Goal: Task Accomplishment & Management: Use online tool/utility

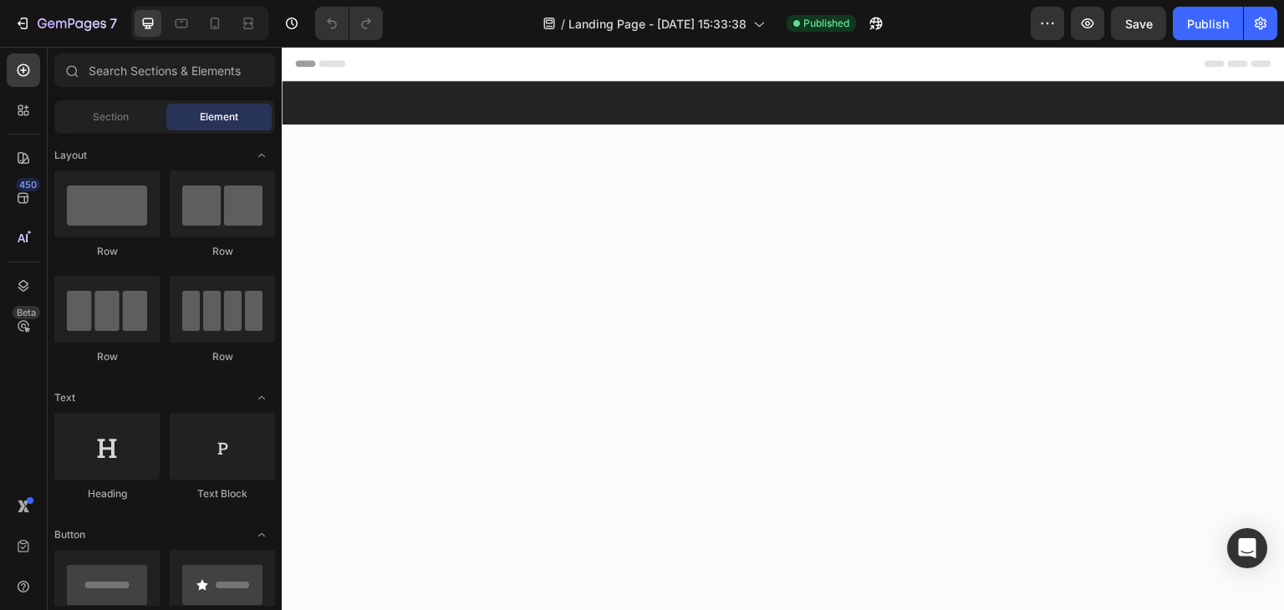
drag, startPoint x: 1275, startPoint y: 81, endPoint x: 1524, endPoint y: 606, distance: 581.2
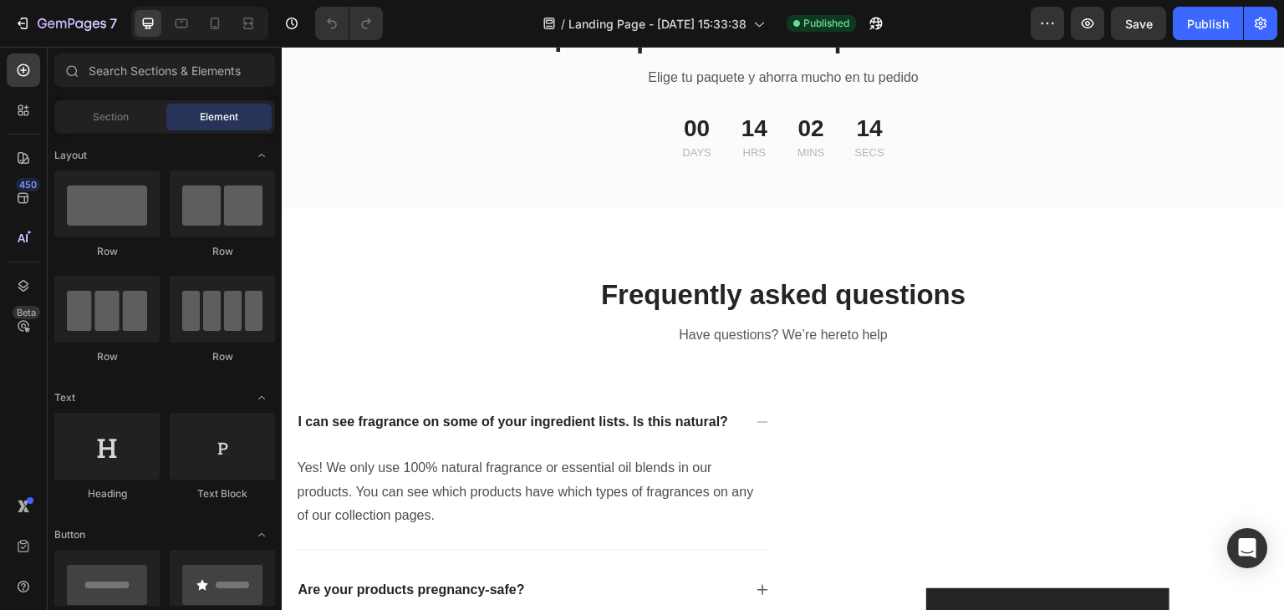
scroll to position [2990, 0]
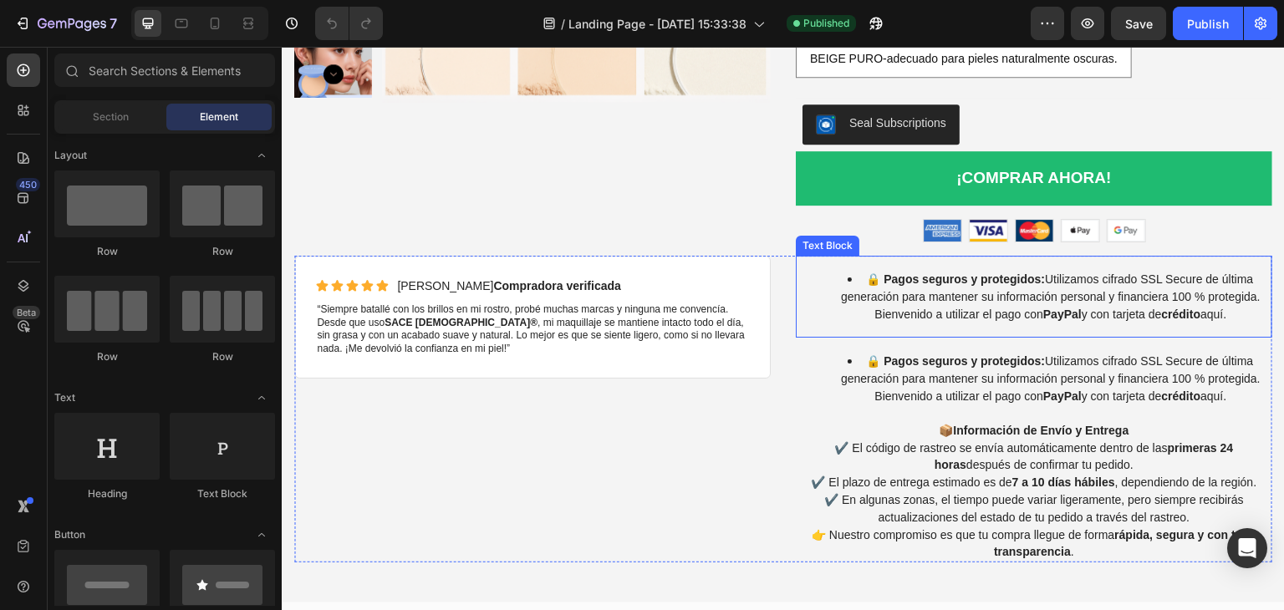
click at [1110, 316] on span "🔒 Pagos seguros y protegidos: Utilizamos cifrado SSL Secure de última generació…" at bounding box center [1051, 297] width 420 height 48
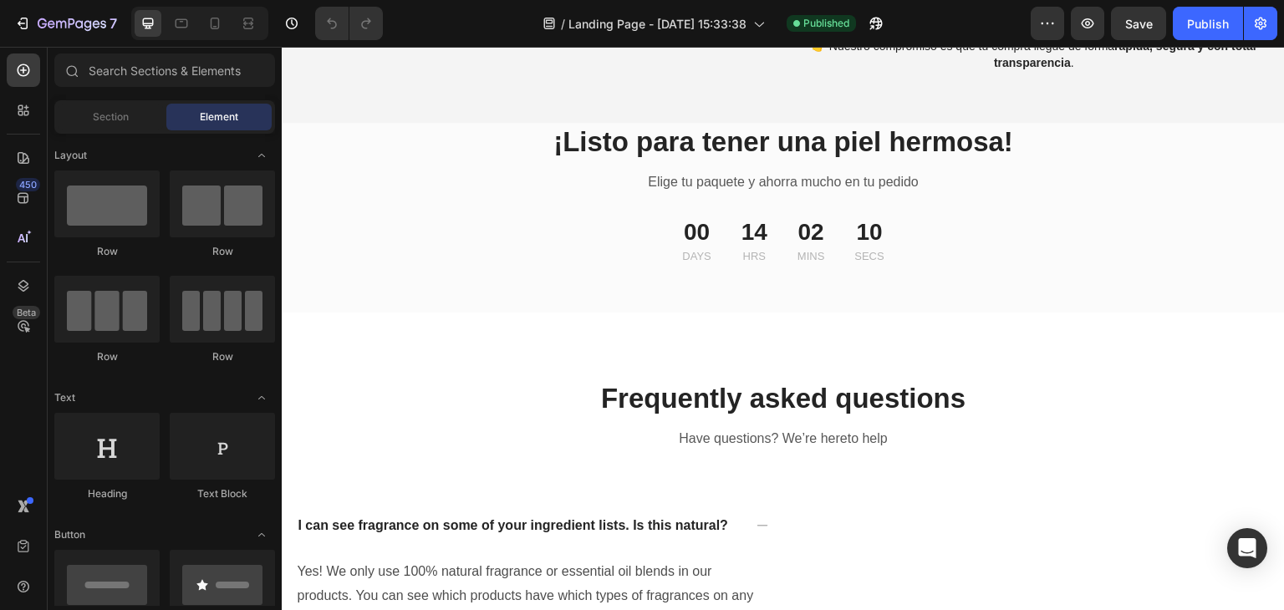
scroll to position [3697, 0]
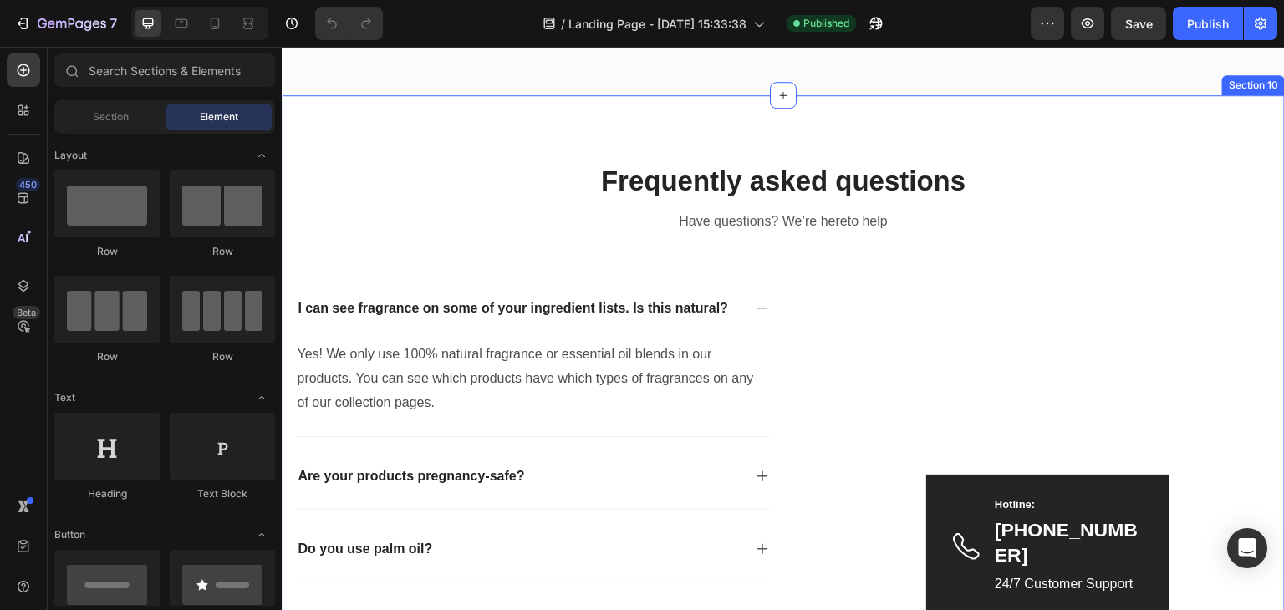
click at [1106, 131] on div "Frequently asked questions Heading Have questions? We’re hereto help Text block…" at bounding box center [783, 408] width 1003 height 627
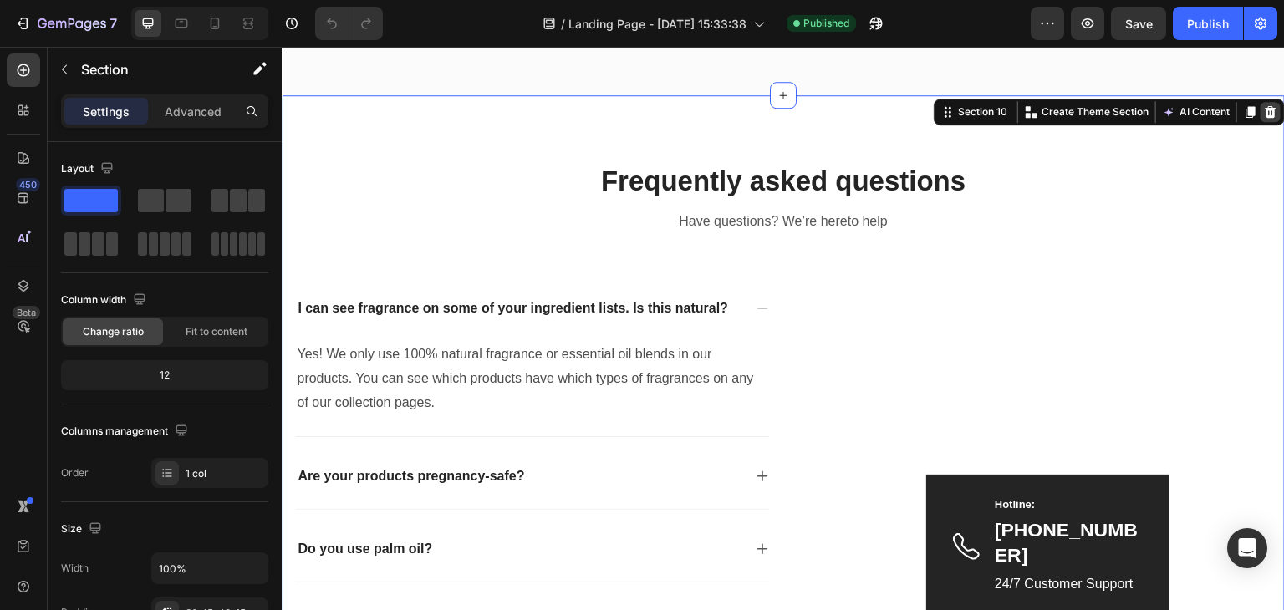
click at [1266, 110] on icon at bounding box center [1271, 112] width 11 height 12
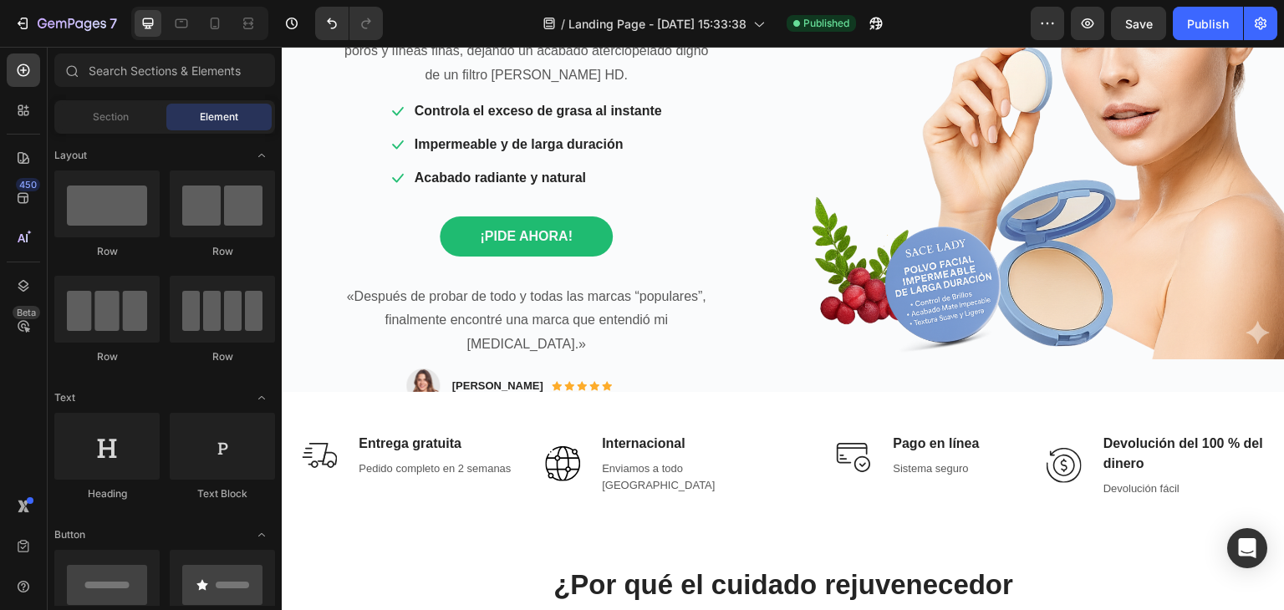
scroll to position [227, 0]
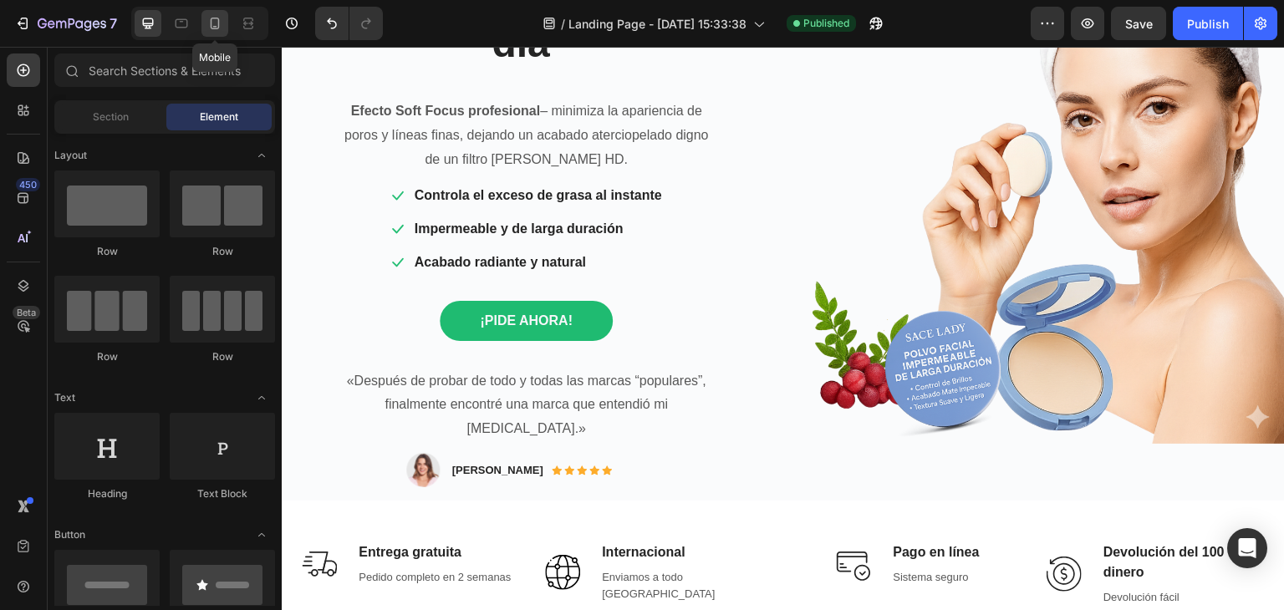
click at [217, 25] on icon at bounding box center [215, 23] width 17 height 17
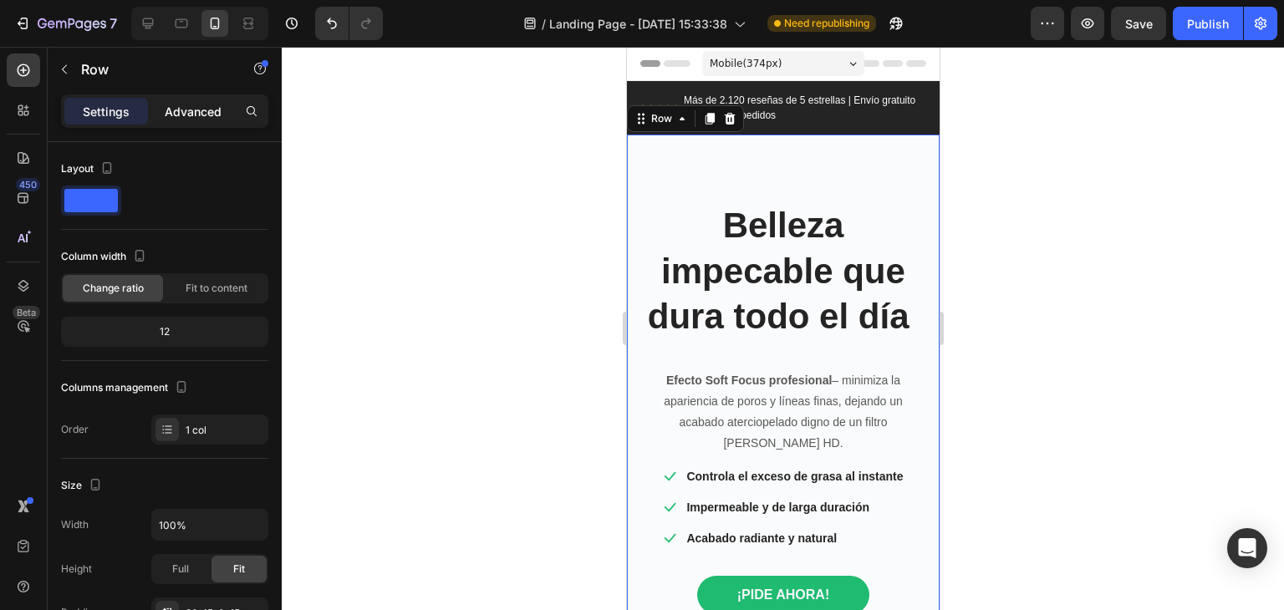
click at [211, 108] on p "Advanced" at bounding box center [193, 112] width 57 height 18
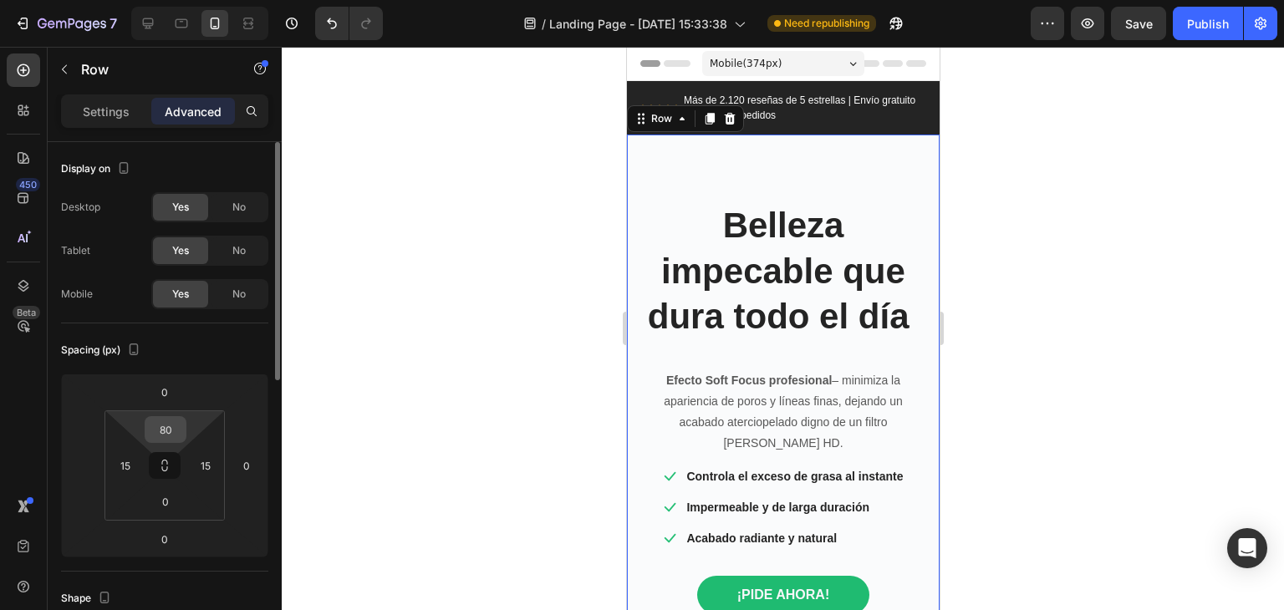
click at [171, 431] on input "80" at bounding box center [165, 429] width 33 height 25
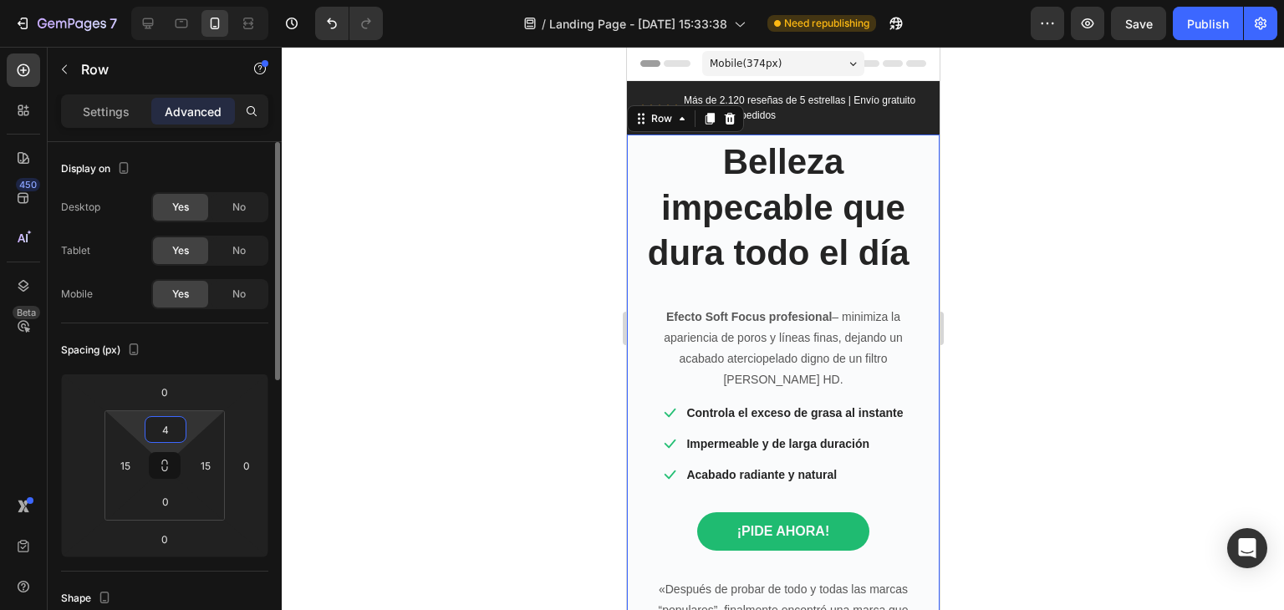
type input "40"
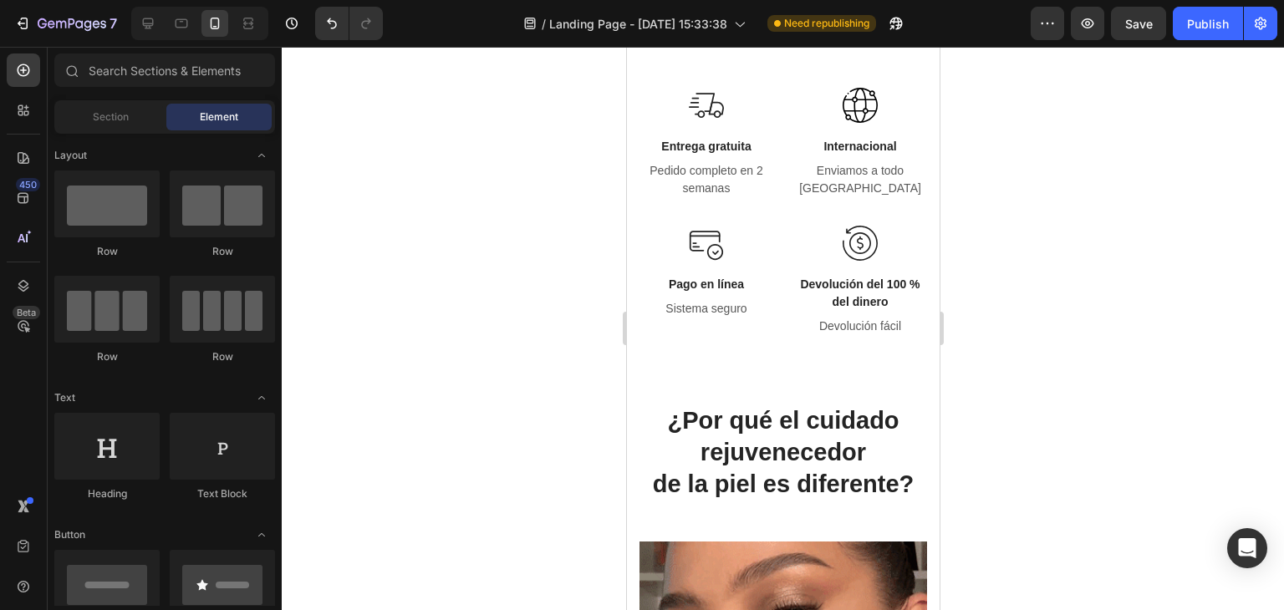
scroll to position [1199, 0]
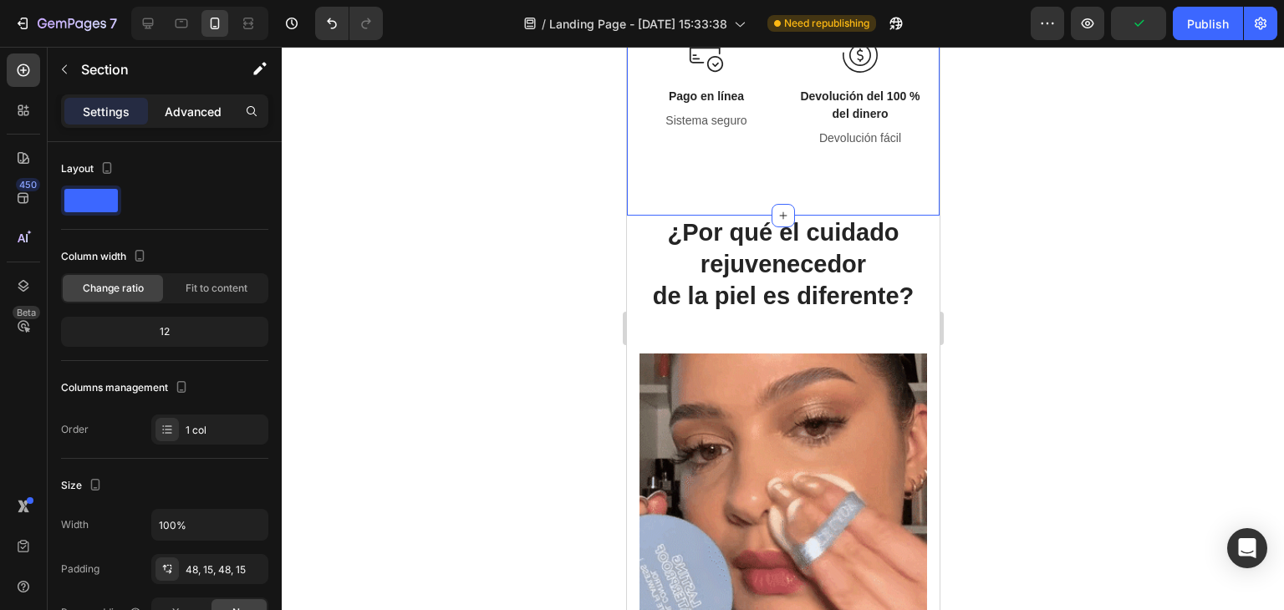
click at [198, 105] on p "Advanced" at bounding box center [193, 112] width 57 height 18
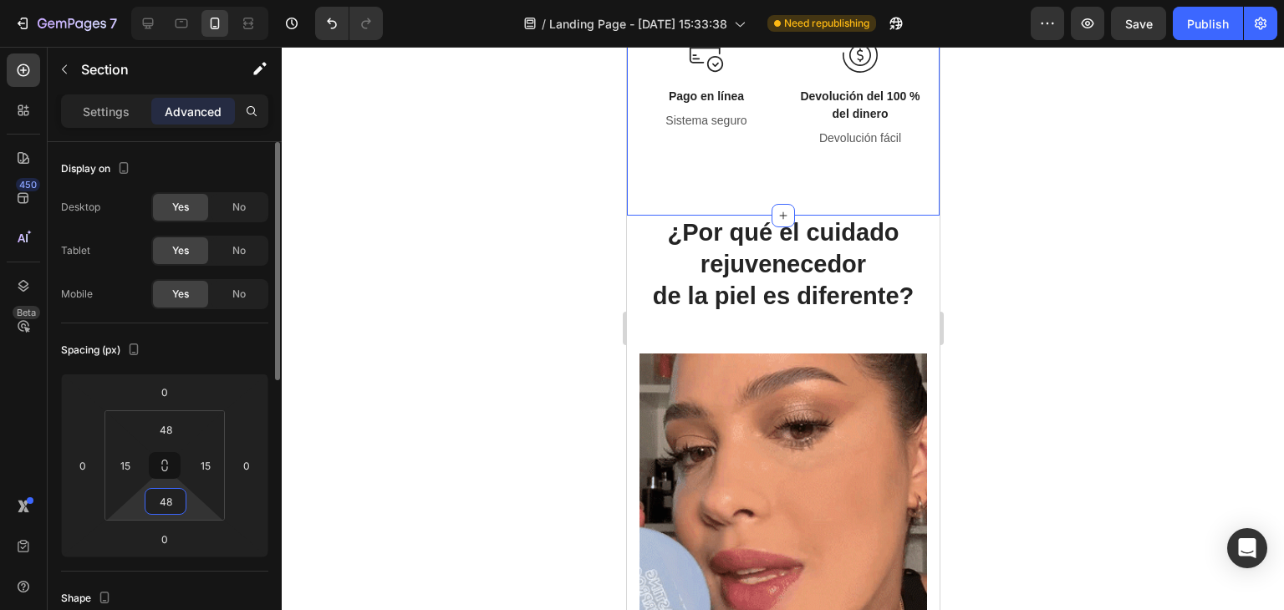
click at [162, 495] on input "48" at bounding box center [165, 501] width 33 height 25
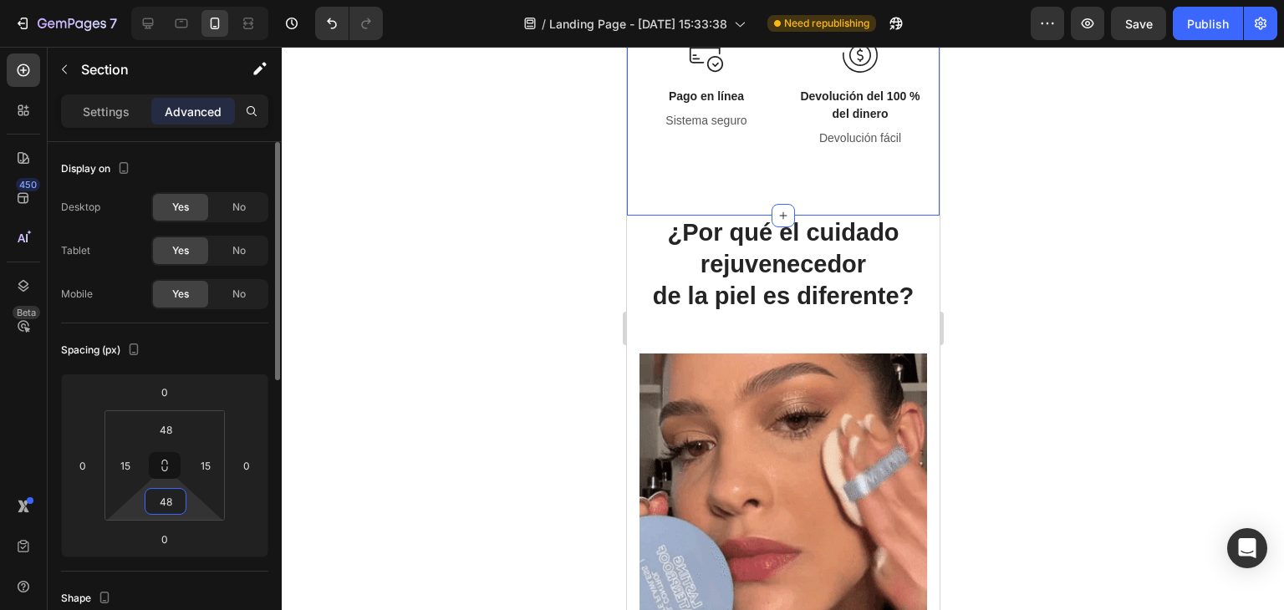
click at [162, 495] on input "48" at bounding box center [165, 501] width 33 height 25
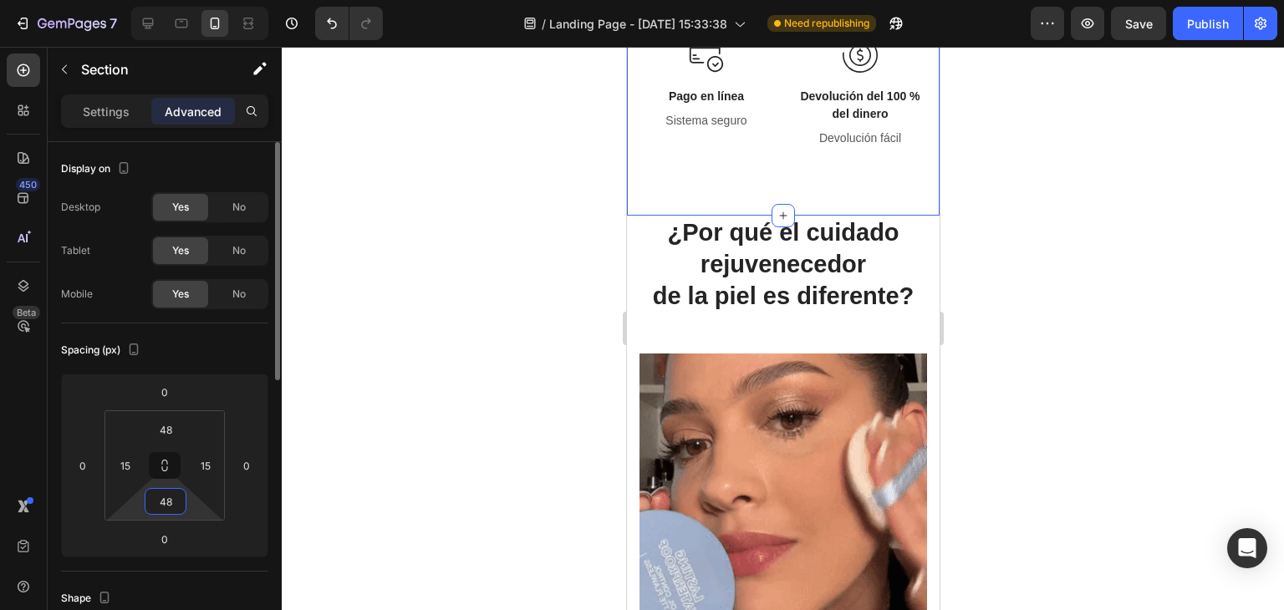
click at [162, 495] on input "48" at bounding box center [165, 501] width 33 height 25
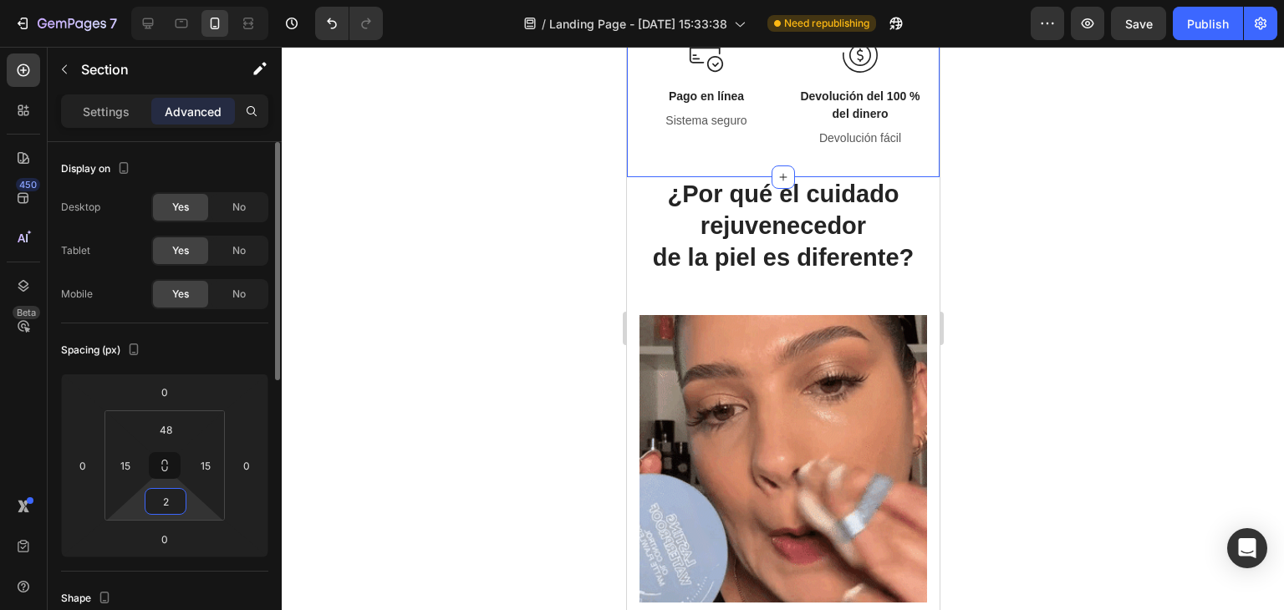
type input "20"
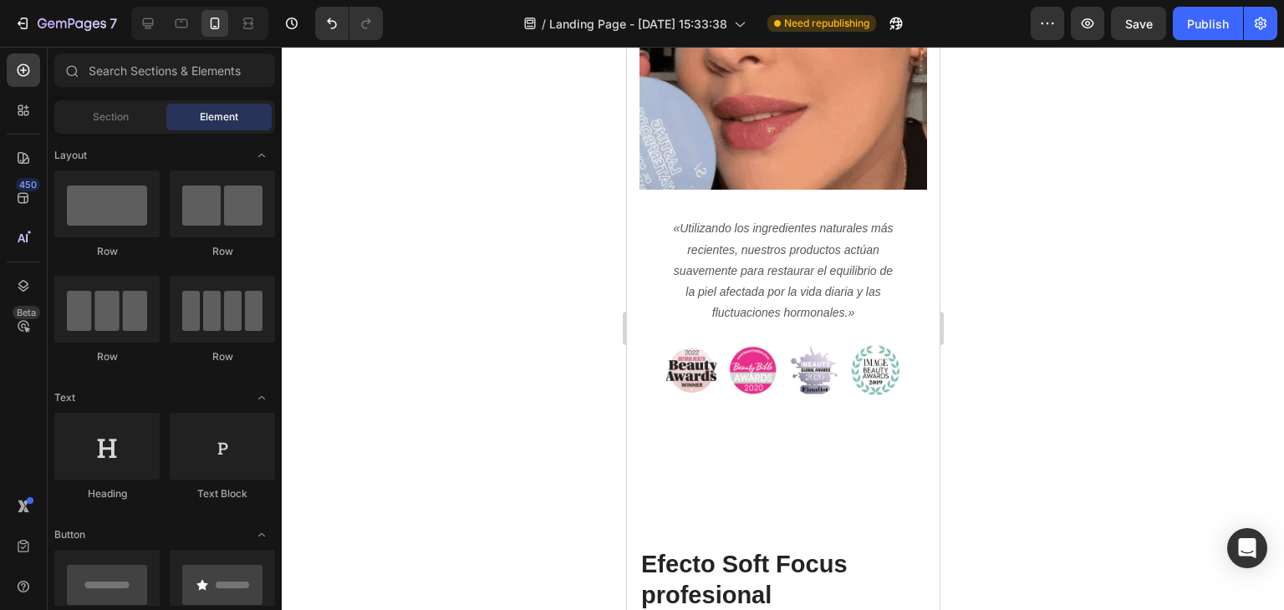
scroll to position [1834, 0]
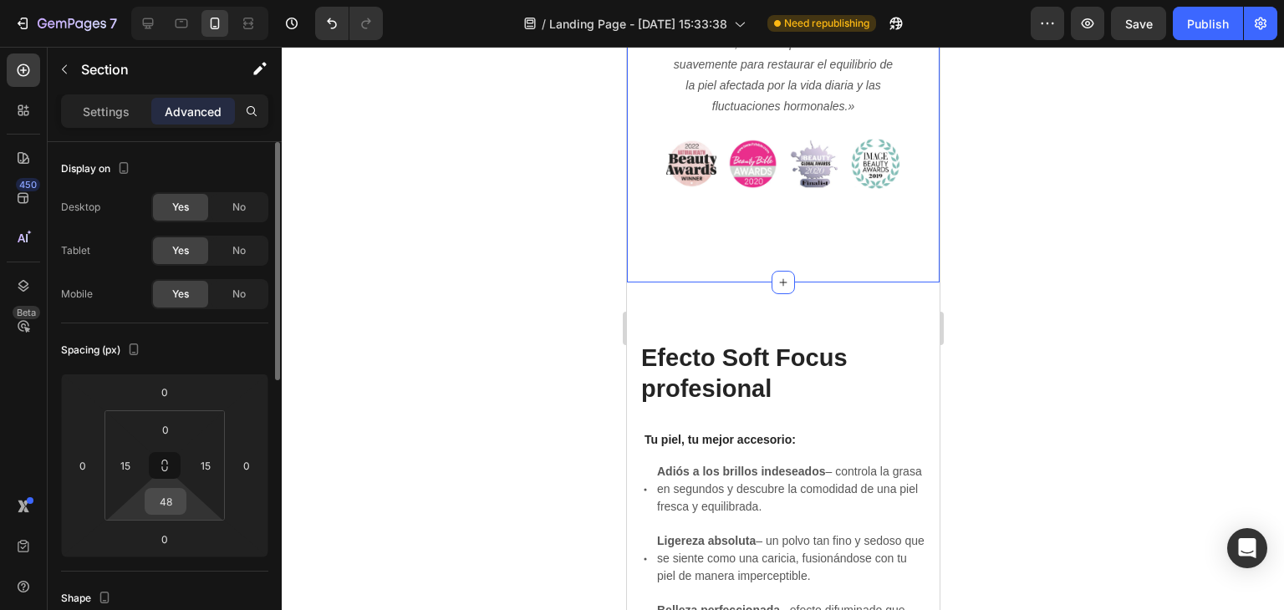
click at [171, 510] on input "48" at bounding box center [165, 501] width 33 height 25
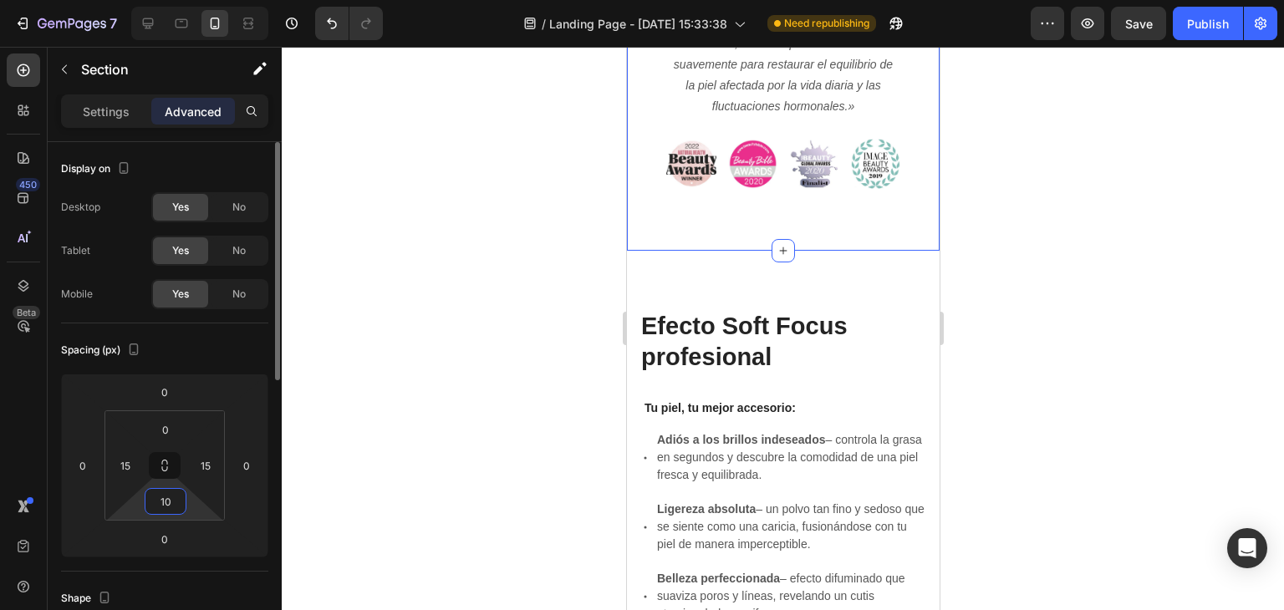
type input "1"
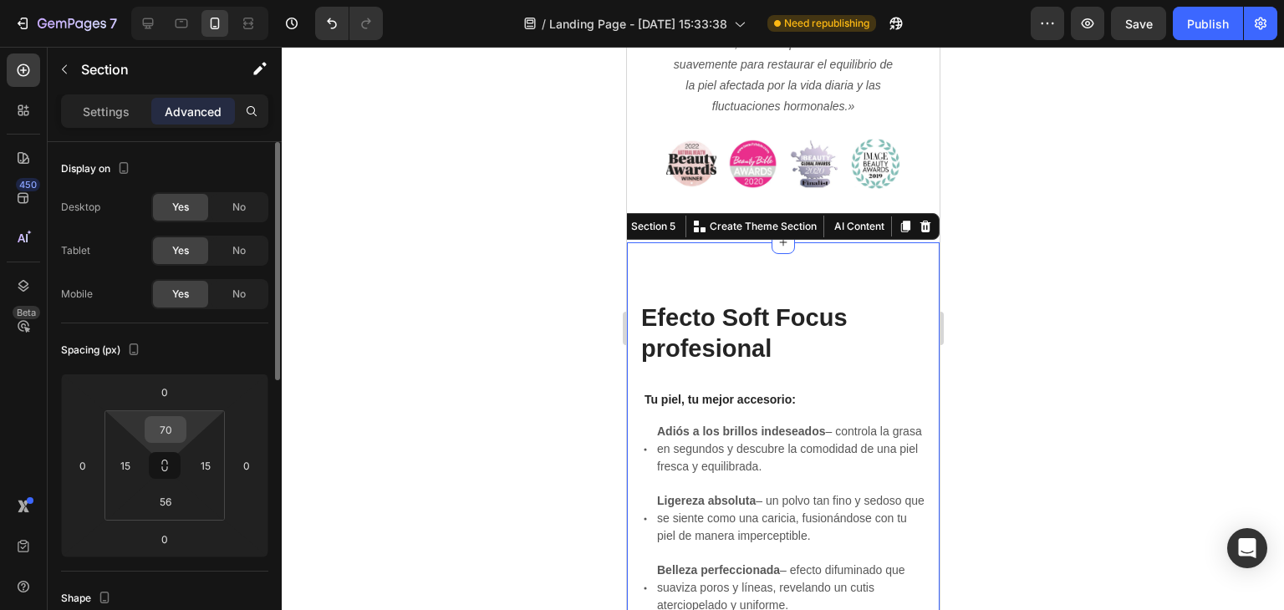
click at [172, 435] on input "70" at bounding box center [165, 429] width 33 height 25
type input "0"
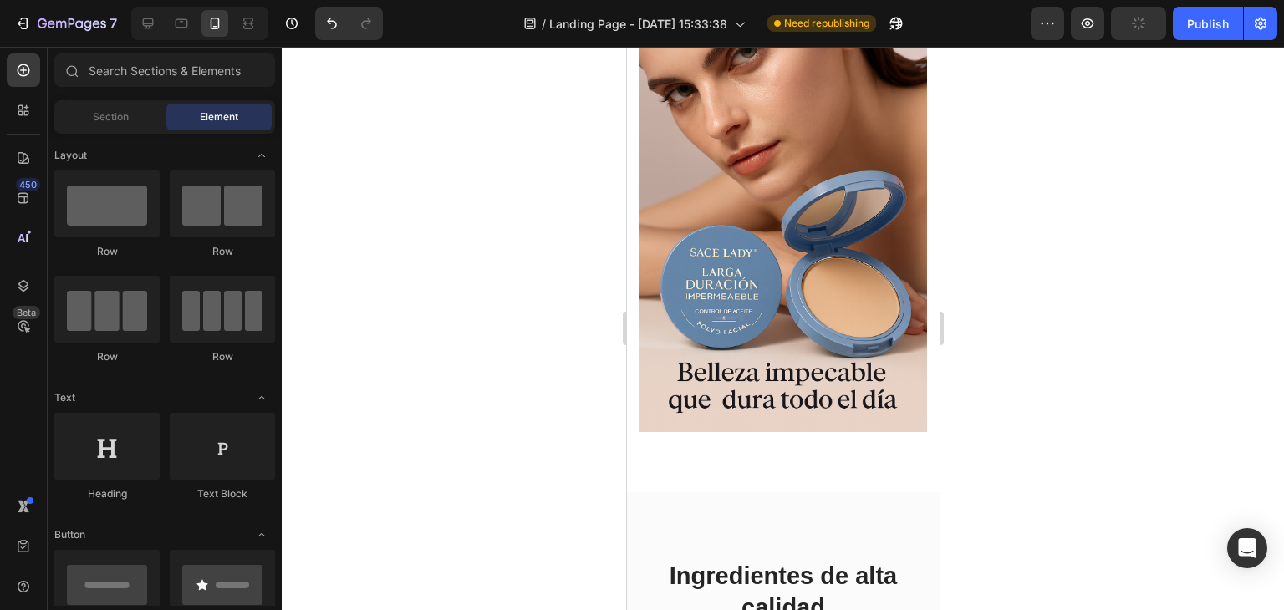
scroll to position [3452, 0]
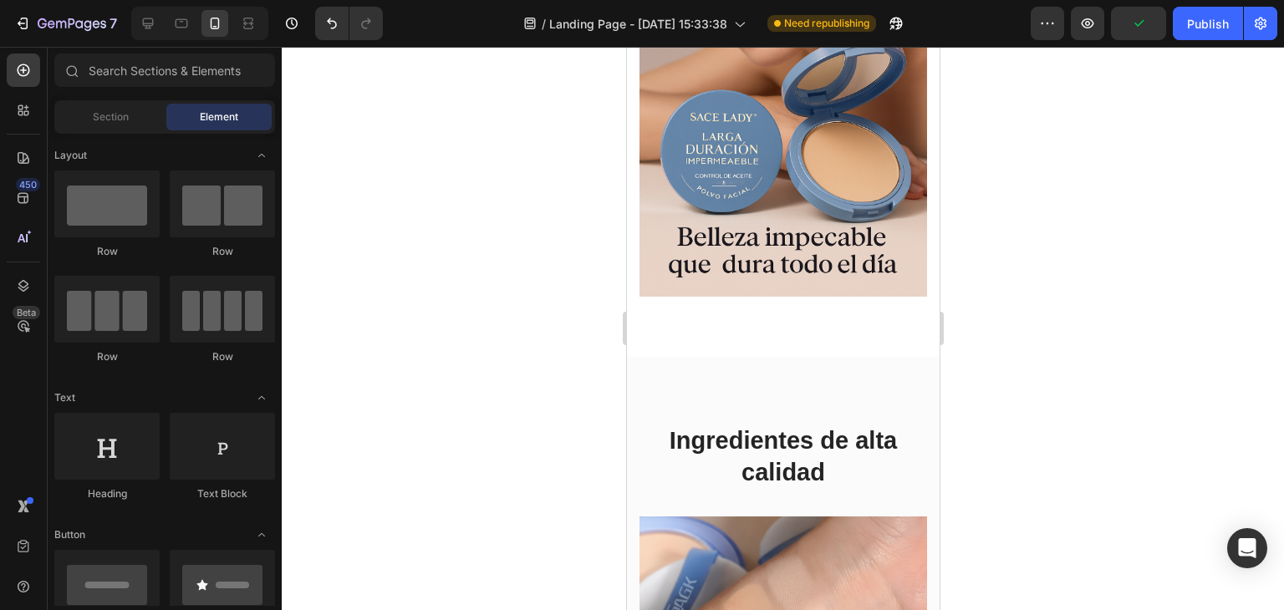
drag, startPoint x: 954, startPoint y: 358, endPoint x: 986, endPoint y: 299, distance: 66.6
click at [986, 299] on div at bounding box center [783, 329] width 1003 height 564
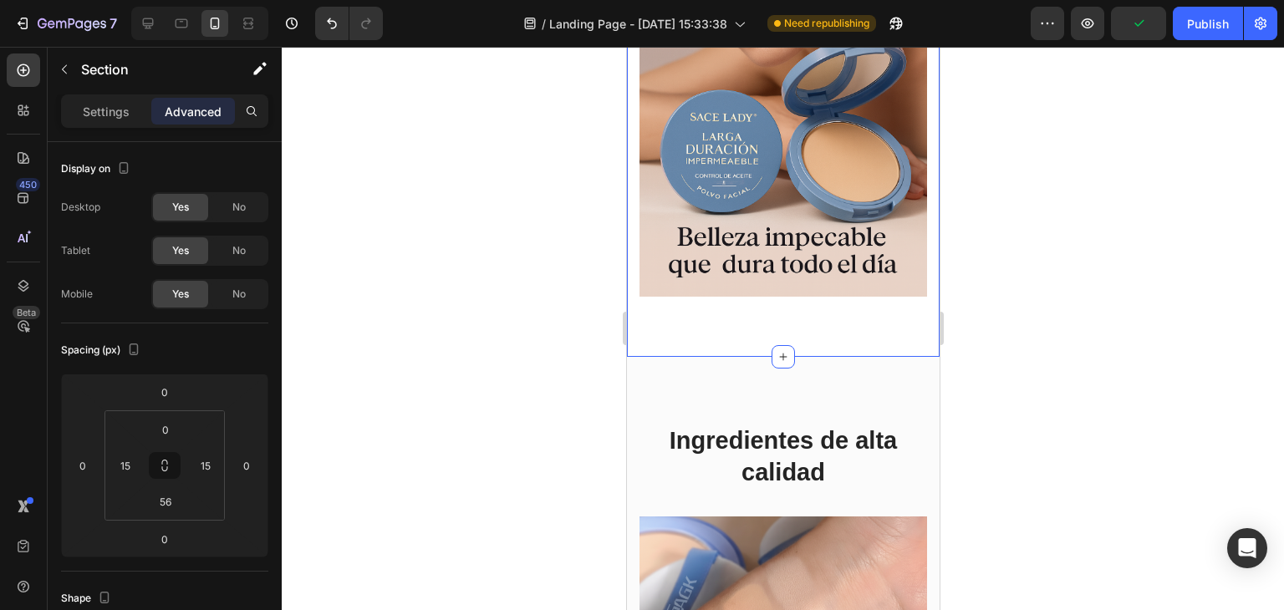
click at [156, 499] on input "56" at bounding box center [165, 501] width 33 height 25
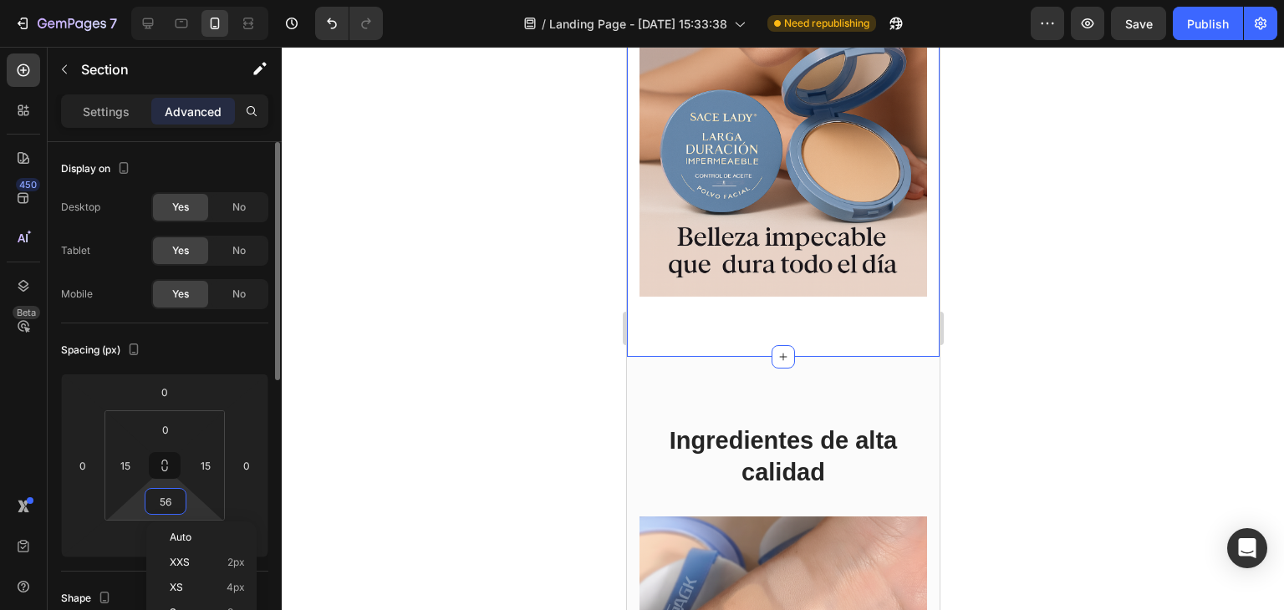
click at [156, 499] on input "56" at bounding box center [165, 501] width 33 height 25
type input "0"
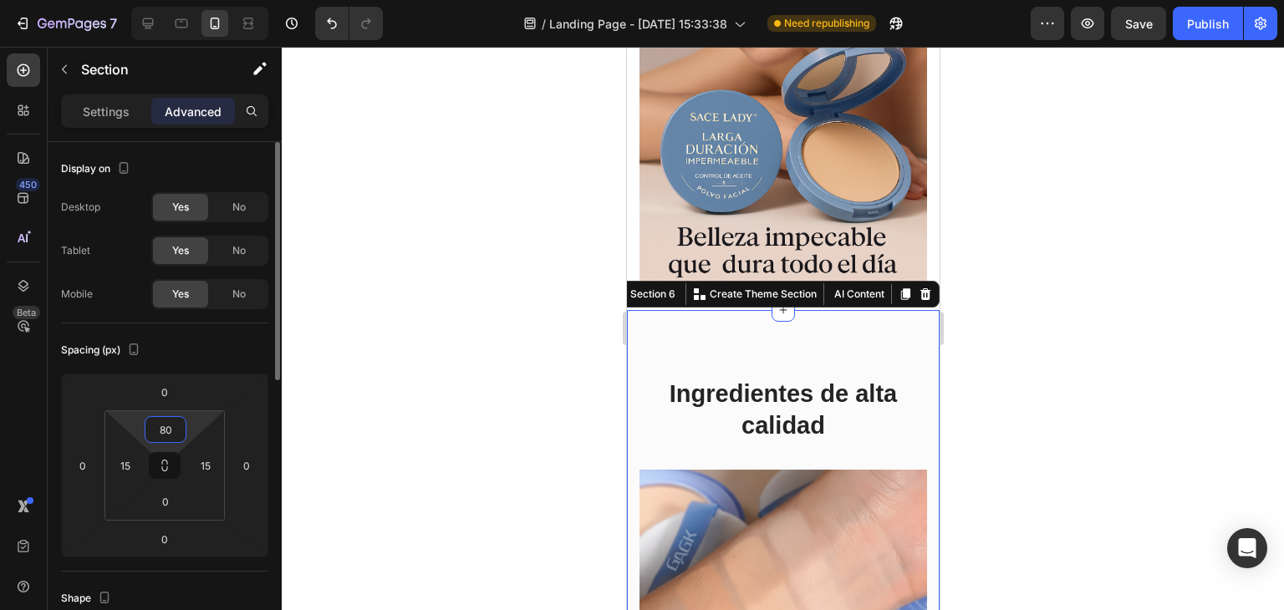
click at [167, 431] on input "80" at bounding box center [165, 429] width 33 height 25
type input "0"
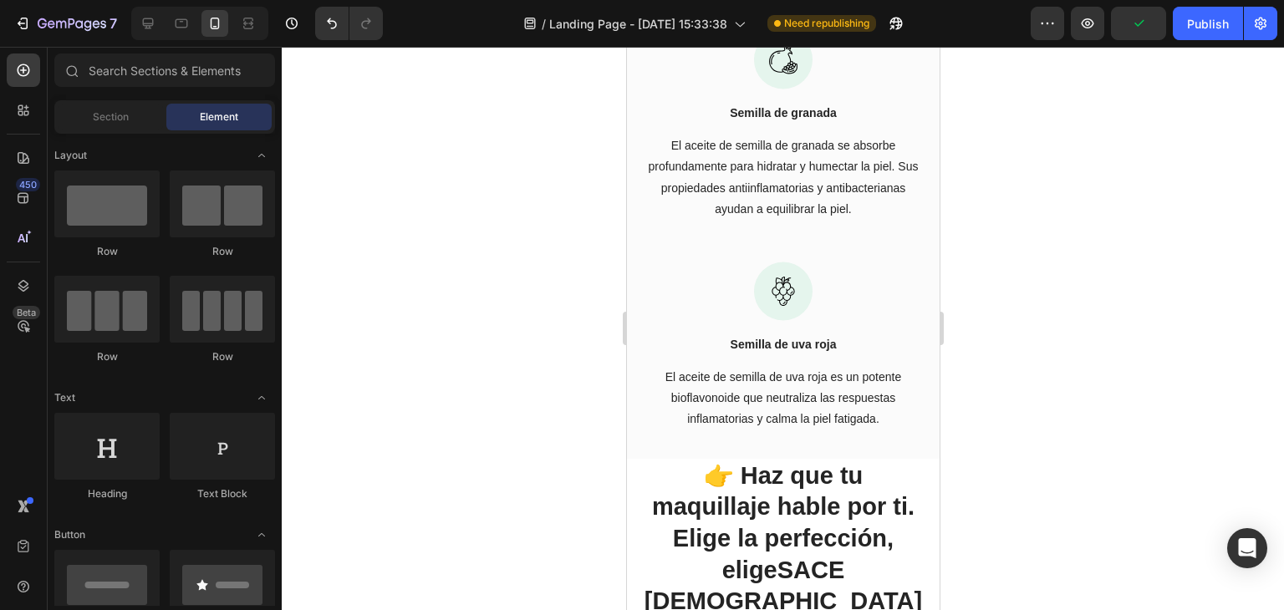
scroll to position [4586, 0]
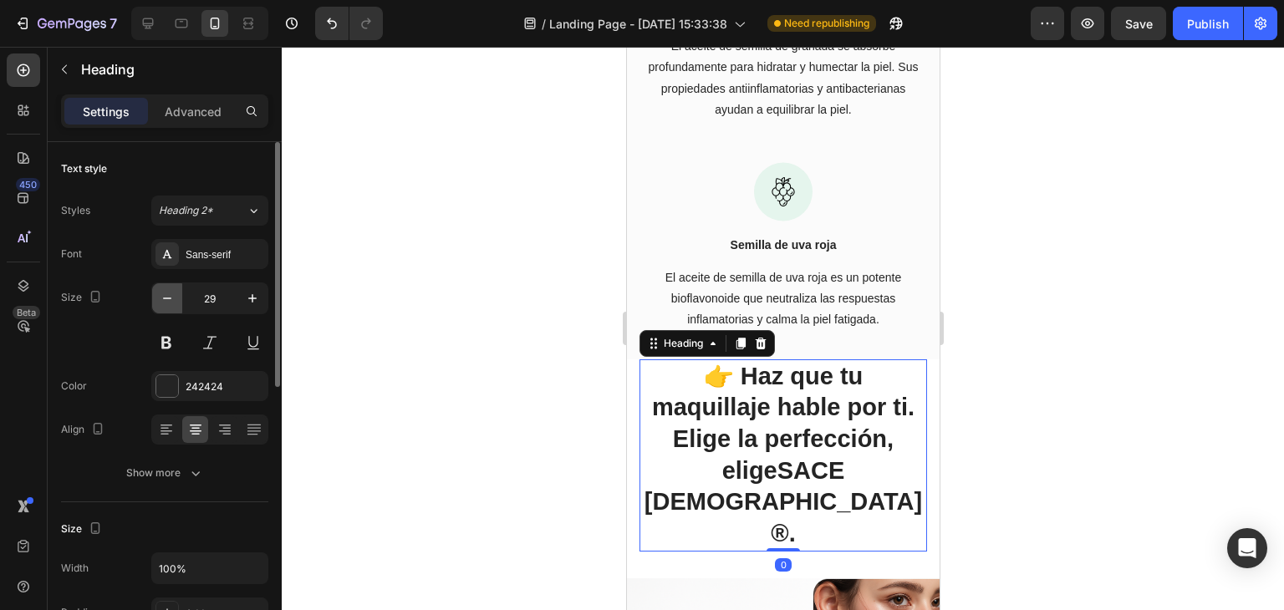
click at [170, 290] on icon "button" at bounding box center [167, 298] width 17 height 17
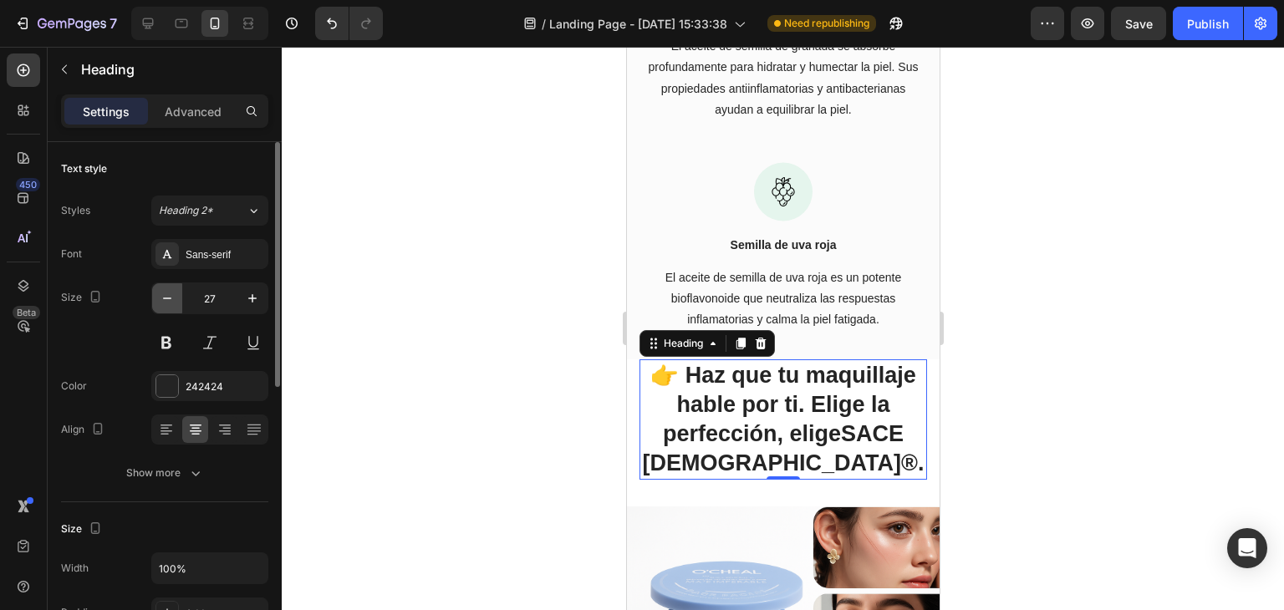
click at [170, 290] on icon "button" at bounding box center [167, 298] width 17 height 17
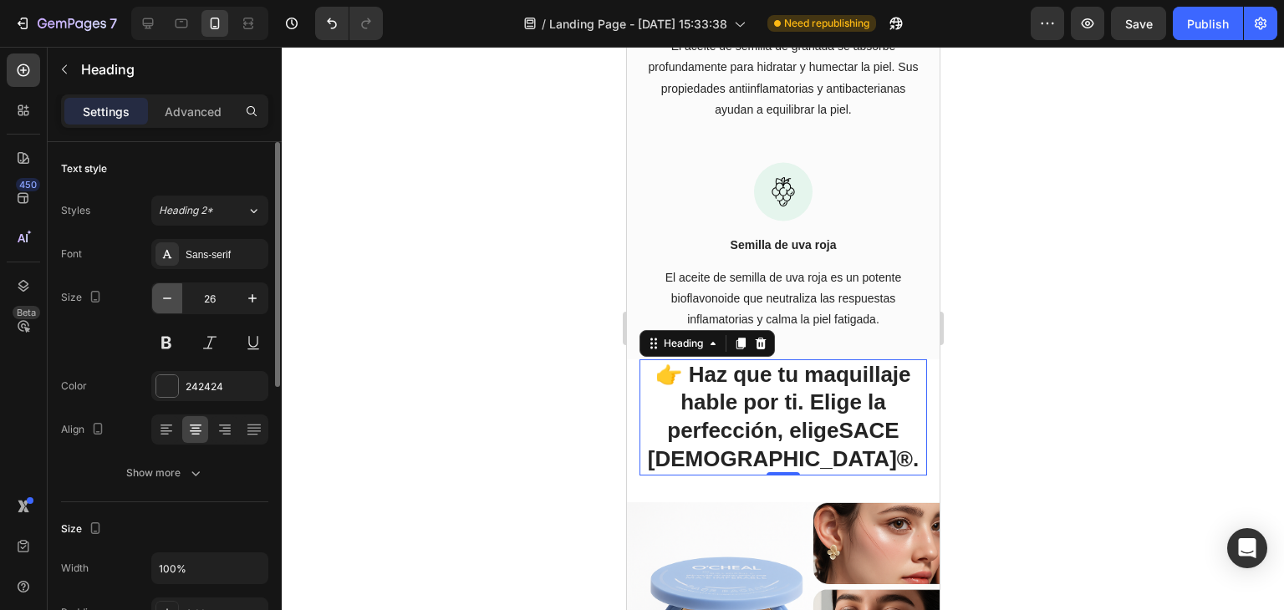
click at [170, 290] on icon "button" at bounding box center [167, 298] width 17 height 17
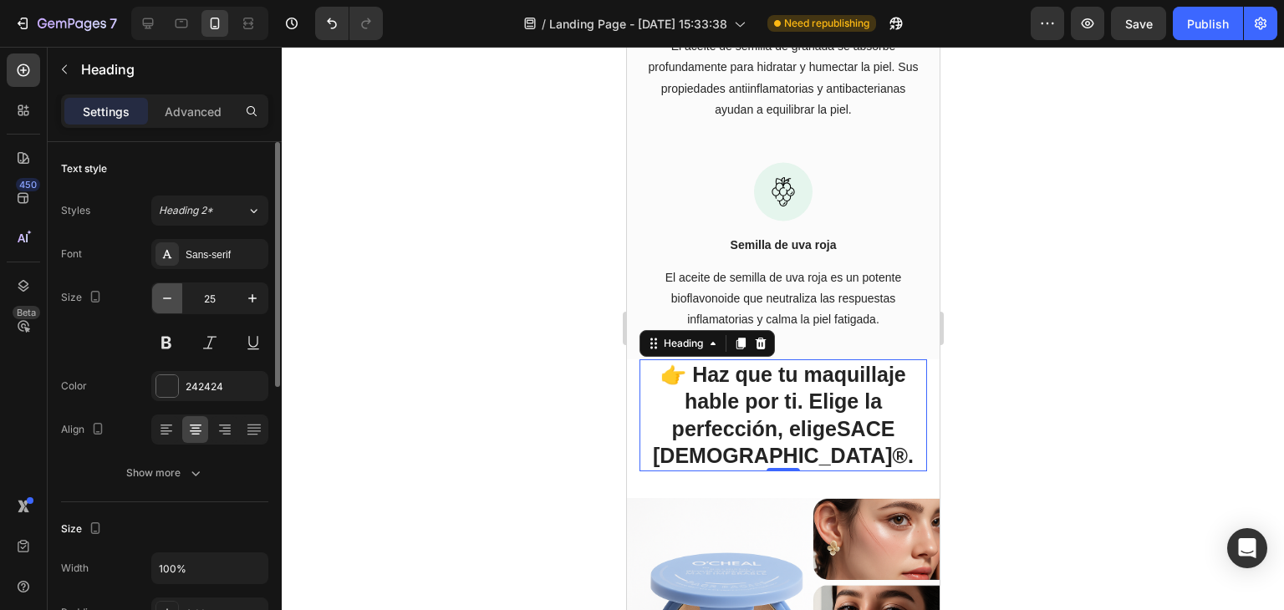
click at [170, 290] on icon "button" at bounding box center [167, 298] width 17 height 17
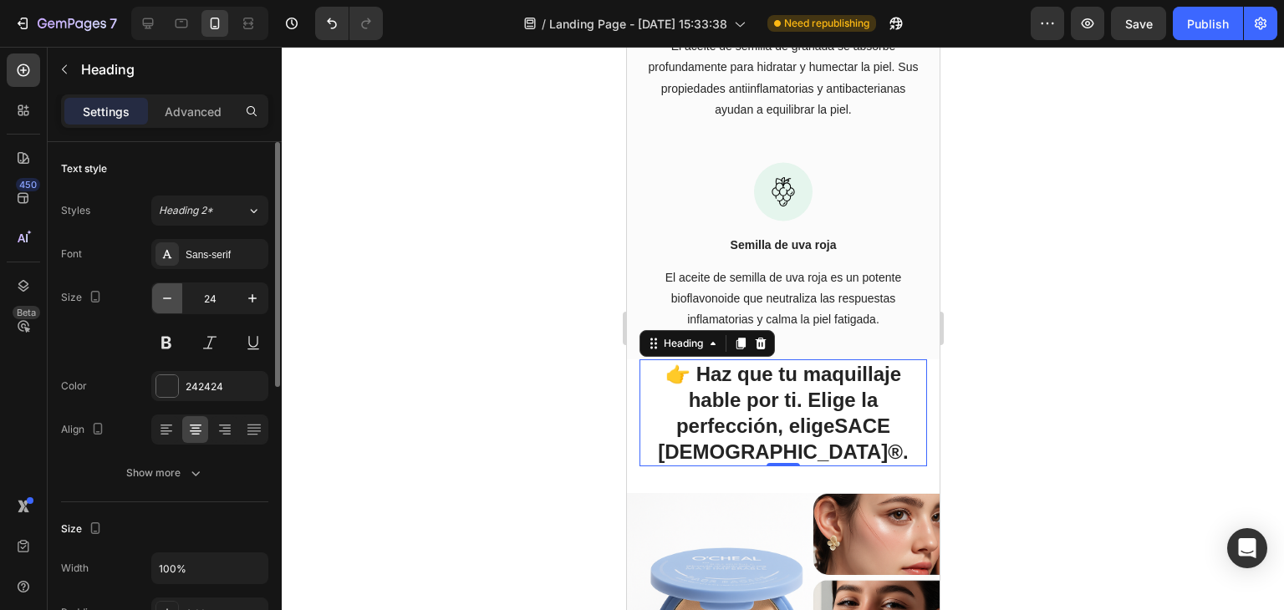
click at [170, 290] on icon "button" at bounding box center [167, 298] width 17 height 17
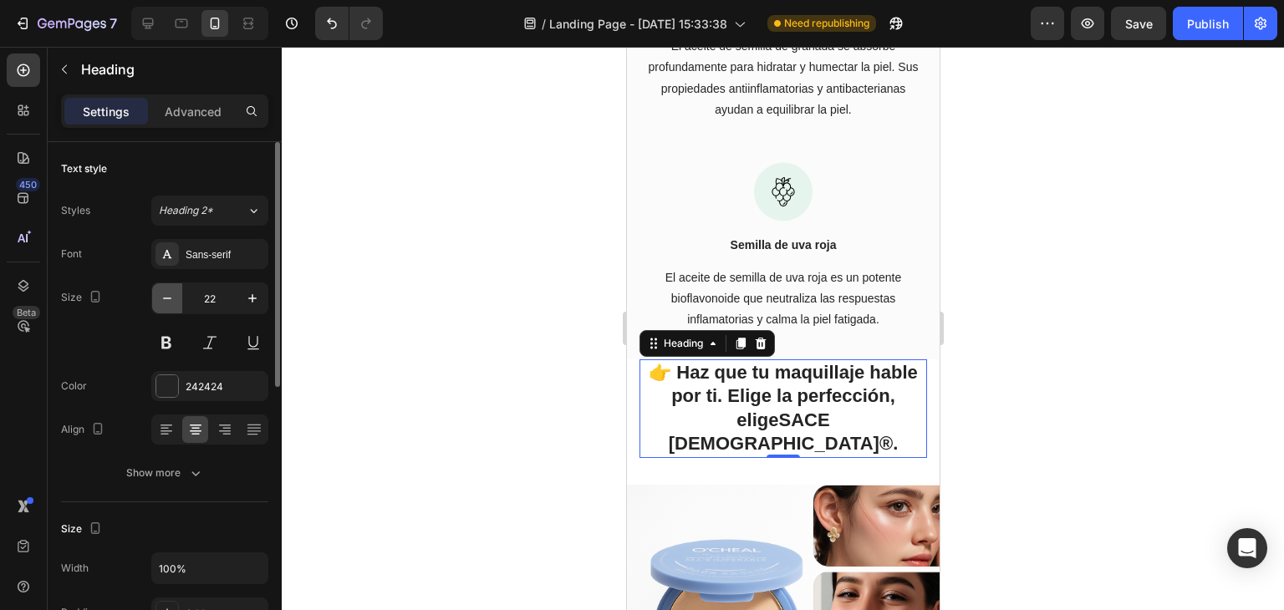
click at [170, 290] on icon "button" at bounding box center [167, 298] width 17 height 17
type input "21"
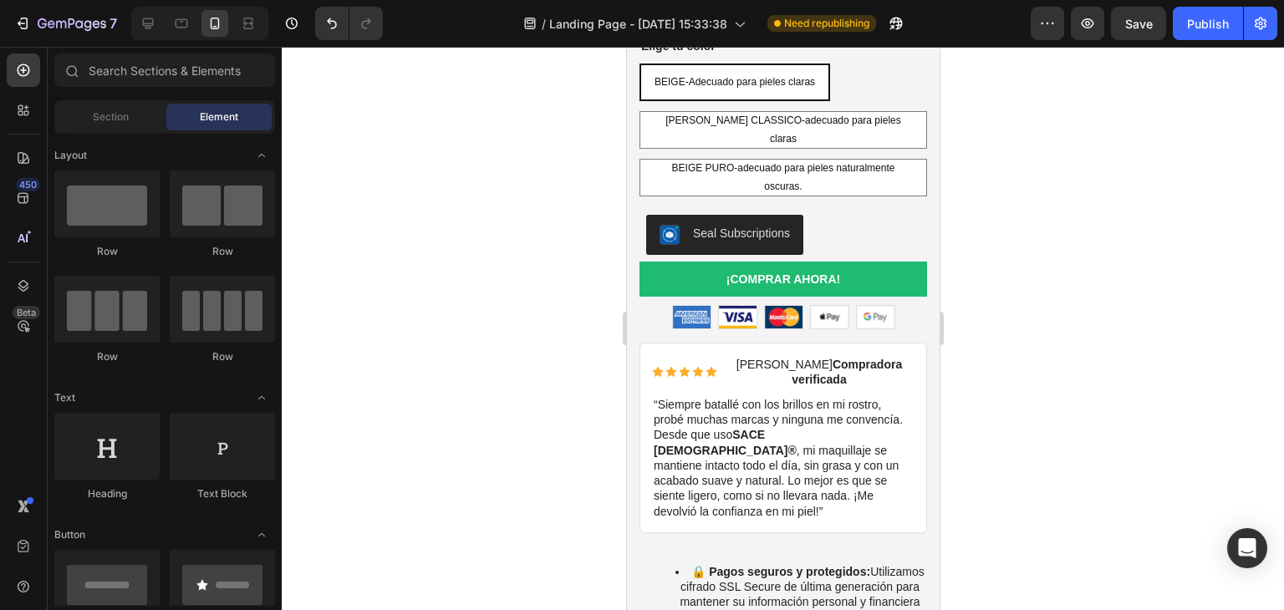
scroll to position [5411, 0]
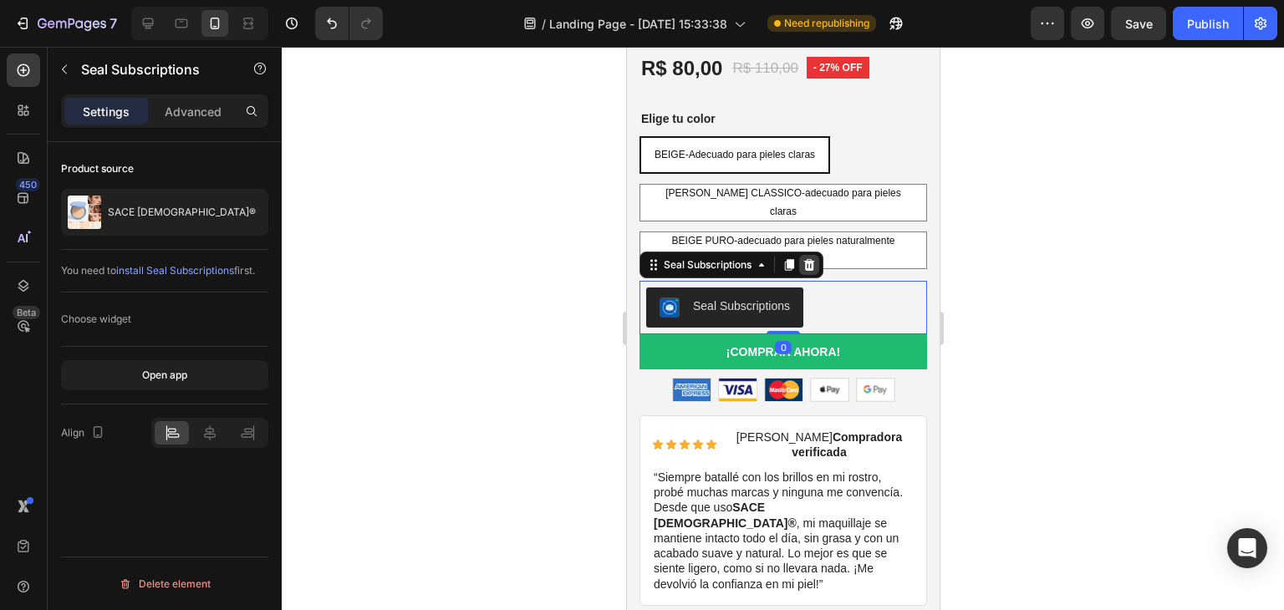
click at [809, 258] on icon at bounding box center [808, 264] width 13 height 13
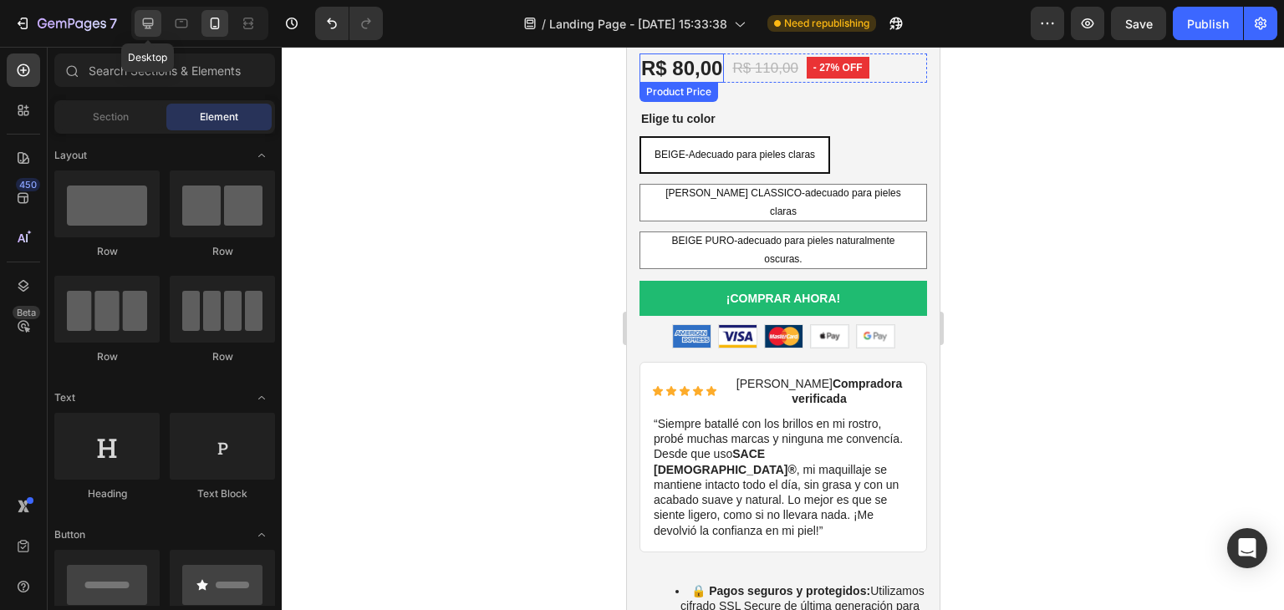
click at [153, 23] on icon at bounding box center [148, 23] width 11 height 11
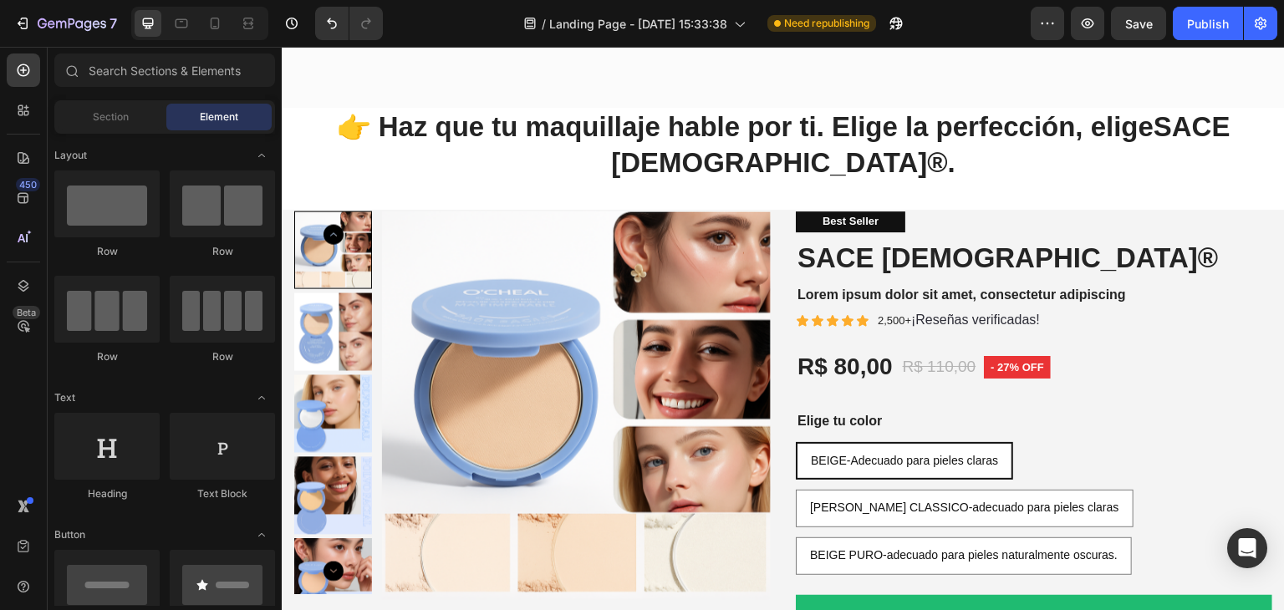
scroll to position [4221, 0]
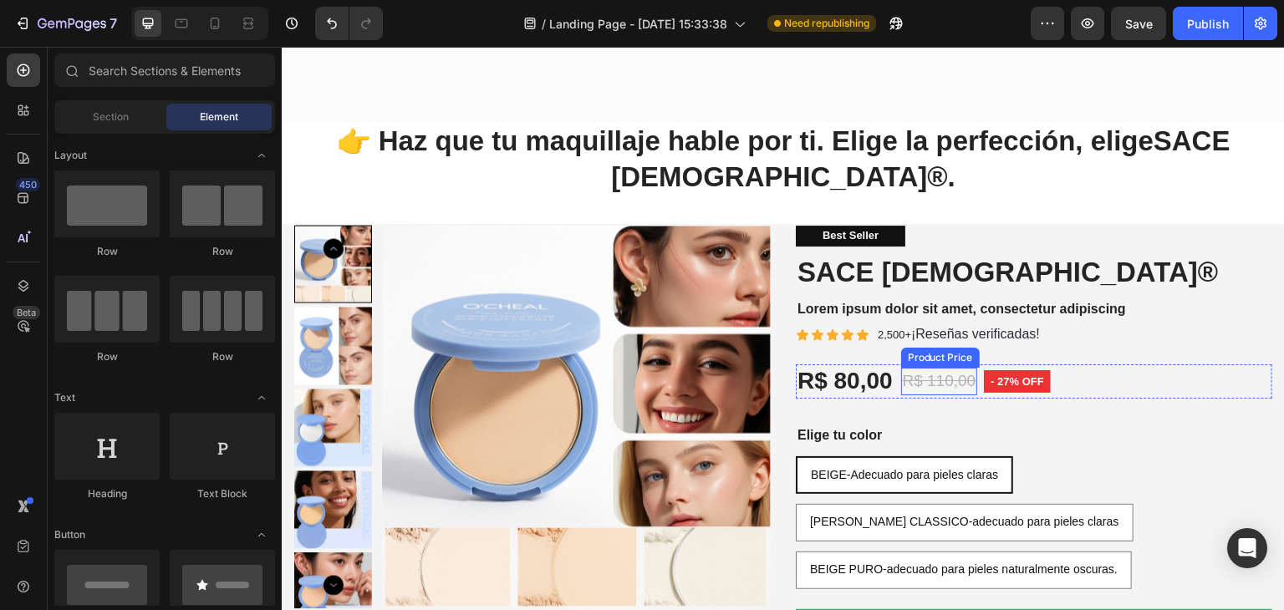
click at [949, 376] on div "R$ 110,00" at bounding box center [939, 382] width 77 height 28
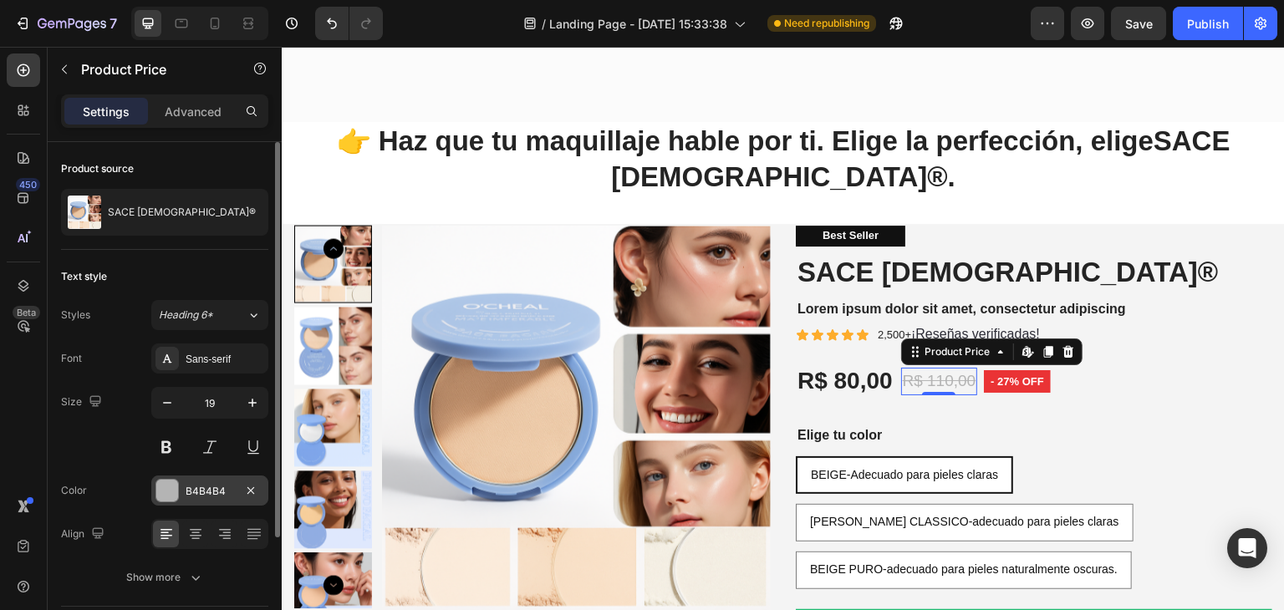
click at [171, 496] on div at bounding box center [167, 491] width 22 height 22
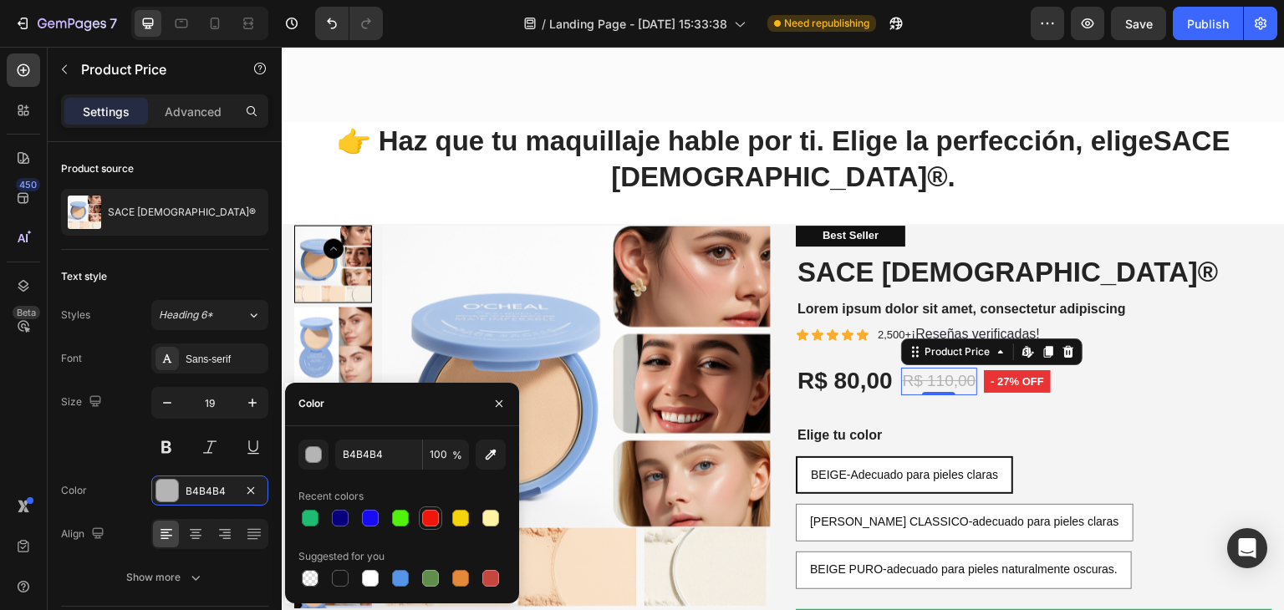
click at [429, 519] on div at bounding box center [430, 518] width 17 height 17
type input "EF170B"
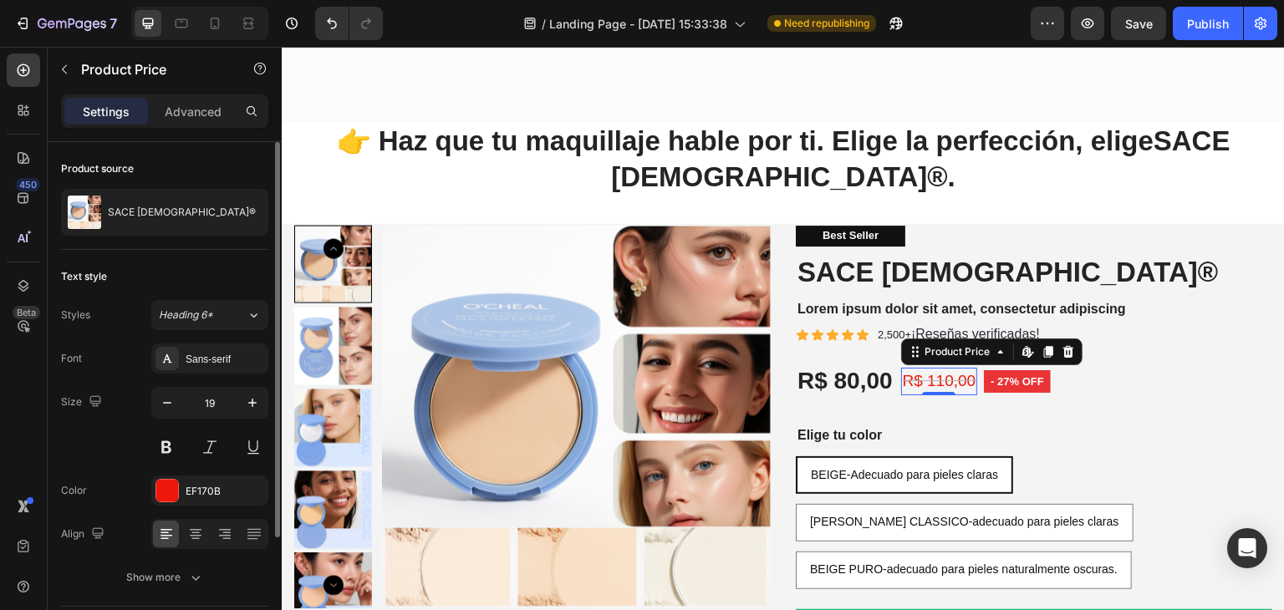
click at [252, 264] on div "Text style" at bounding box center [164, 276] width 207 height 27
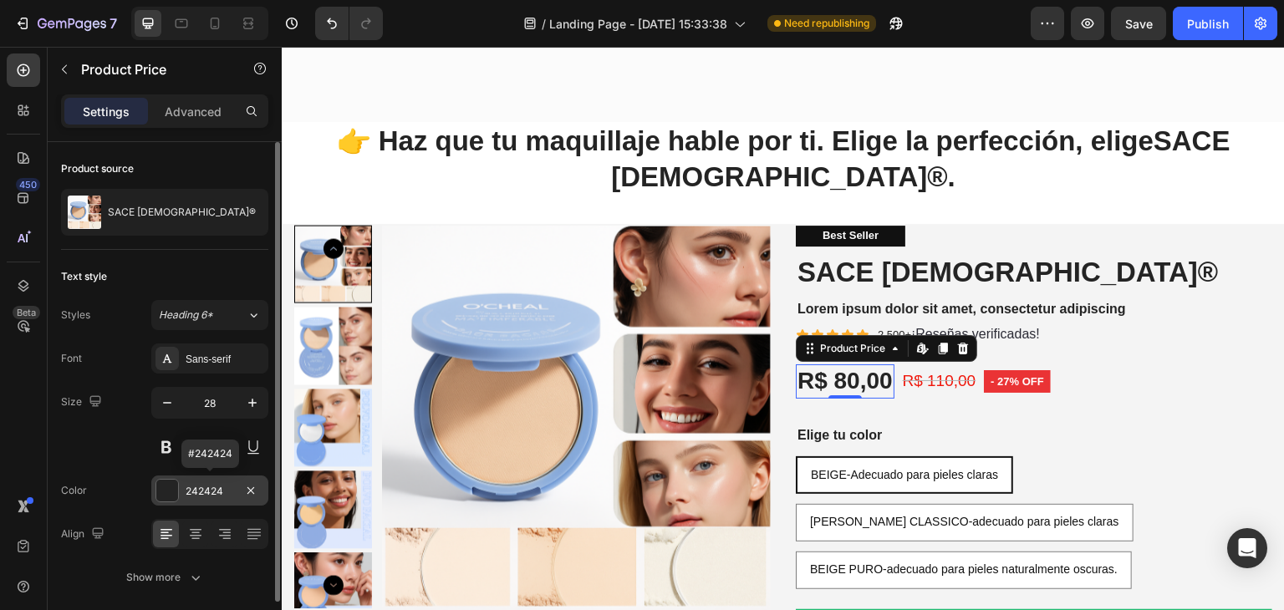
click at [166, 489] on div at bounding box center [167, 491] width 22 height 22
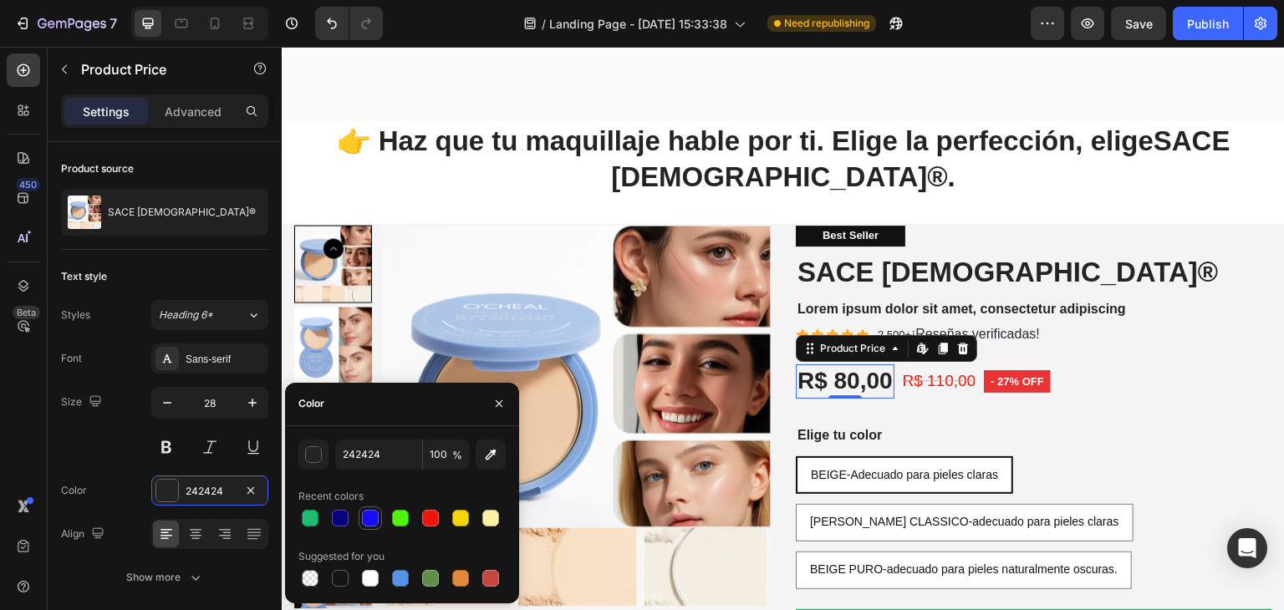
click at [373, 513] on div at bounding box center [370, 518] width 17 height 17
type input "170CF2"
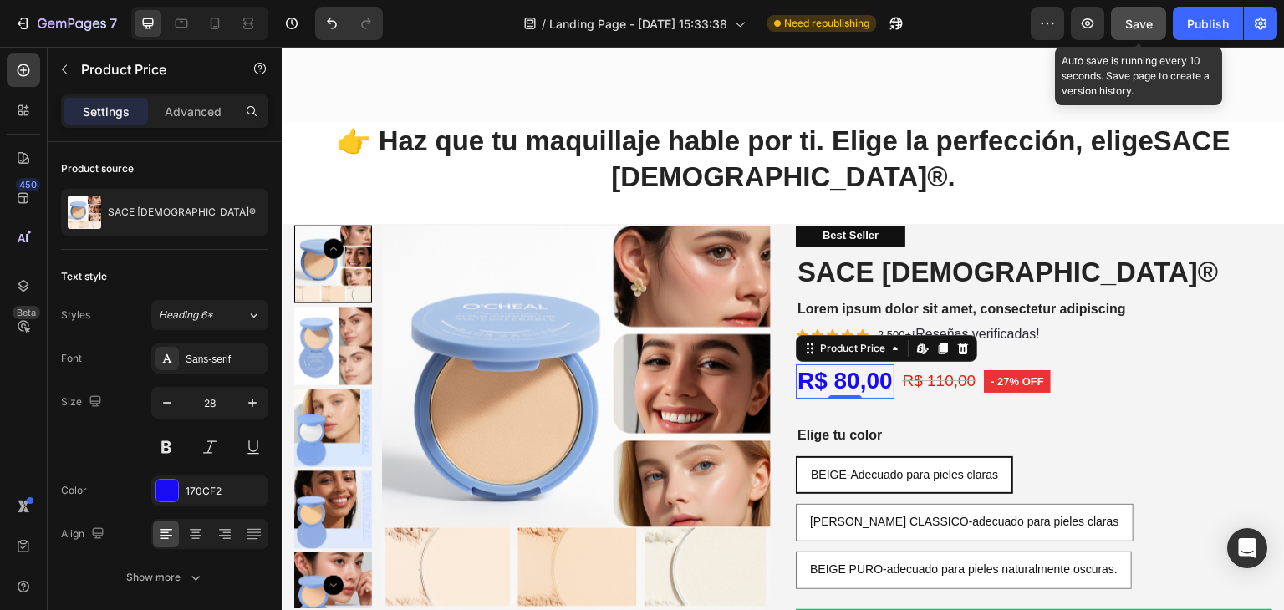
click at [1154, 16] on button "Save" at bounding box center [1138, 23] width 55 height 33
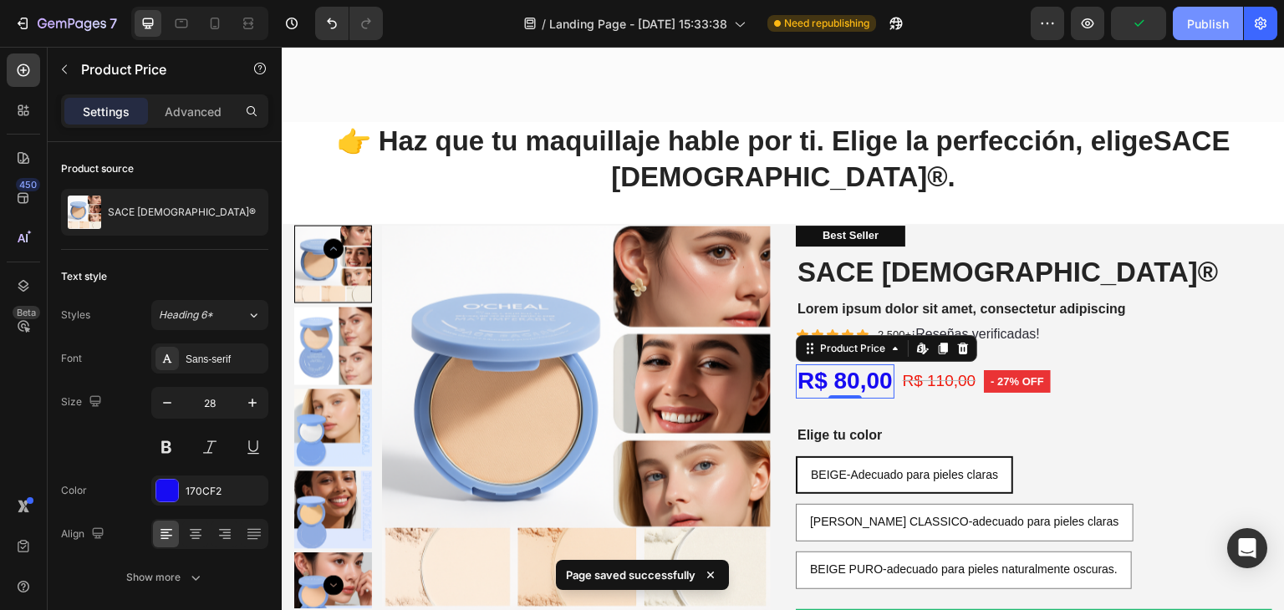
click at [1198, 28] on div "Publish" at bounding box center [1208, 24] width 42 height 18
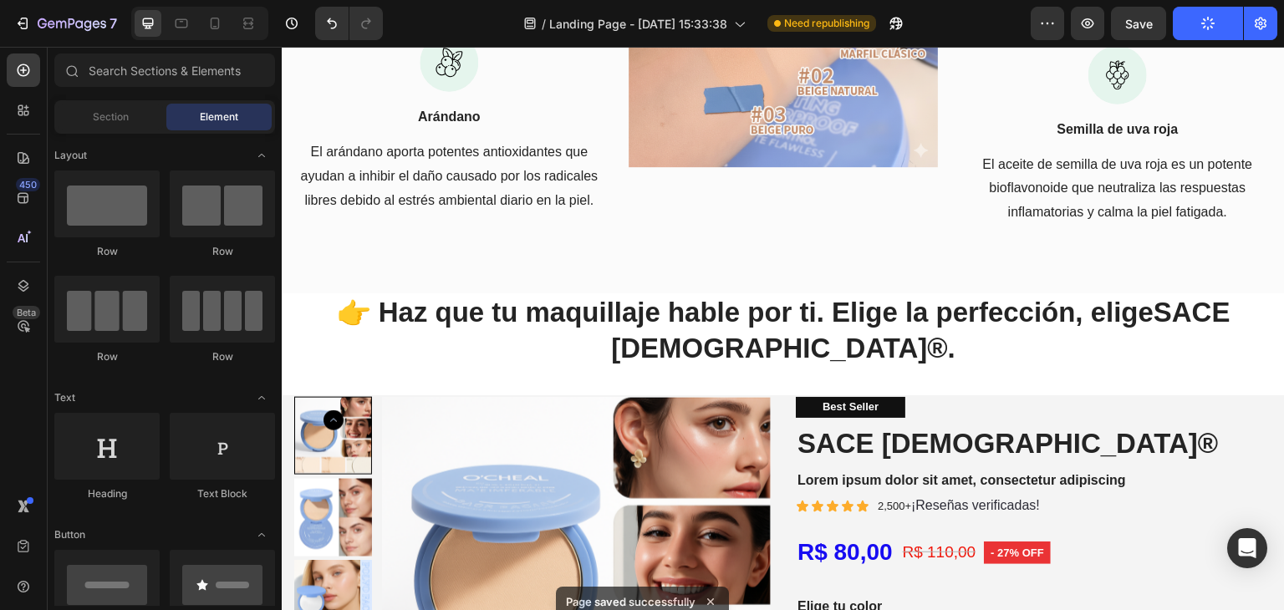
scroll to position [4034, 0]
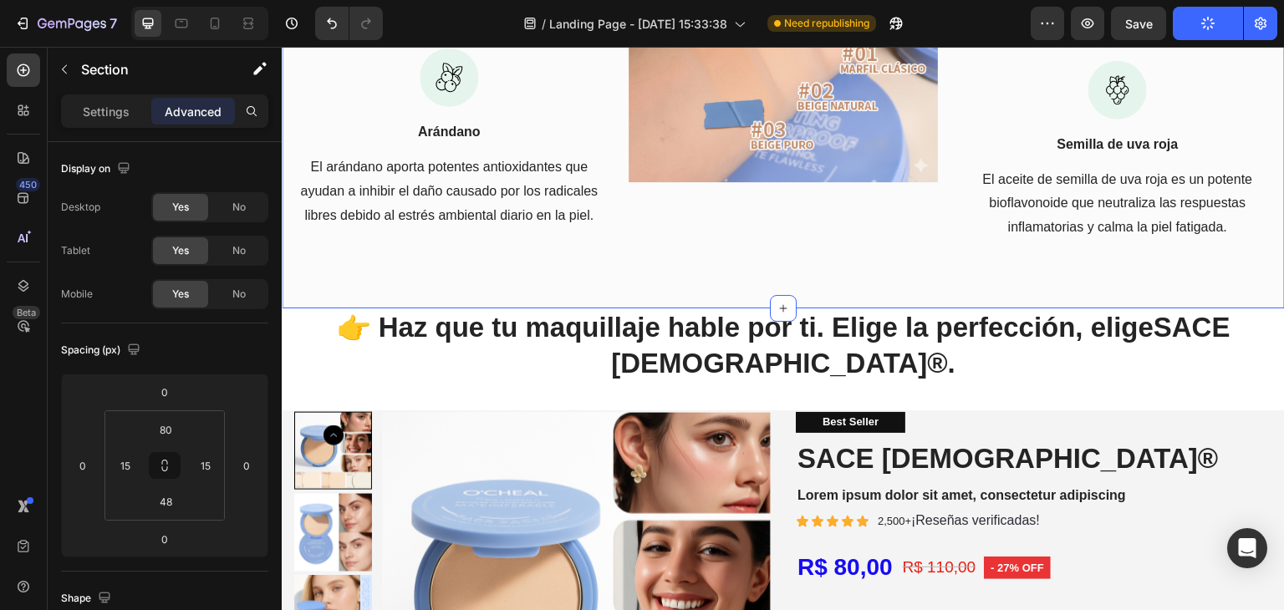
click at [1053, 265] on div "Ingredientes de alta calidad Heading Row Image Aceite de semilla de cáñamo Text…" at bounding box center [783, 1] width 978 height 533
click at [170, 435] on input "80" at bounding box center [165, 429] width 33 height 25
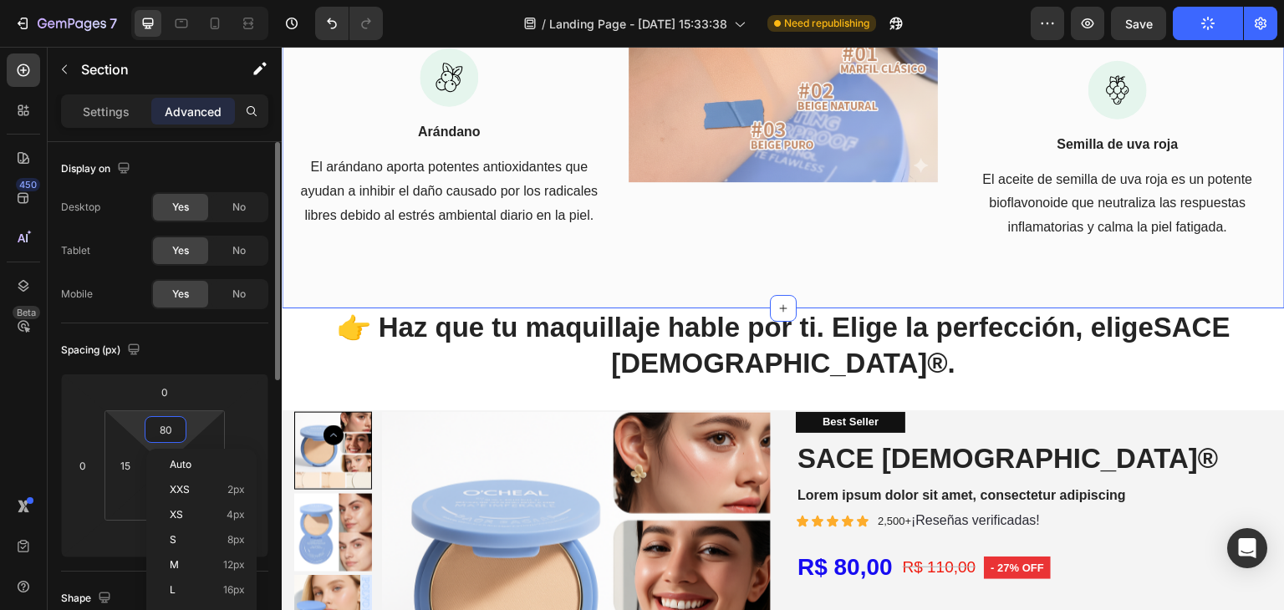
click at [170, 435] on input "80" at bounding box center [165, 429] width 33 height 25
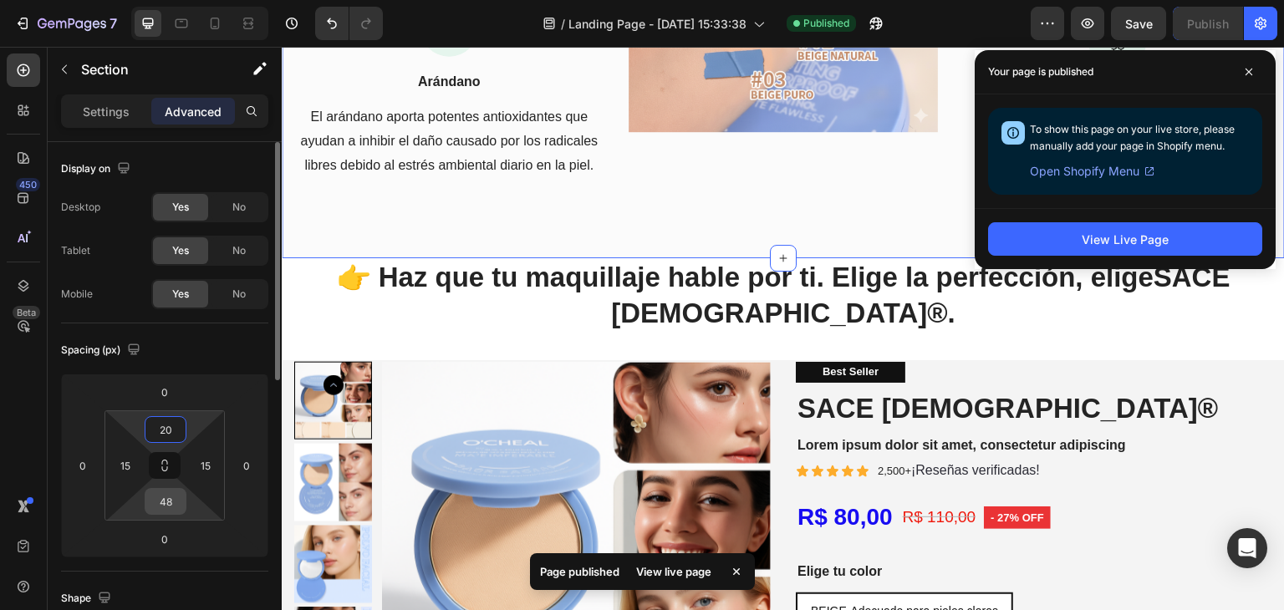
type input "20"
click at [170, 507] on input "48" at bounding box center [165, 501] width 33 height 25
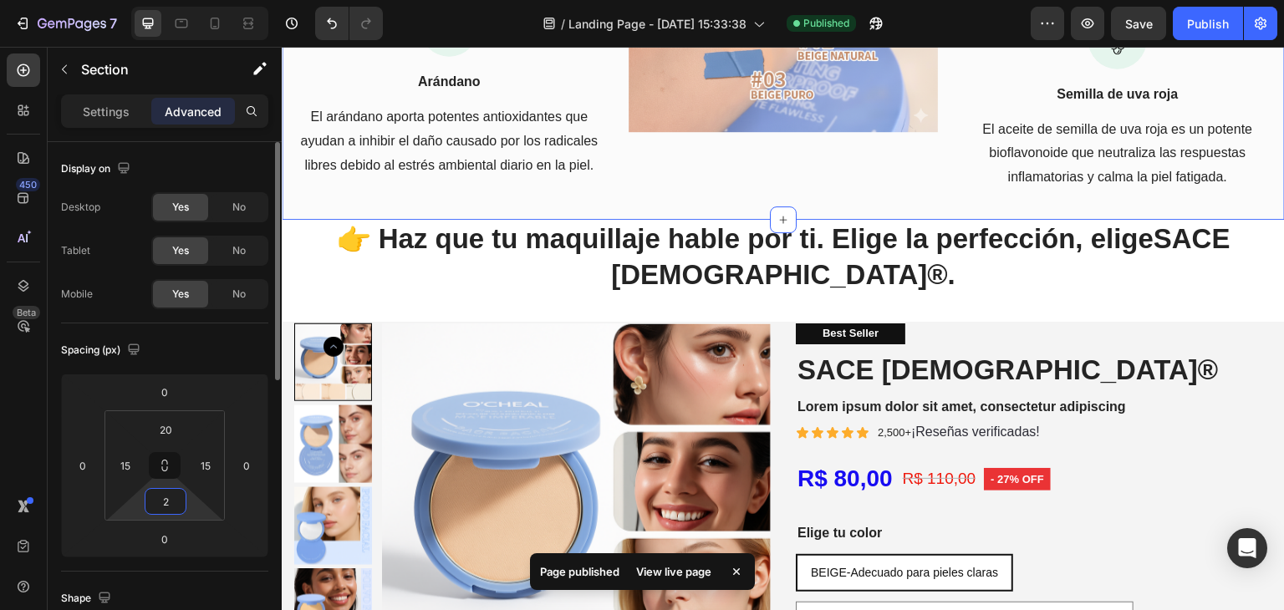
type input "20"
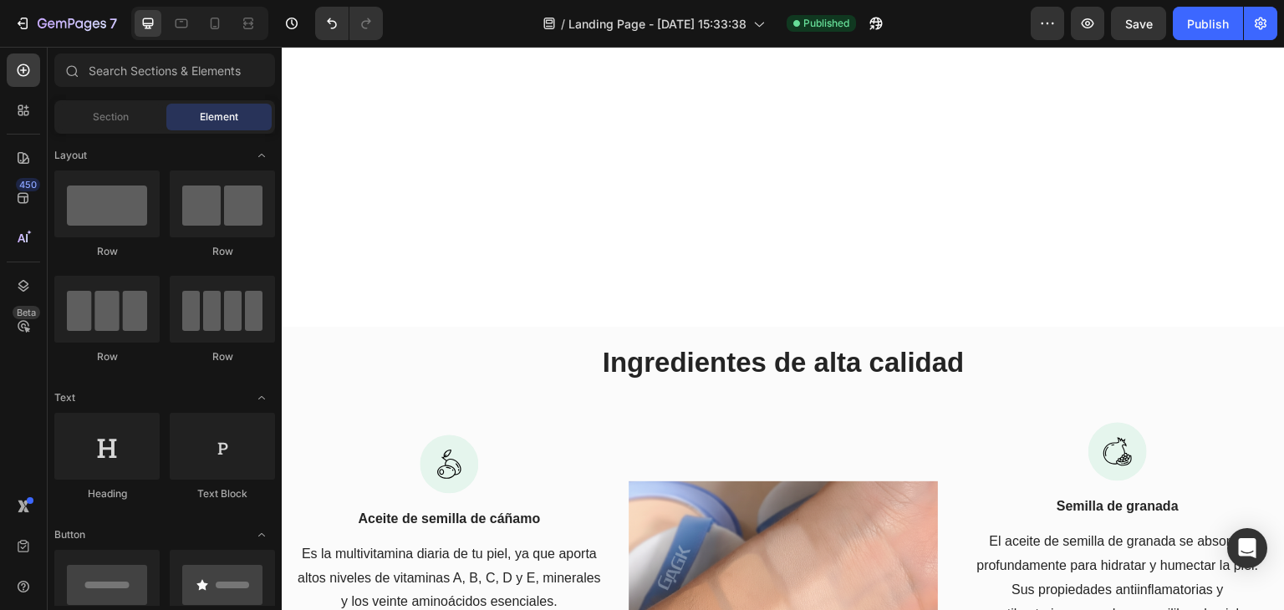
scroll to position [3383, 0]
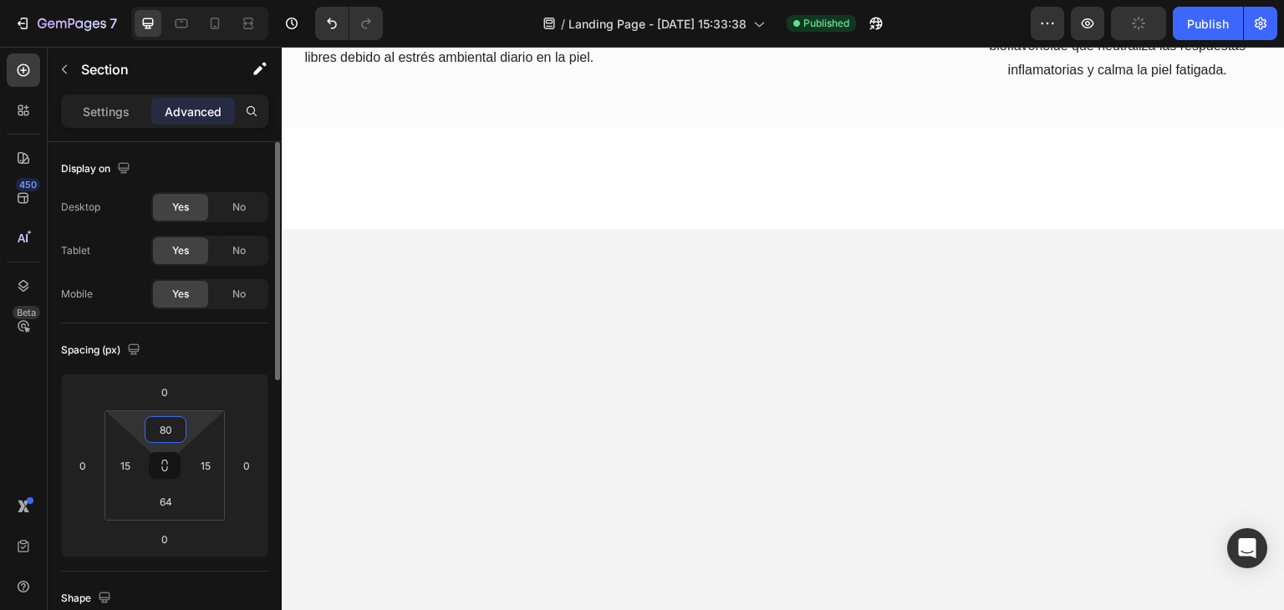
click at [170, 426] on input "80" at bounding box center [165, 429] width 33 height 25
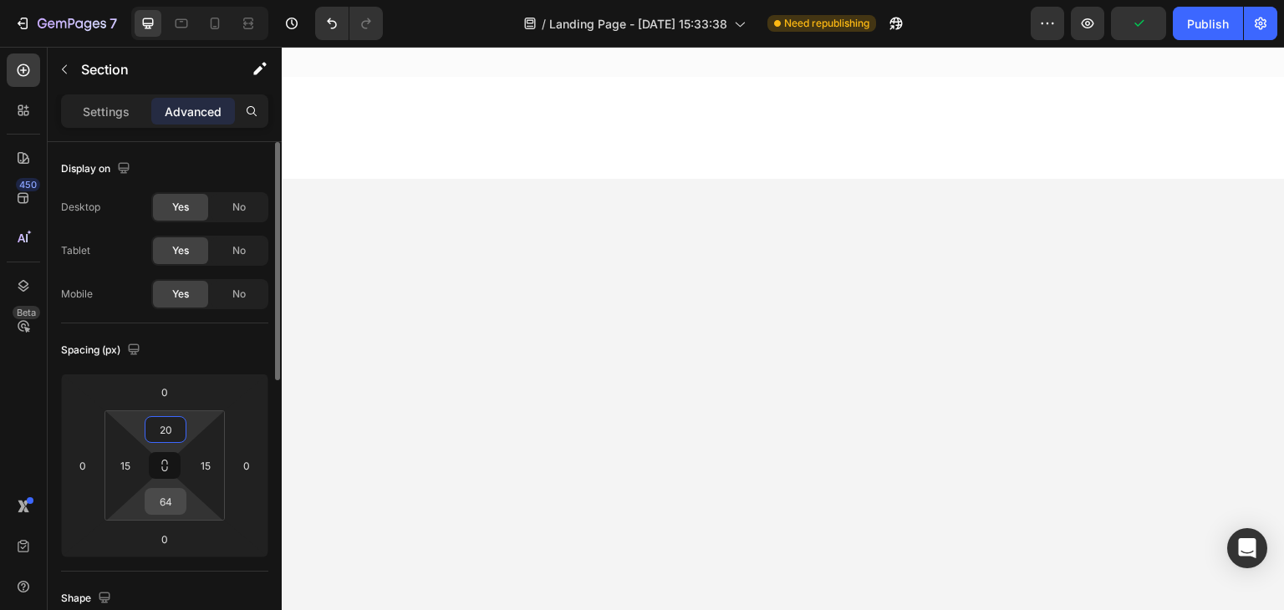
type input "20"
click at [169, 492] on input "64" at bounding box center [165, 501] width 33 height 25
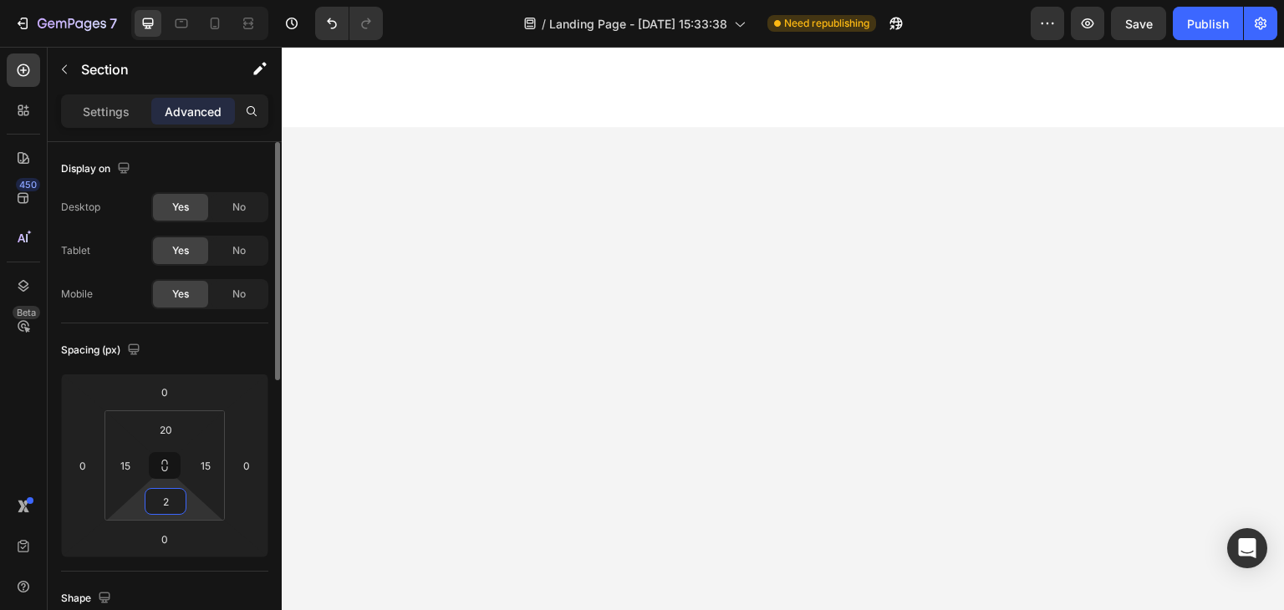
type input "20"
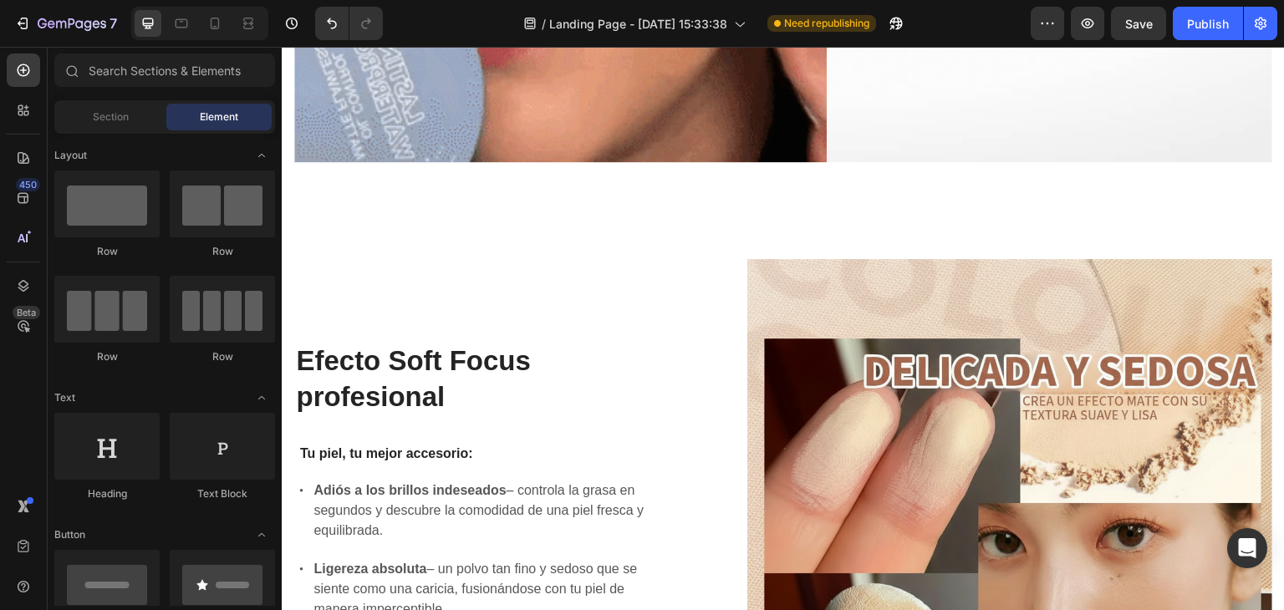
scroll to position [1321, 0]
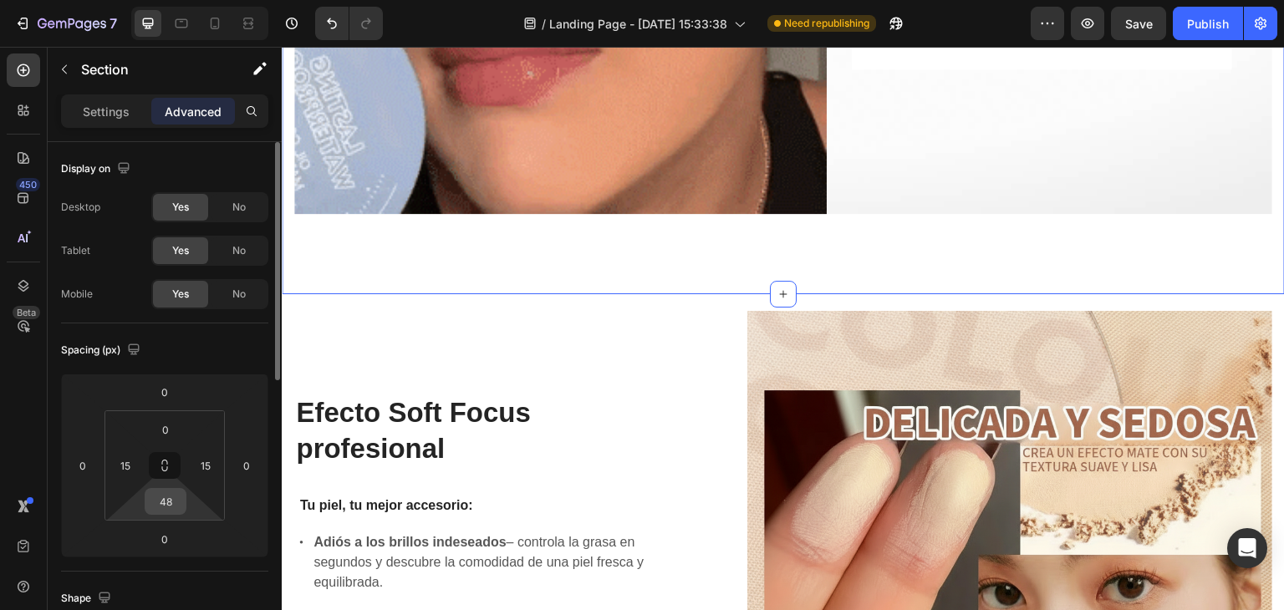
click at [161, 509] on input "48" at bounding box center [165, 501] width 33 height 25
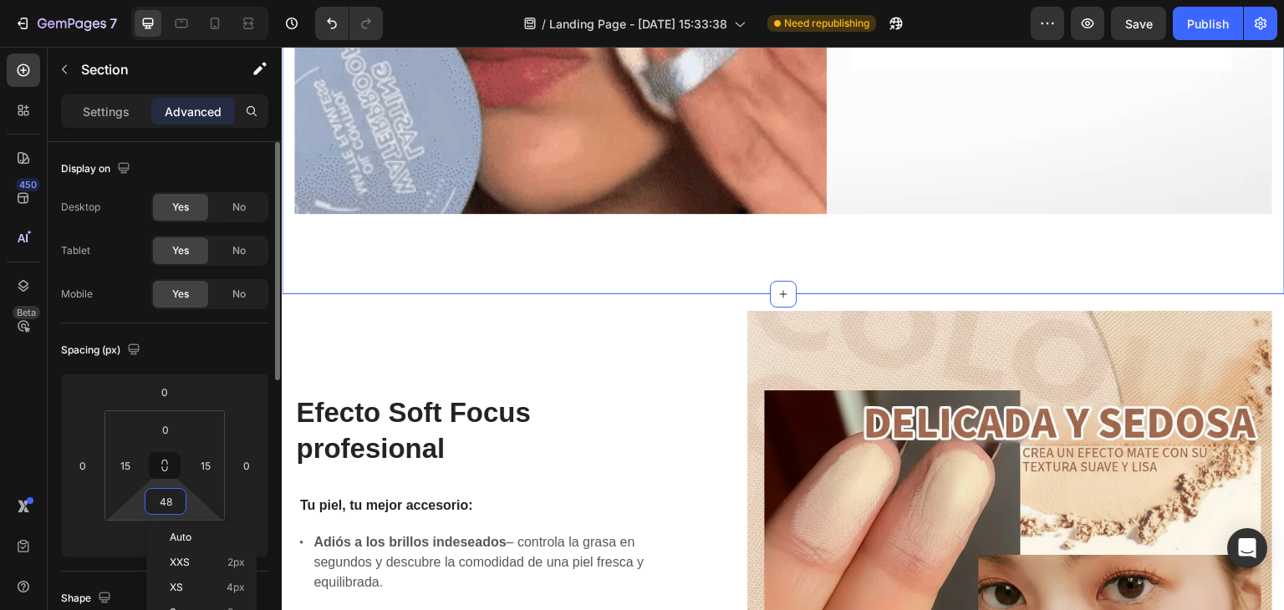
click at [161, 509] on input "48" at bounding box center [165, 501] width 33 height 25
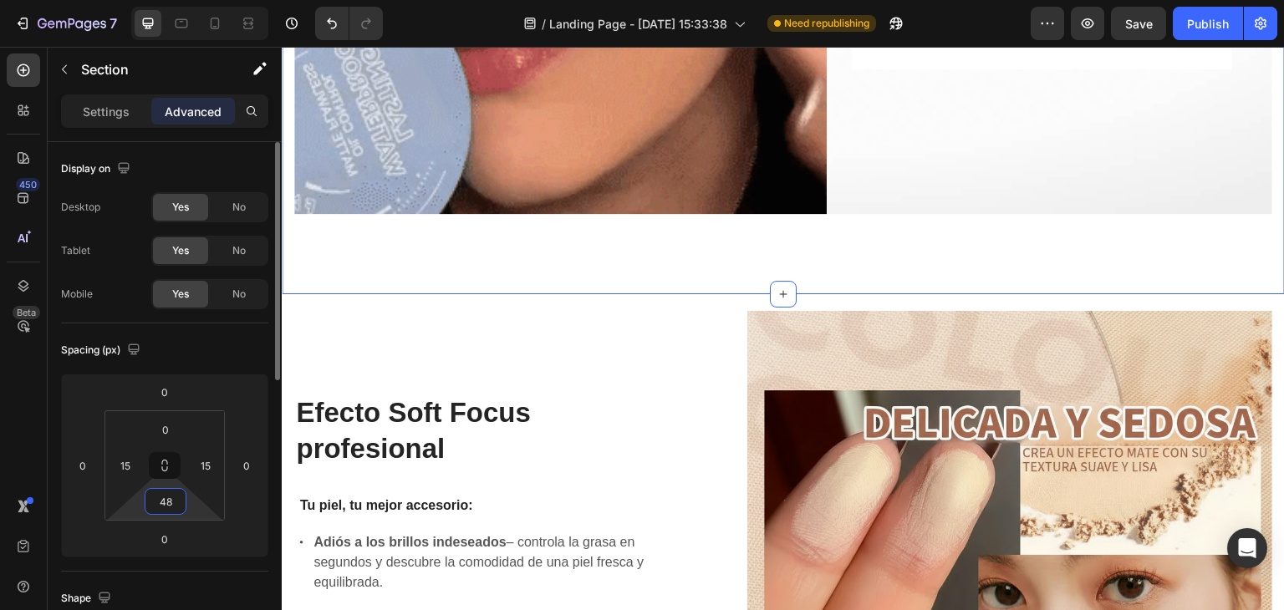
click at [161, 509] on input "48" at bounding box center [165, 501] width 33 height 25
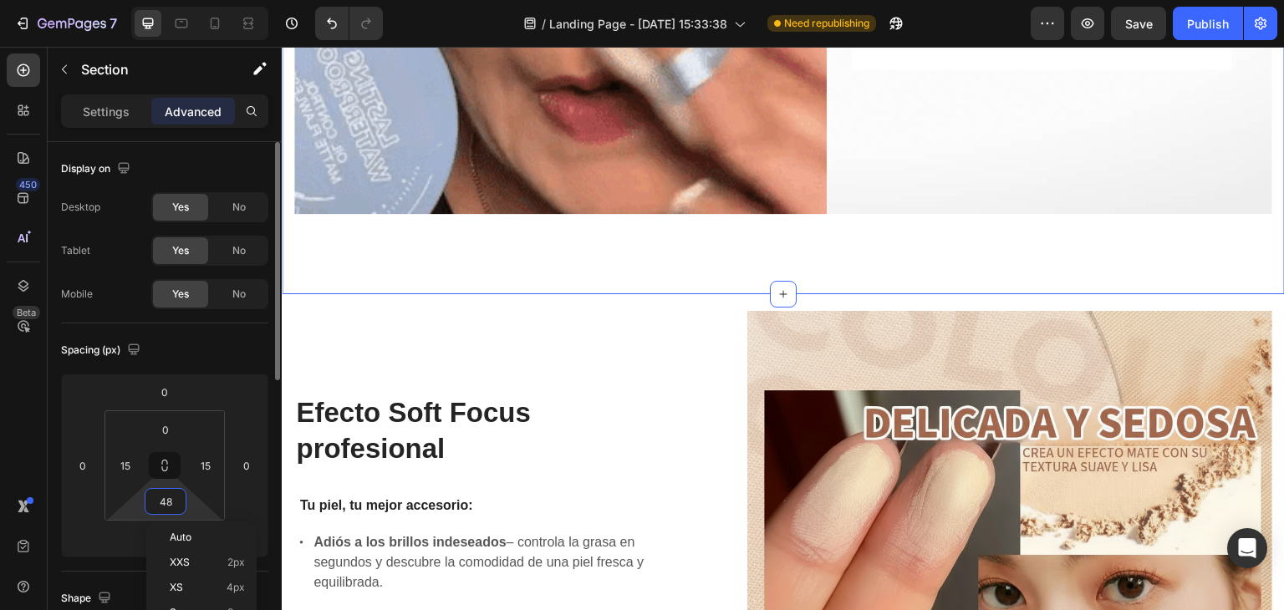
click at [161, 509] on input "48" at bounding box center [165, 501] width 33 height 25
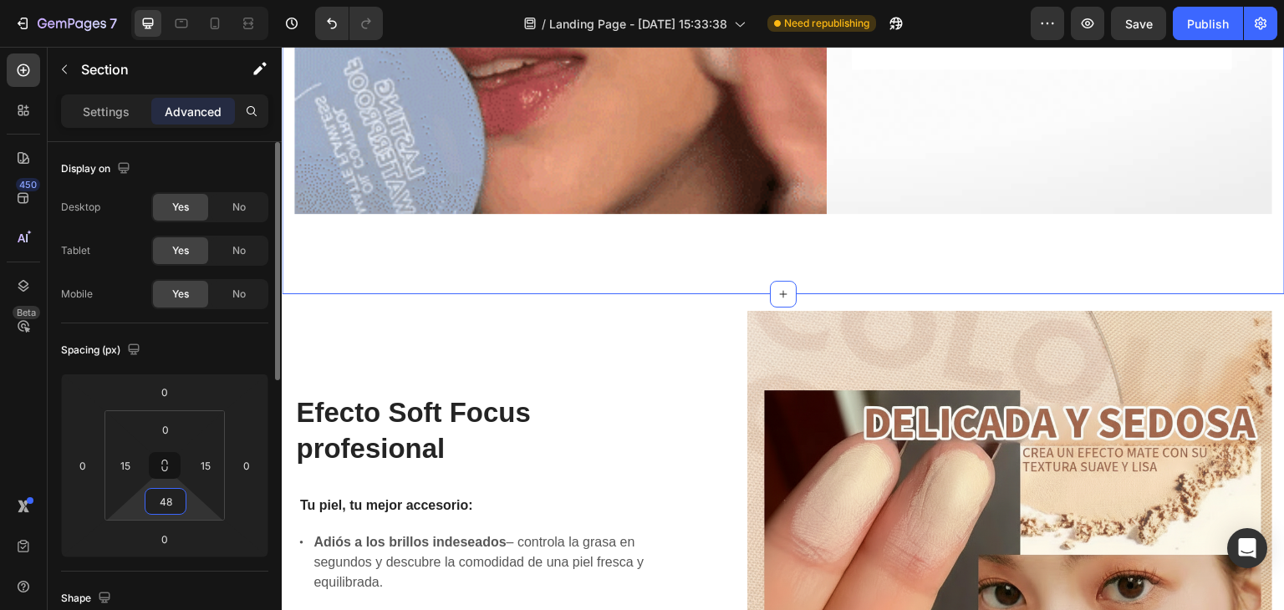
click at [161, 509] on input "48" at bounding box center [165, 501] width 33 height 25
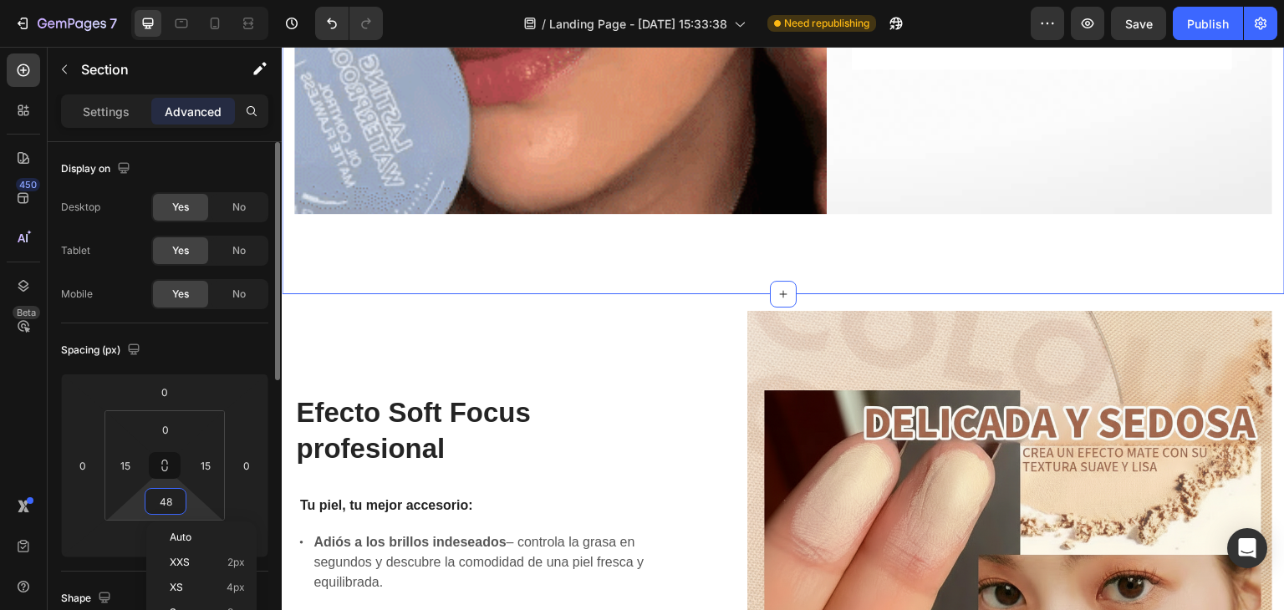
type input "0"
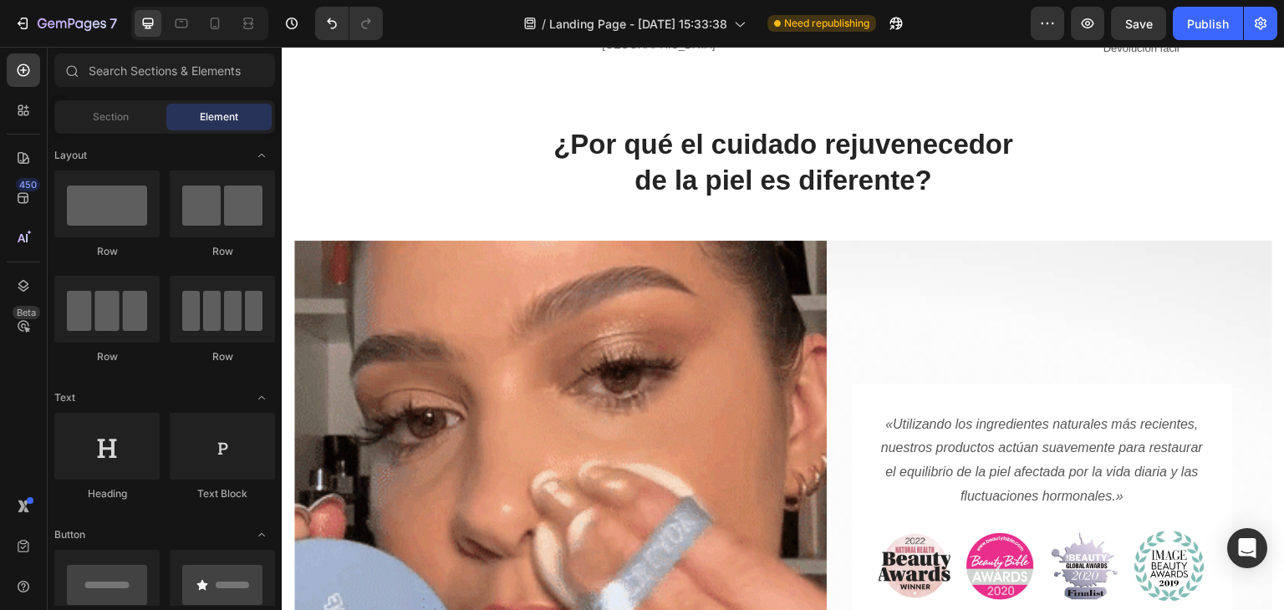
scroll to position [185, 0]
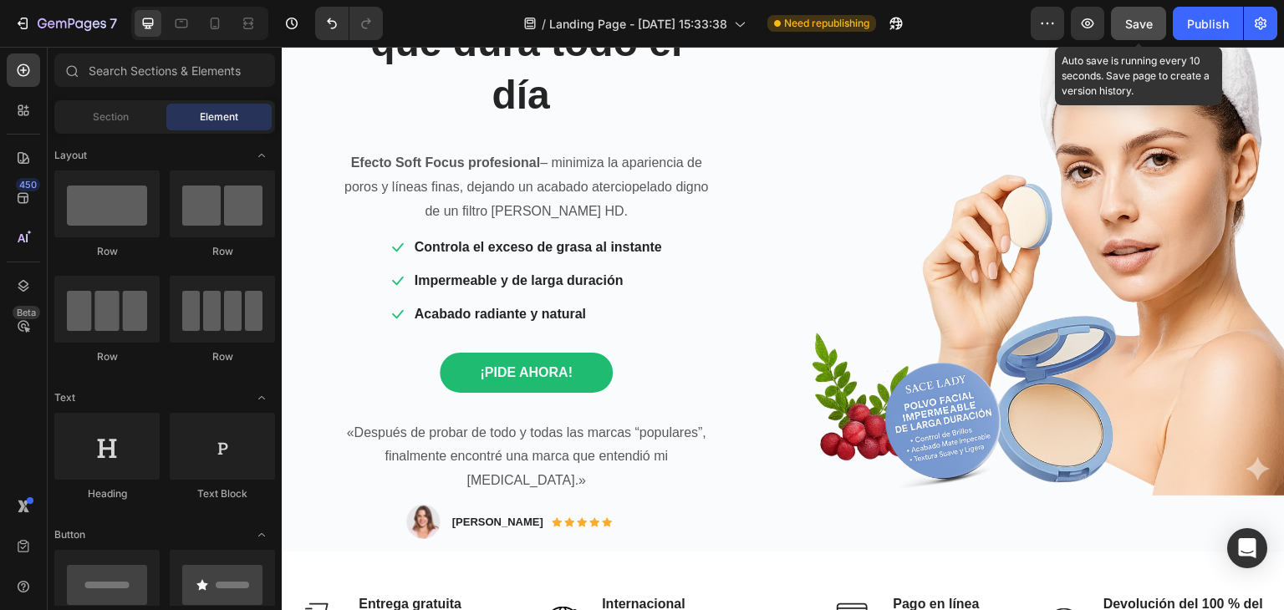
click at [1151, 17] on span "Save" at bounding box center [1139, 24] width 28 height 14
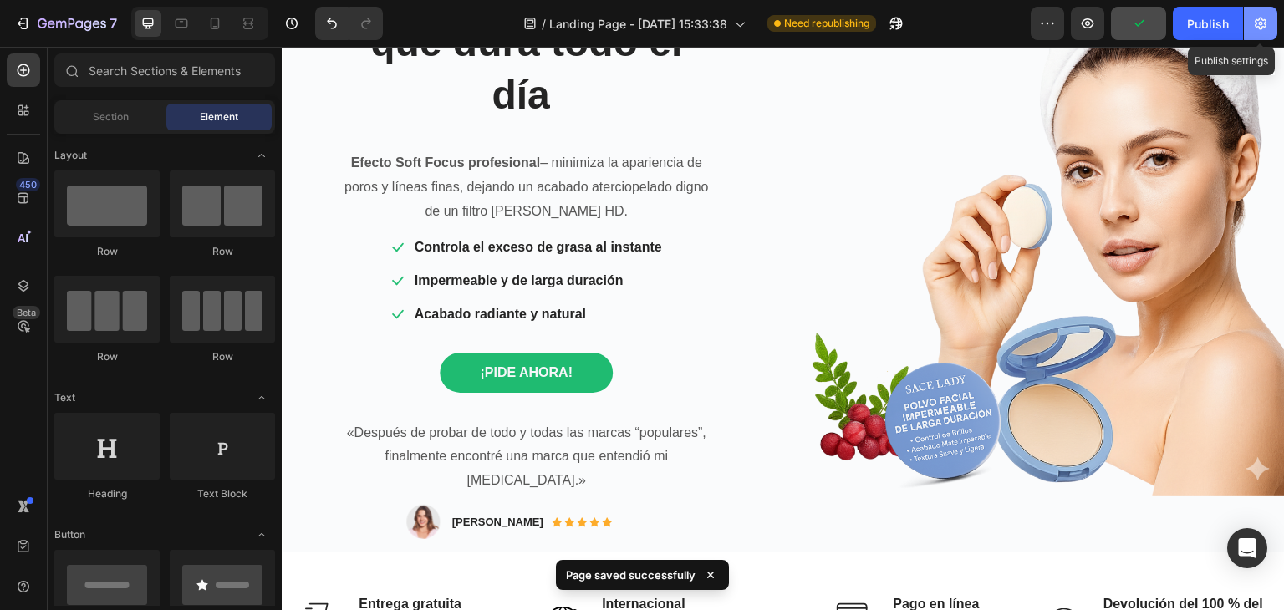
click at [1268, 15] on icon "button" at bounding box center [1261, 23] width 17 height 17
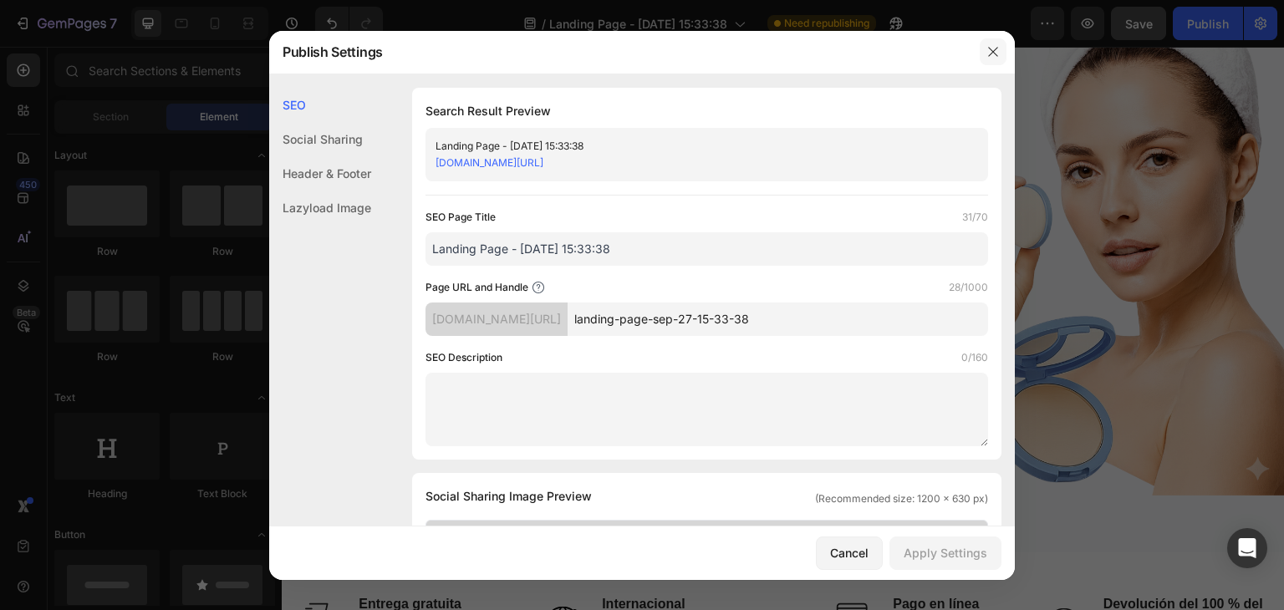
click at [986, 56] on button "button" at bounding box center [993, 51] width 27 height 27
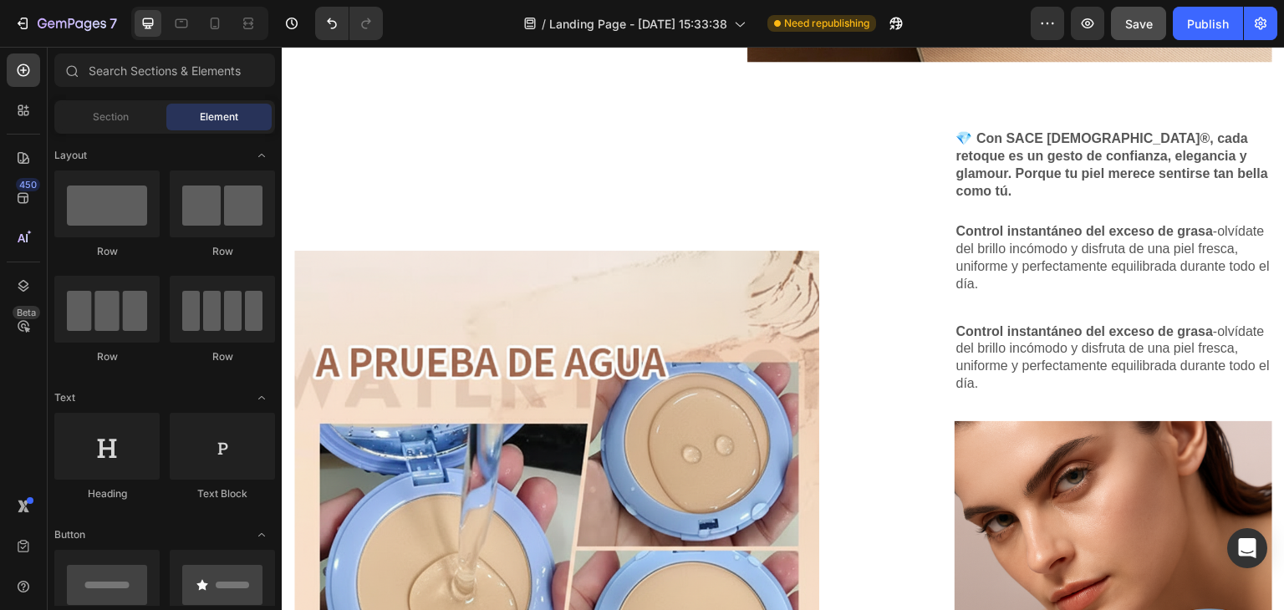
scroll to position [1938, 0]
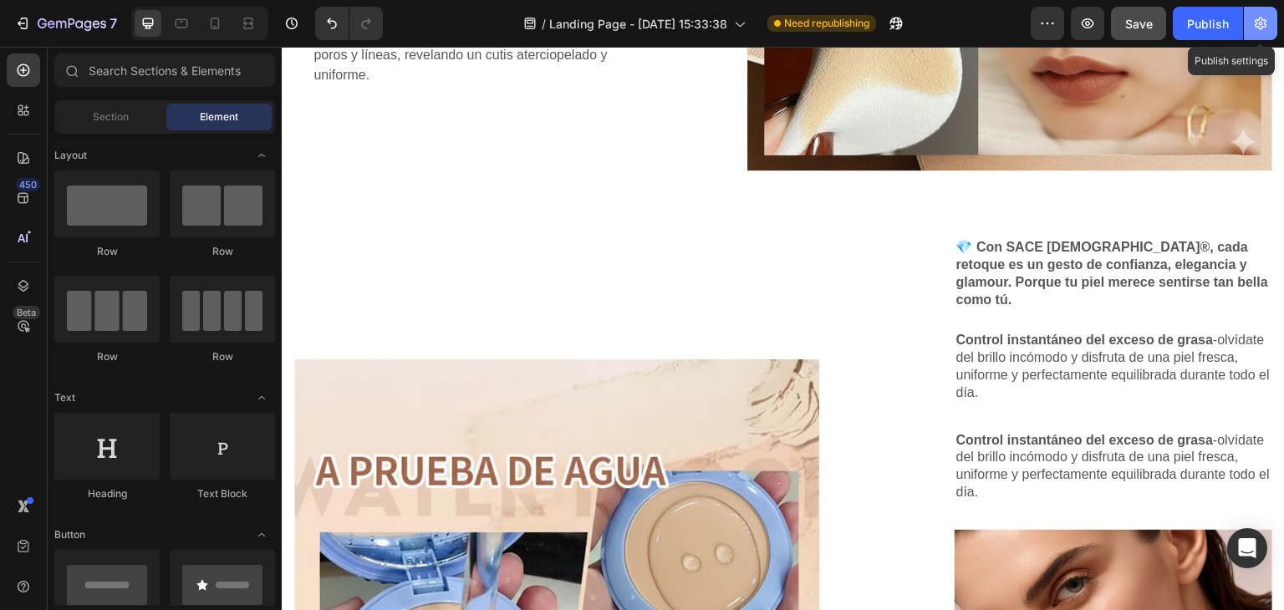
click at [1261, 18] on icon "button" at bounding box center [1261, 24] width 12 height 13
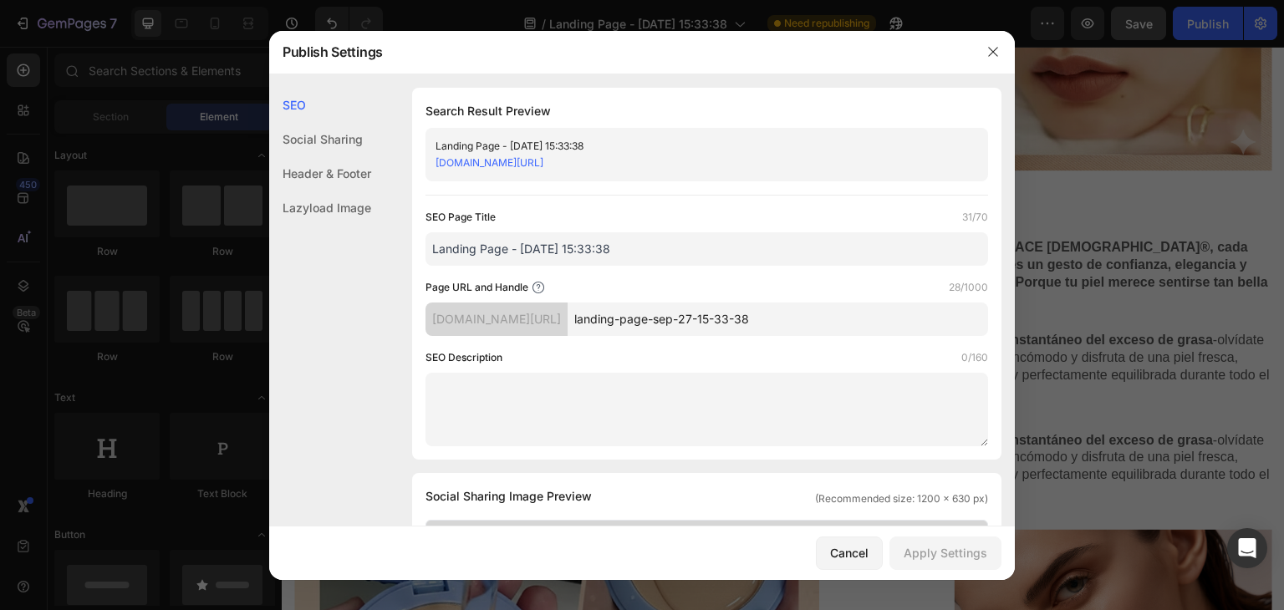
click at [555, 248] on input "Landing Page - [DATE] 15:33:38" at bounding box center [707, 248] width 563 height 33
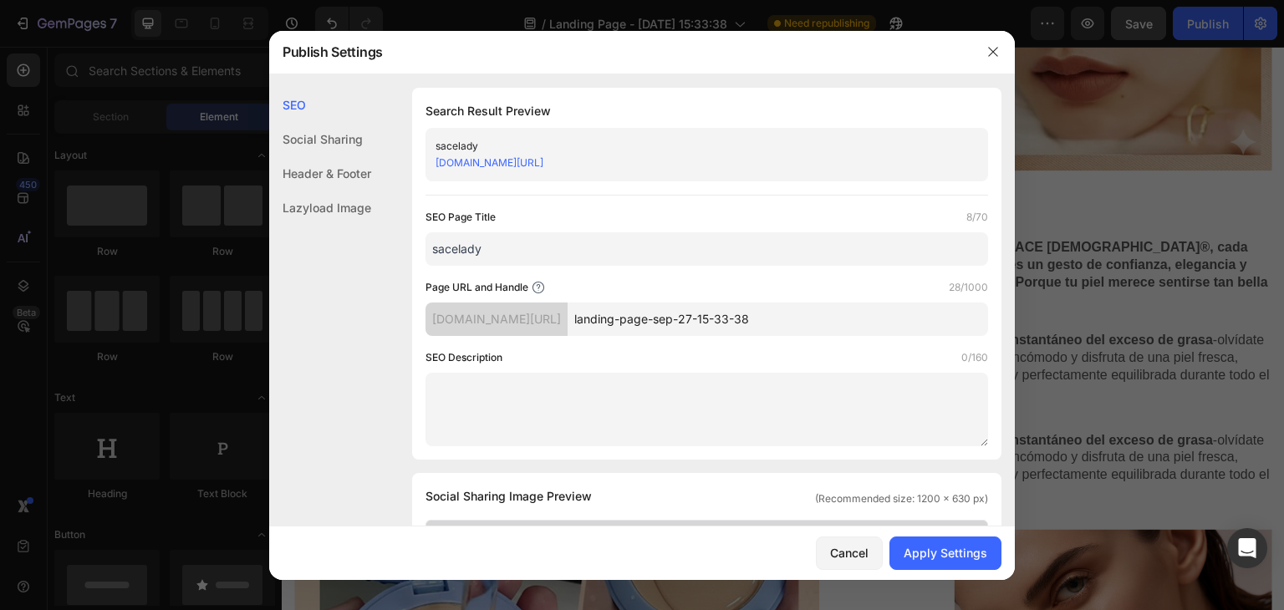
click at [528, 255] on input "sacelady" at bounding box center [707, 248] width 563 height 33
type input "sacelady"
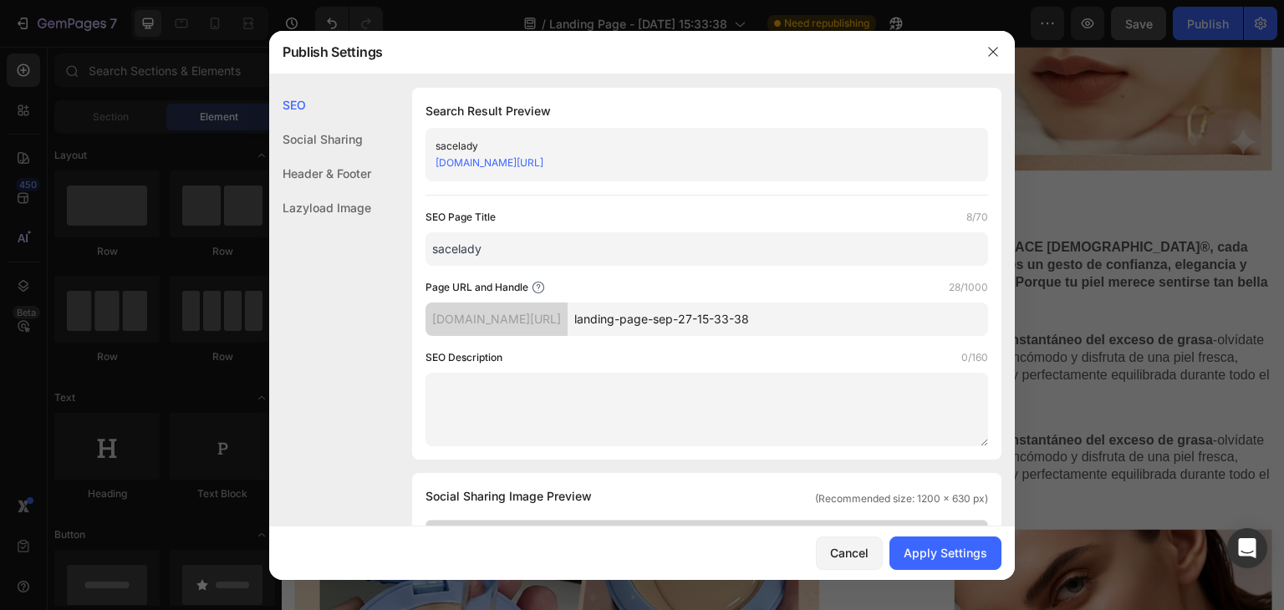
click at [681, 324] on input "landing-page-sep-27-15-33-38" at bounding box center [778, 319] width 421 height 33
paste input "sacelady"
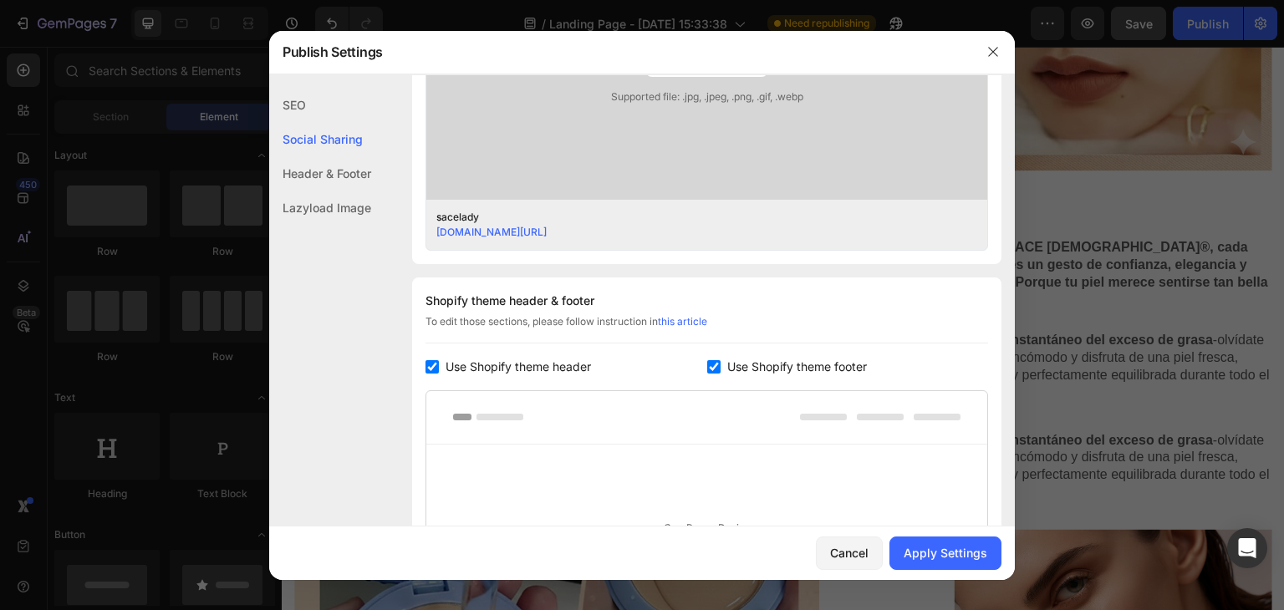
scroll to position [601, 0]
type input "sacelady"
click at [707, 365] on input "checkbox" at bounding box center [713, 362] width 13 height 13
checkbox input "false"
click at [429, 356] on input "checkbox" at bounding box center [432, 362] width 13 height 13
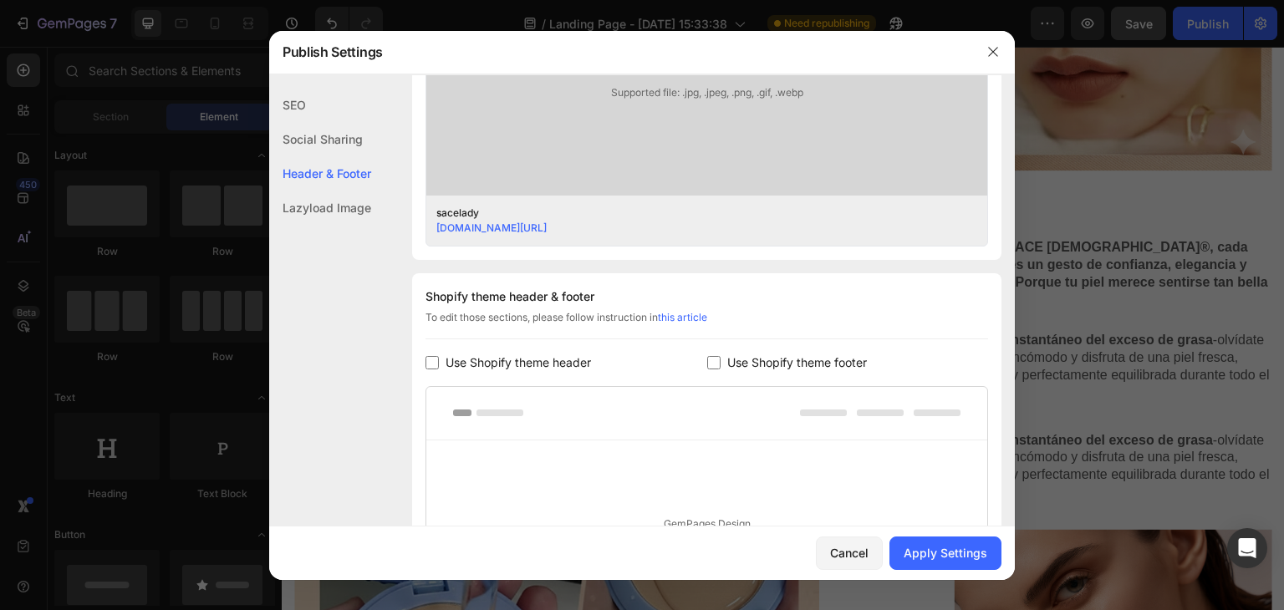
checkbox input "false"
click at [916, 547] on div "Apply Settings" at bounding box center [946, 553] width 84 height 18
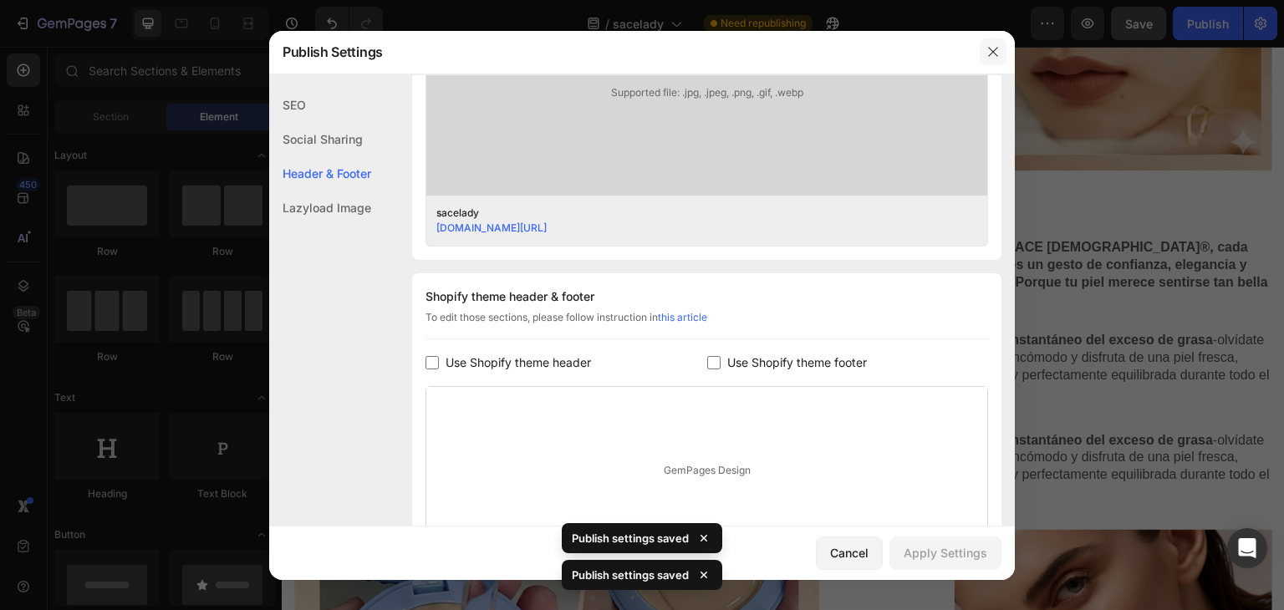
click at [1001, 48] on button "button" at bounding box center [993, 51] width 27 height 27
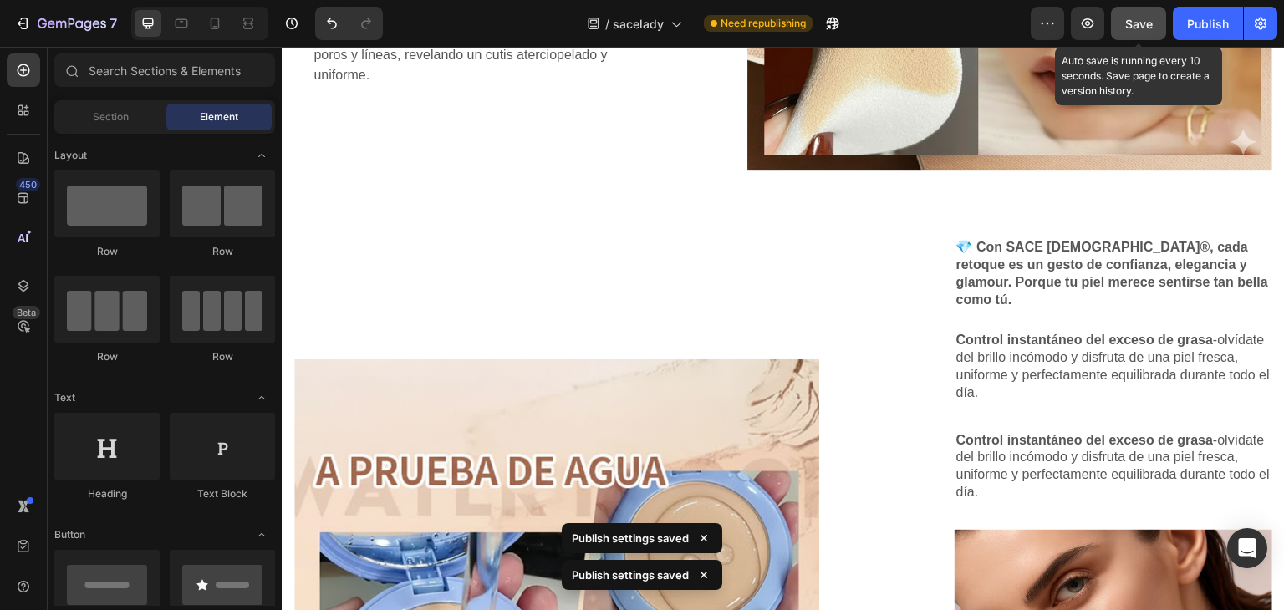
click at [1146, 32] on button "Save" at bounding box center [1138, 23] width 55 height 33
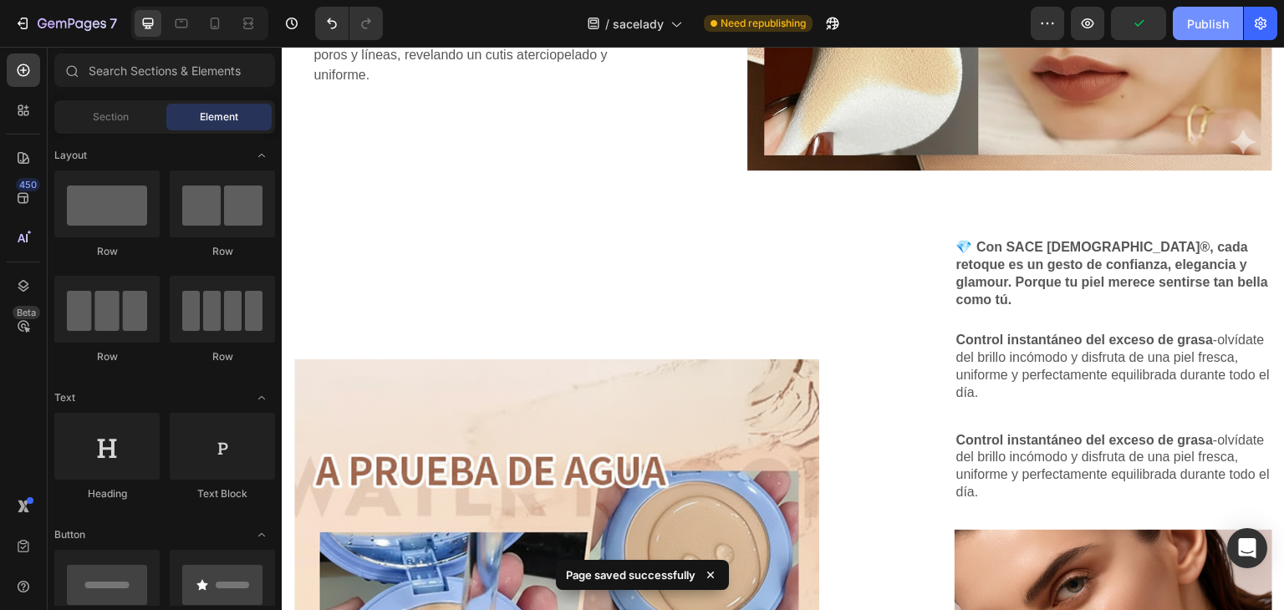
click at [1206, 37] on button "Publish" at bounding box center [1208, 23] width 70 height 33
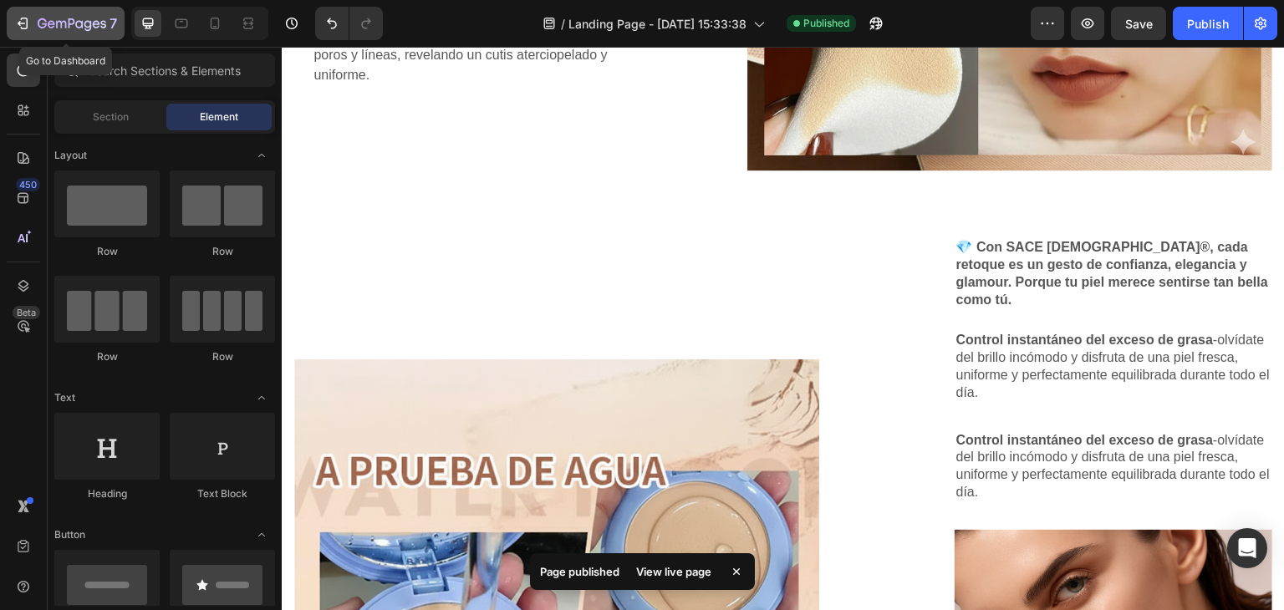
click at [56, 32] on div "7" at bounding box center [77, 23] width 79 height 20
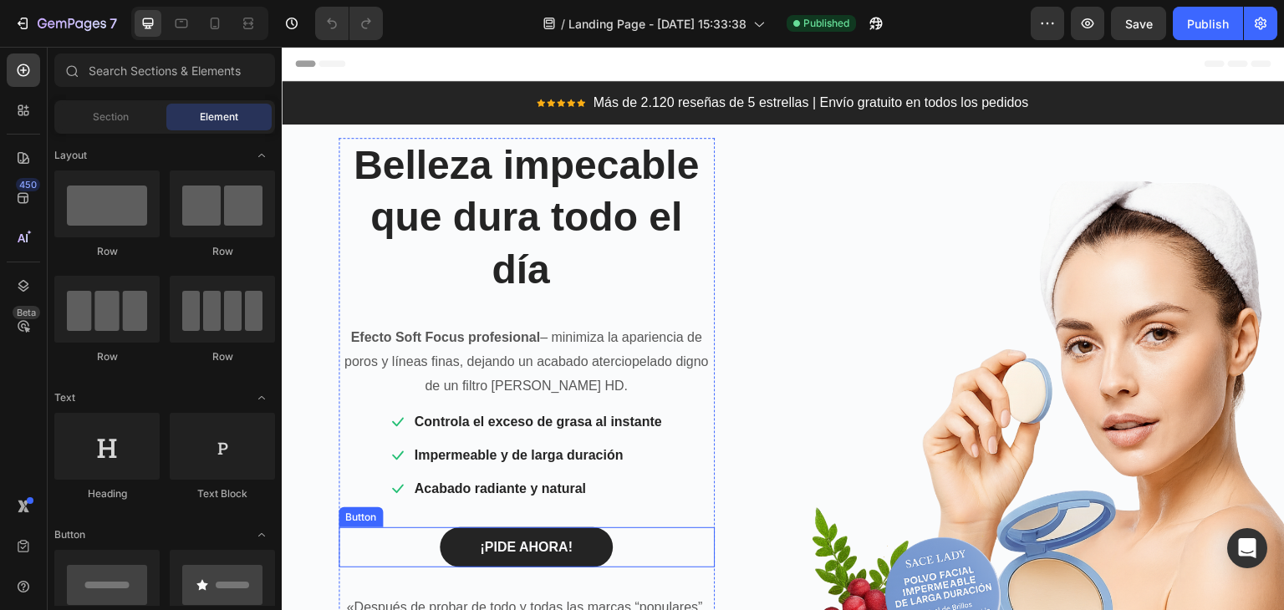
click at [468, 538] on button "¡PIDE AHORA!" at bounding box center [526, 548] width 173 height 40
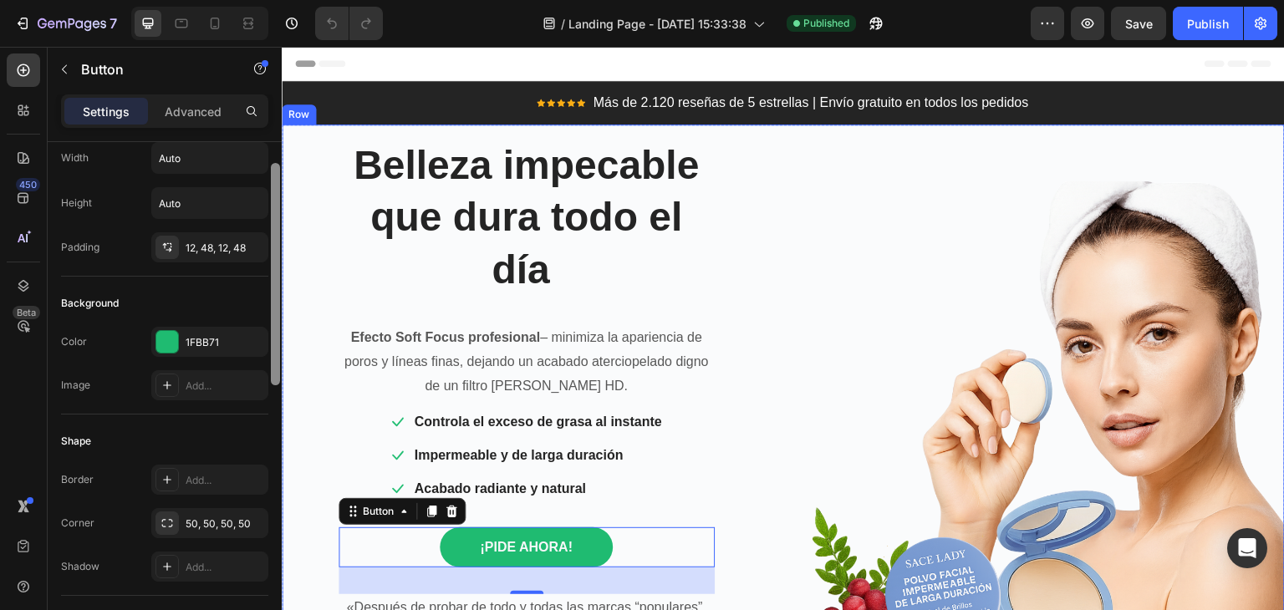
scroll to position [67, 0]
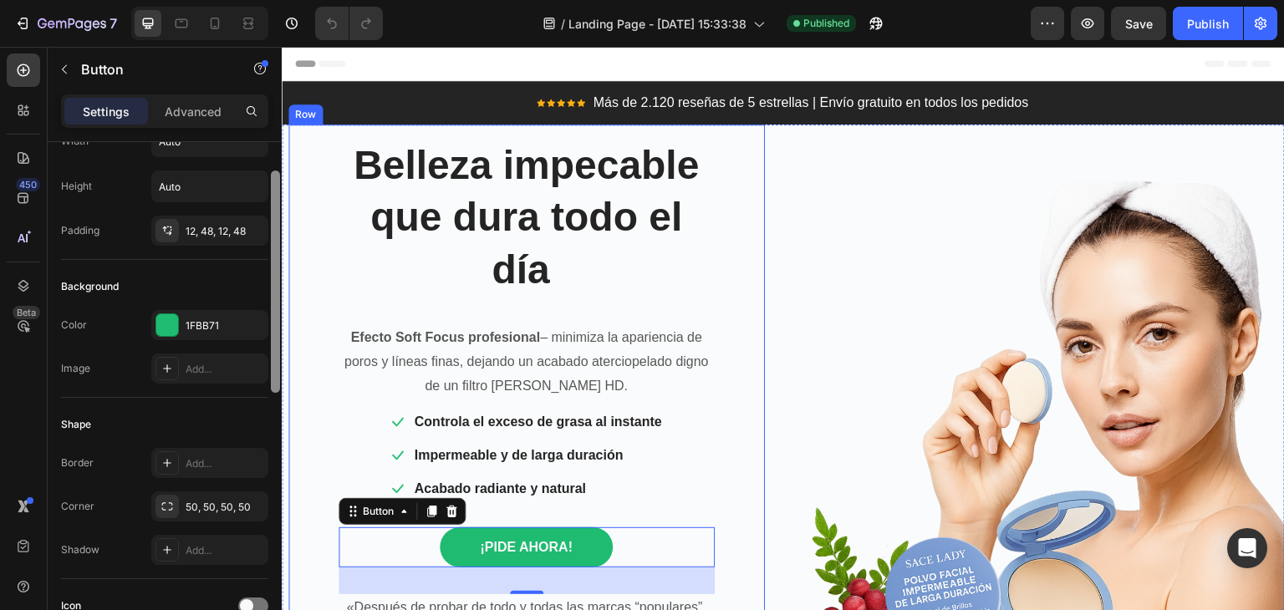
drag, startPoint x: 559, startPoint y: 366, endPoint x: 298, endPoint y: 426, distance: 268.5
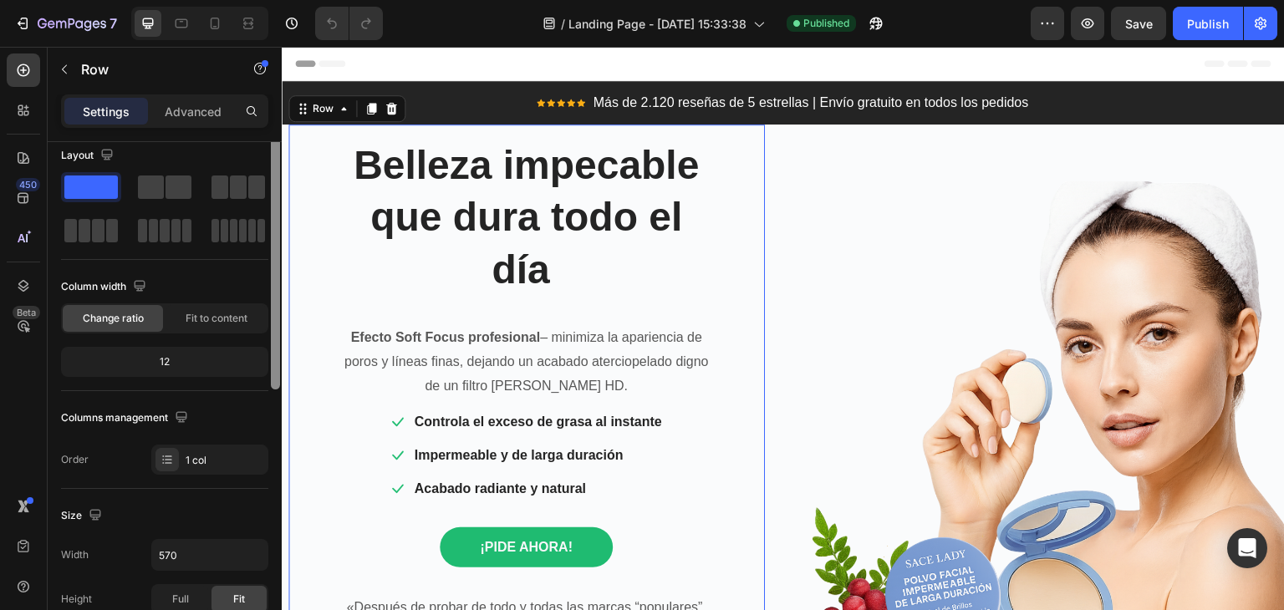
scroll to position [0, 0]
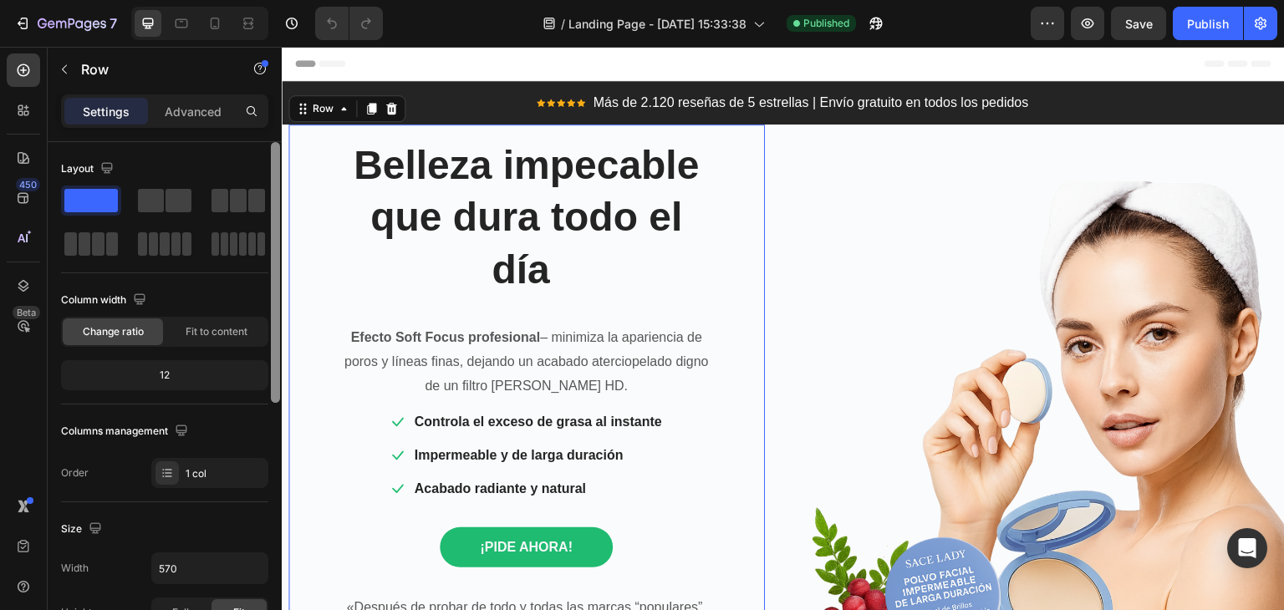
click at [266, 272] on div "Layout" at bounding box center [164, 215] width 207 height 118
click at [197, 121] on div "Advanced" at bounding box center [193, 111] width 84 height 27
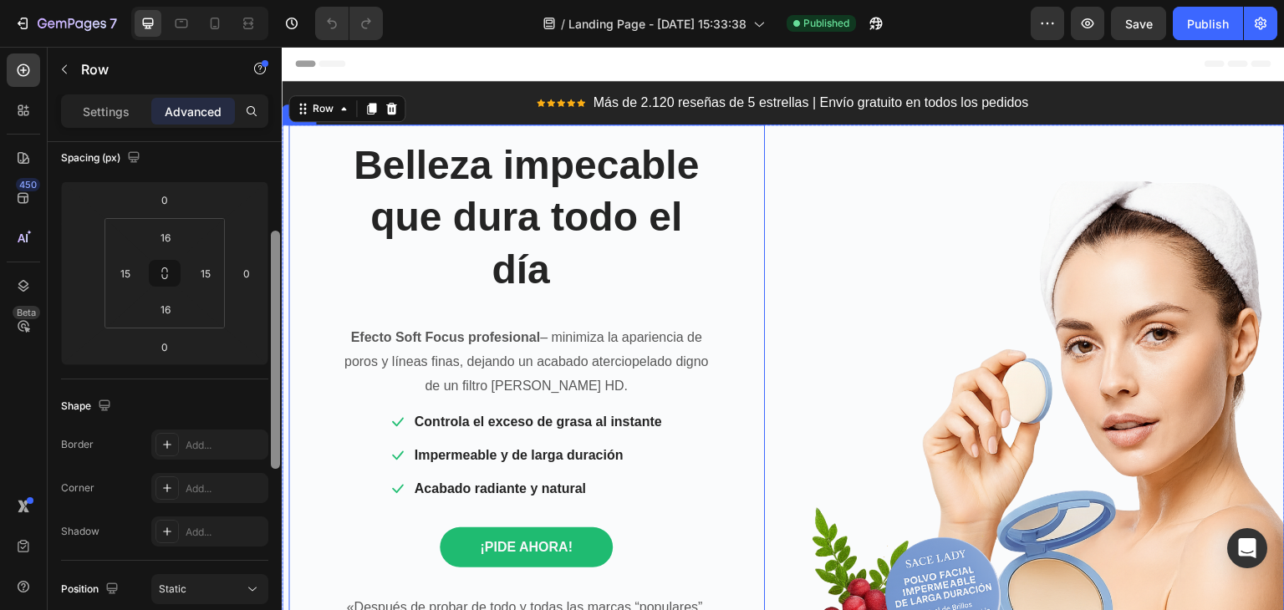
scroll to position [194, 0]
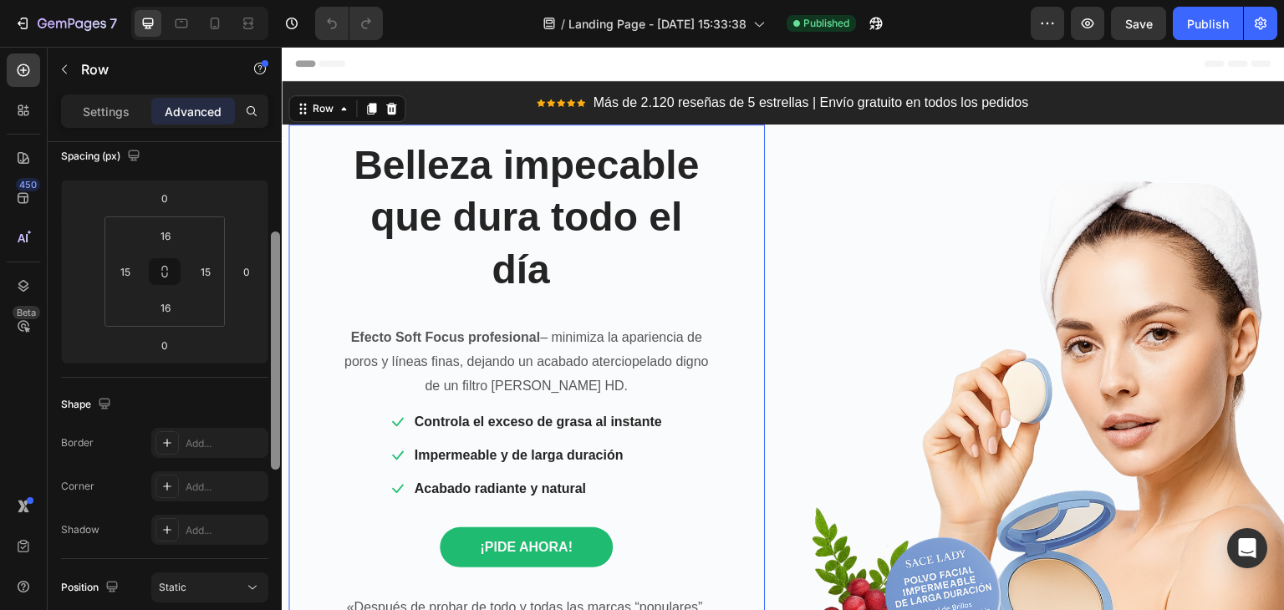
drag, startPoint x: 554, startPoint y: 272, endPoint x: 289, endPoint y: 410, distance: 298.1
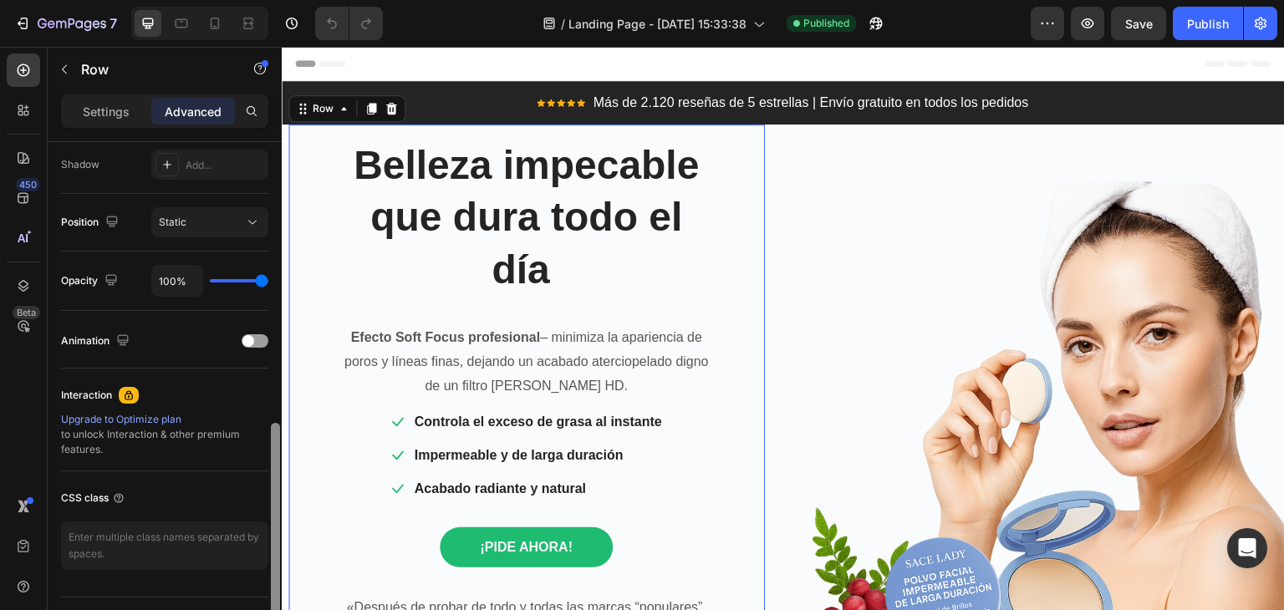
scroll to position [579, 0]
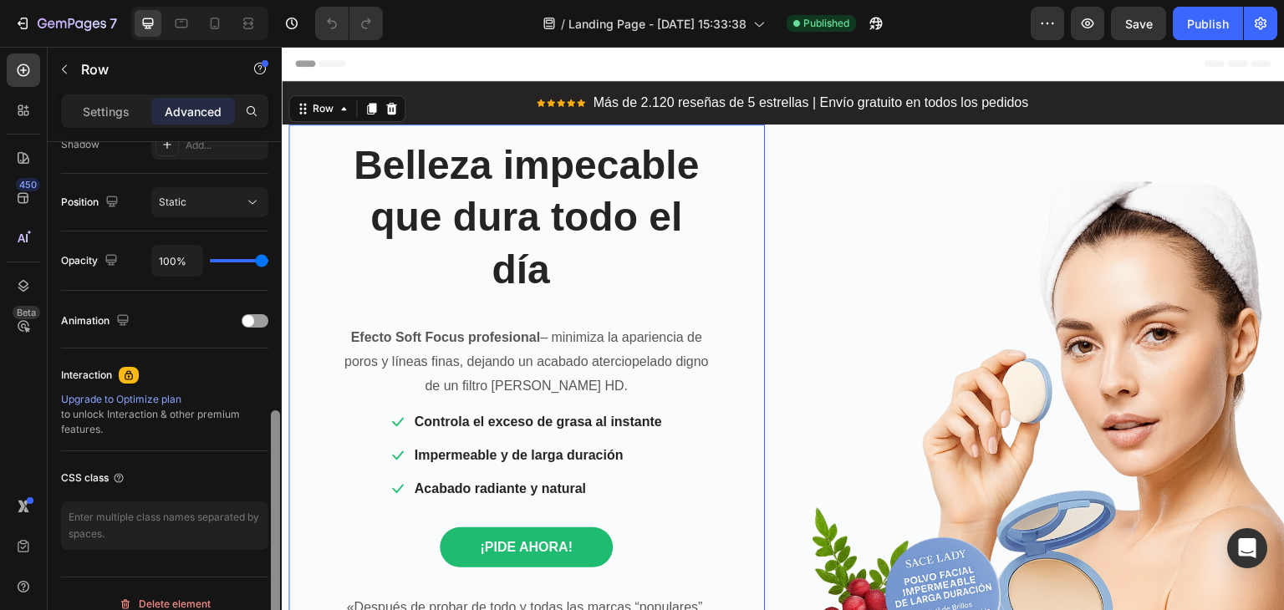
click at [278, 494] on div at bounding box center [275, 530] width 9 height 238
click at [257, 309] on div "Animation" at bounding box center [164, 321] width 207 height 27
click at [257, 316] on div at bounding box center [255, 320] width 27 height 13
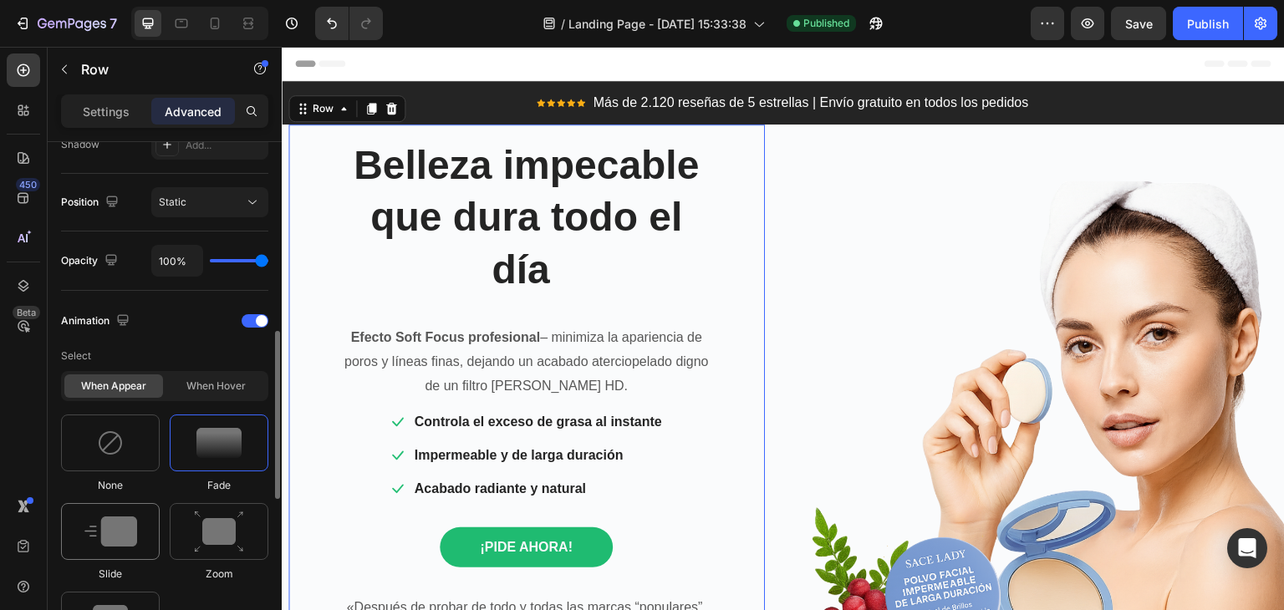
click at [127, 538] on img at bounding box center [110, 532] width 53 height 30
click at [244, 322] on div at bounding box center [255, 320] width 27 height 13
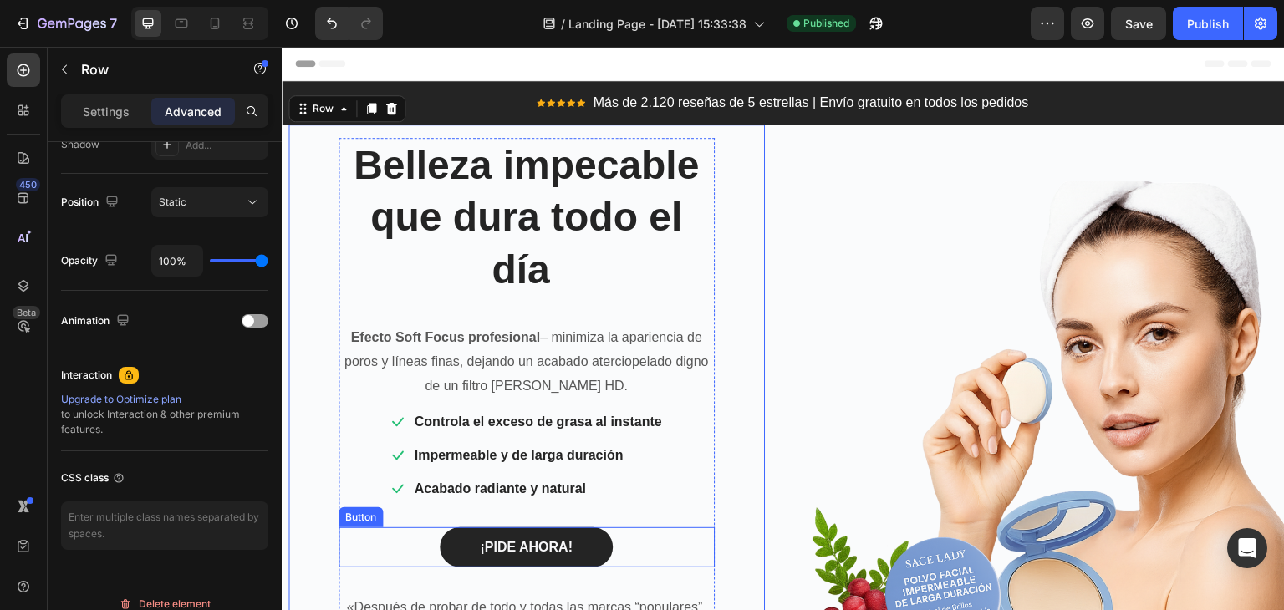
click at [452, 538] on button "¡PIDE AHORA!" at bounding box center [526, 548] width 173 height 40
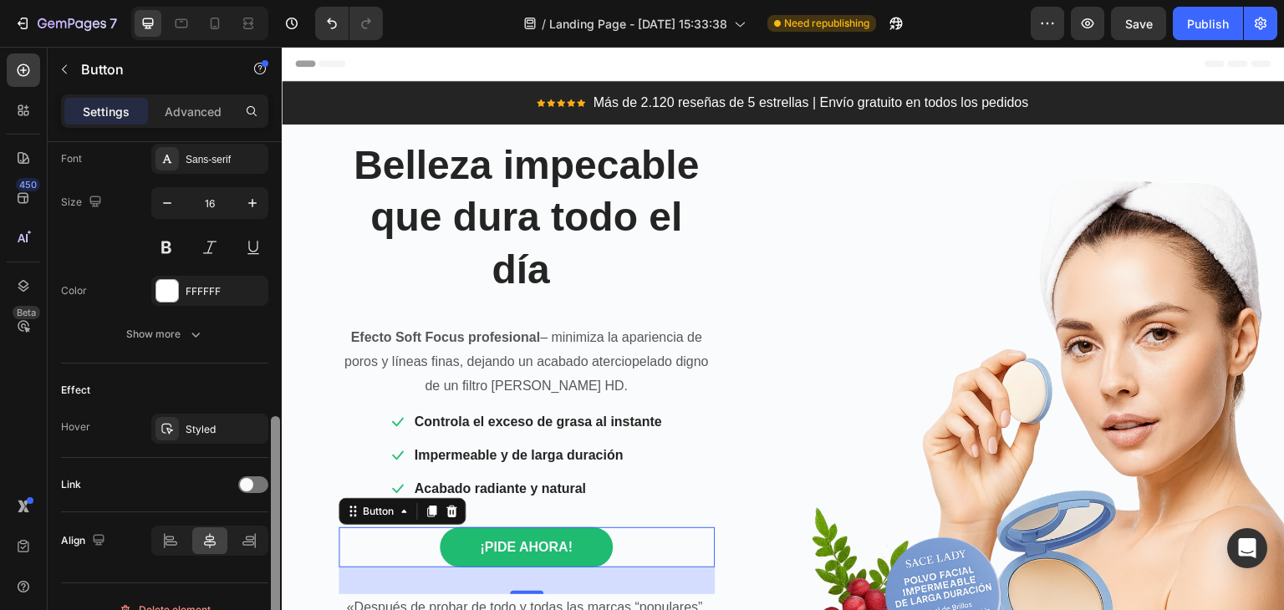
scroll to position [681, 0]
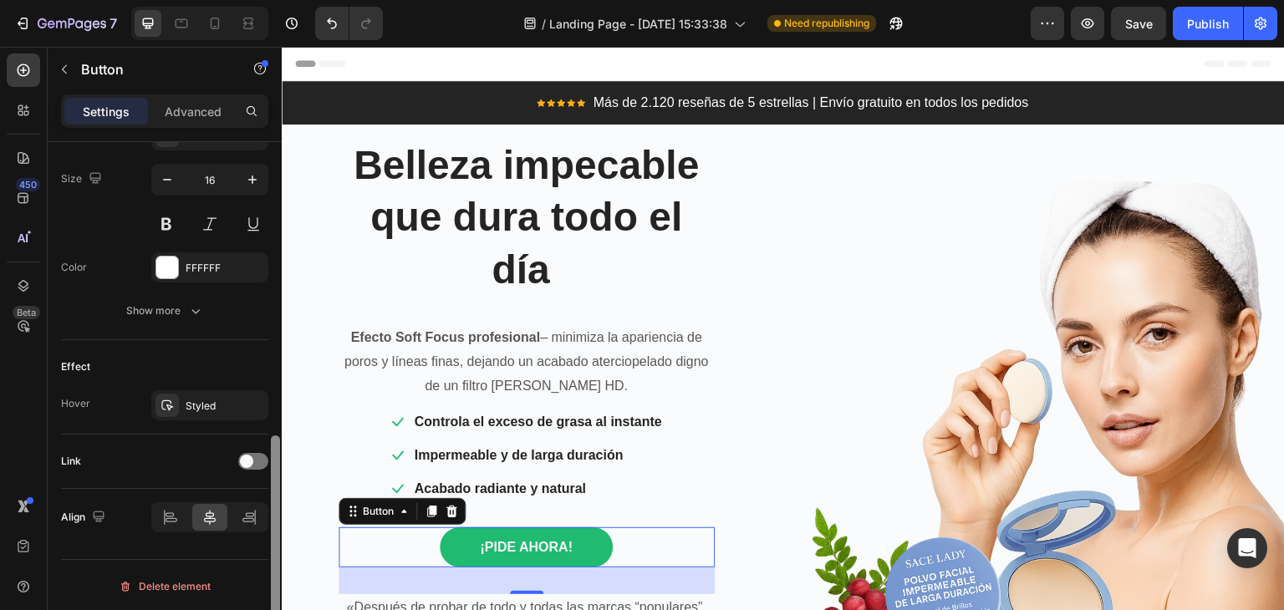
drag, startPoint x: 278, startPoint y: 312, endPoint x: 274, endPoint y: 649, distance: 337.0
click at [274, 0] on html "7 Version history / Landing Page - [DATE] 15:33:38 Need republishing Preview Sa…" at bounding box center [642, 0] width 1284 height 0
click at [253, 466] on div at bounding box center [253, 461] width 30 height 17
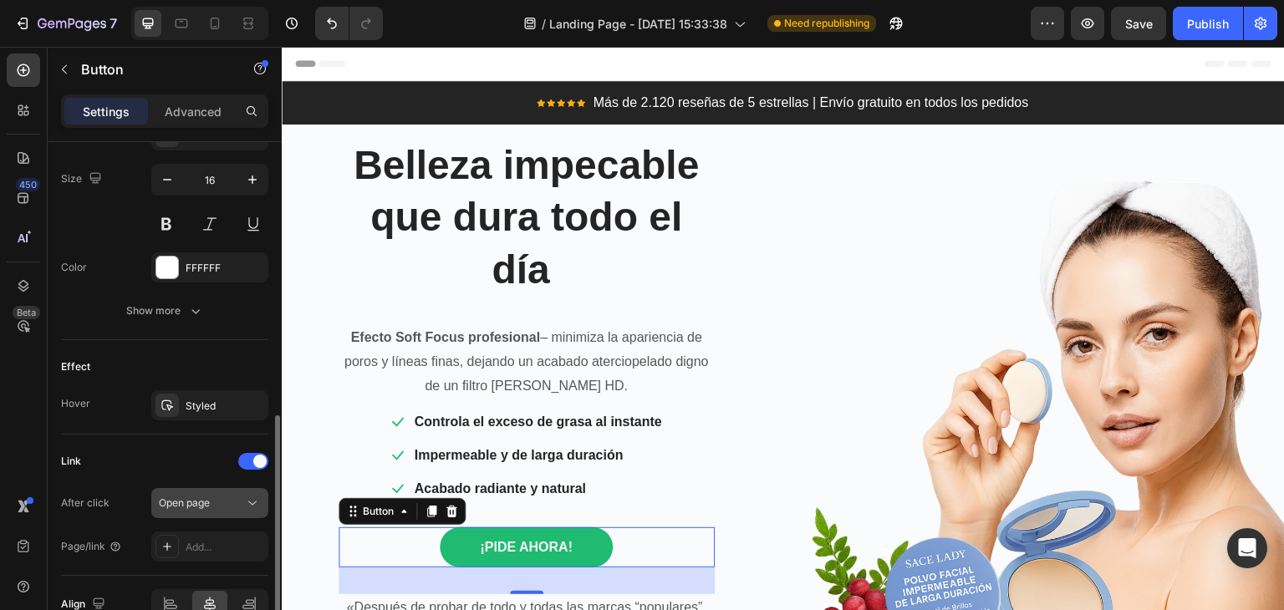
click at [242, 495] on div "Open page" at bounding box center [210, 503] width 102 height 17
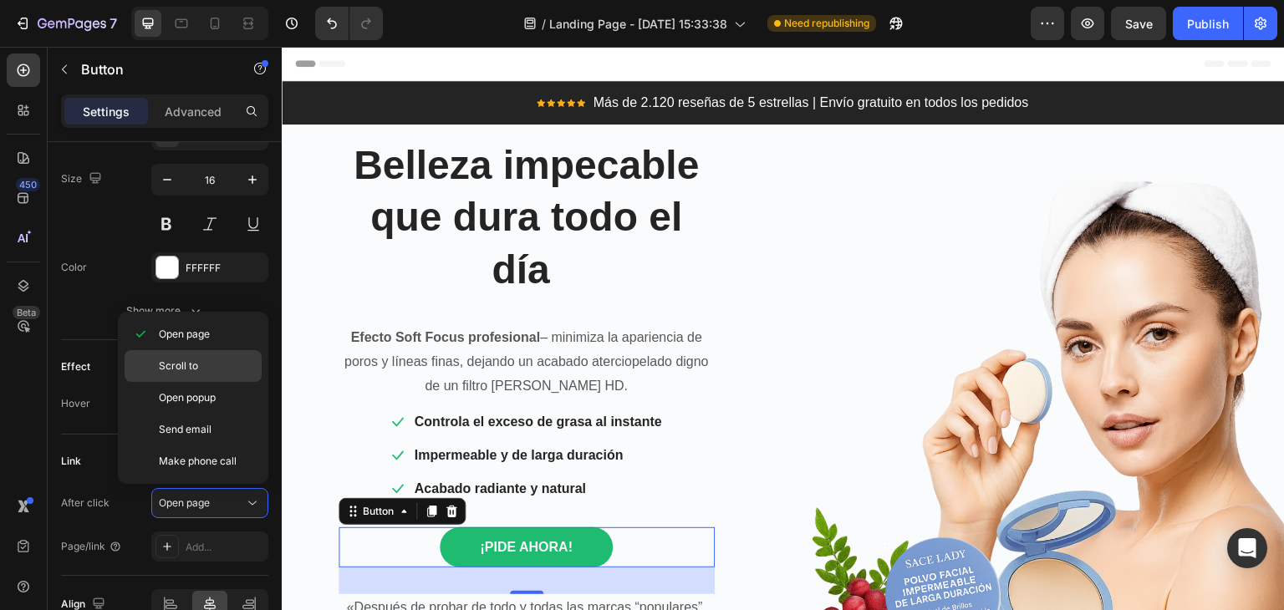
click at [196, 371] on span "Scroll to" at bounding box center [178, 366] width 39 height 15
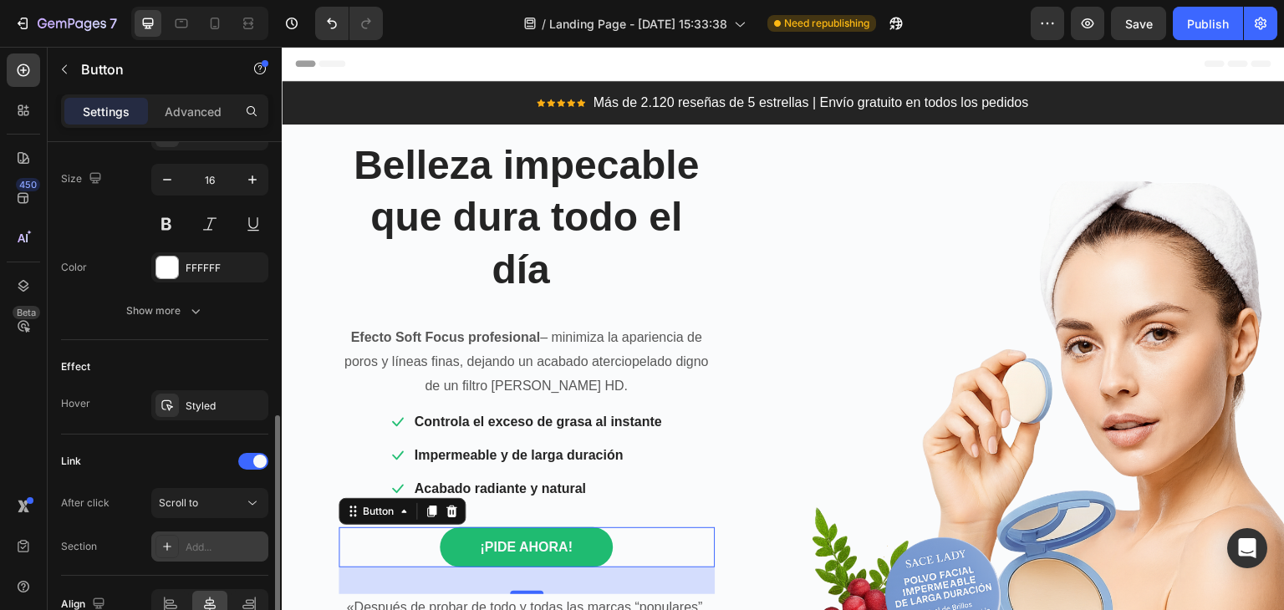
click at [195, 545] on div "Add..." at bounding box center [225, 547] width 79 height 15
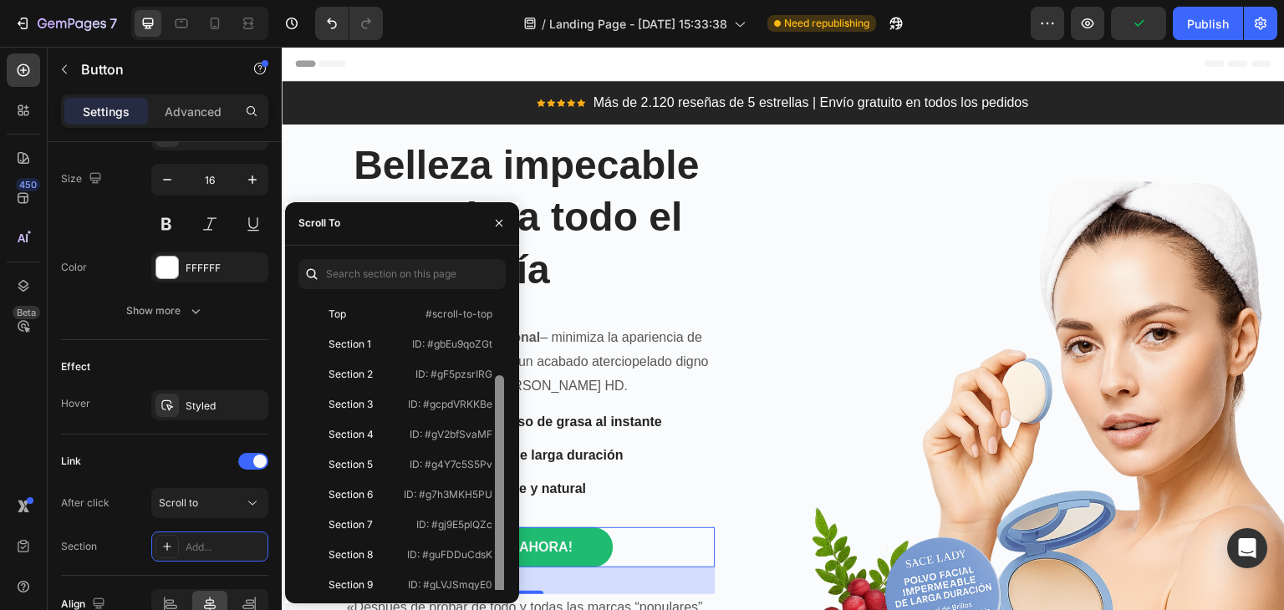
scroll to position [40, 0]
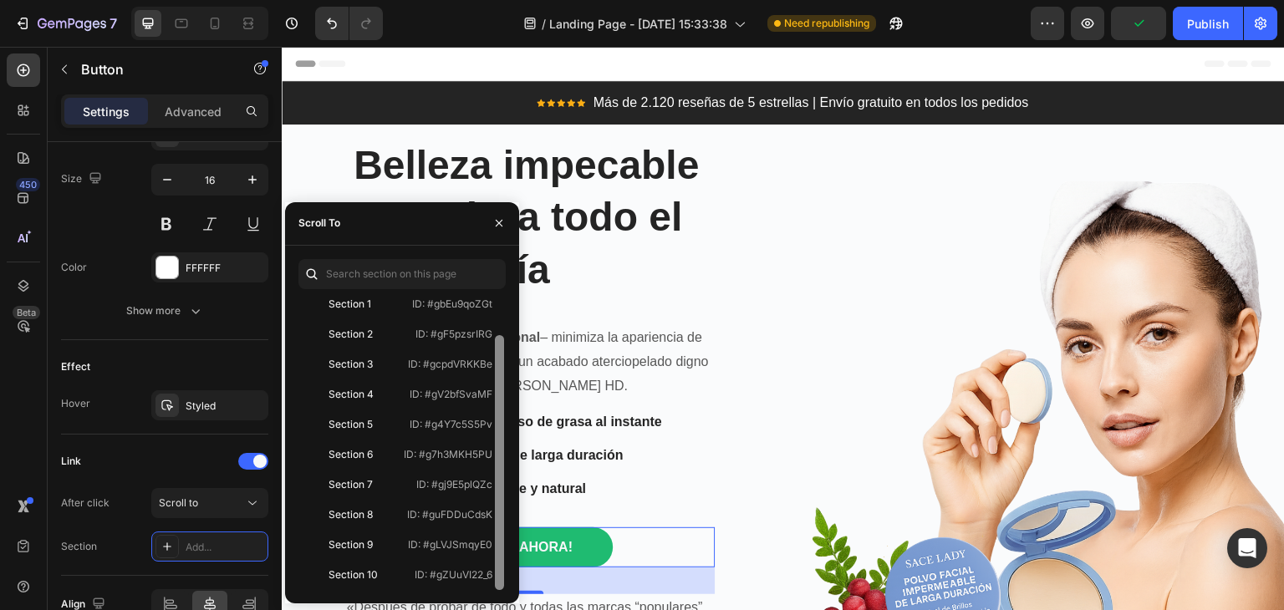
drag, startPoint x: 498, startPoint y: 521, endPoint x: 494, endPoint y: 616, distance: 95.4
click at [494, 0] on html "7 Version history / Landing Page - [DATE] 15:33:38 Need republishing Preview Pu…" at bounding box center [642, 0] width 1284 height 0
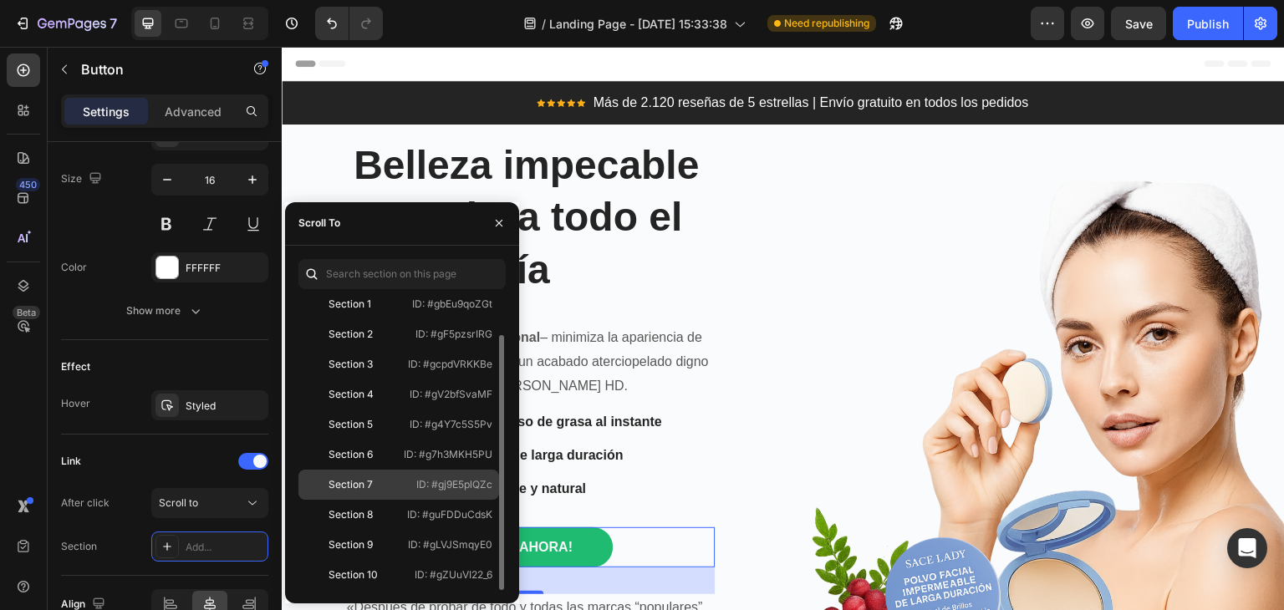
click at [360, 487] on div "Section 7" at bounding box center [351, 484] width 44 height 15
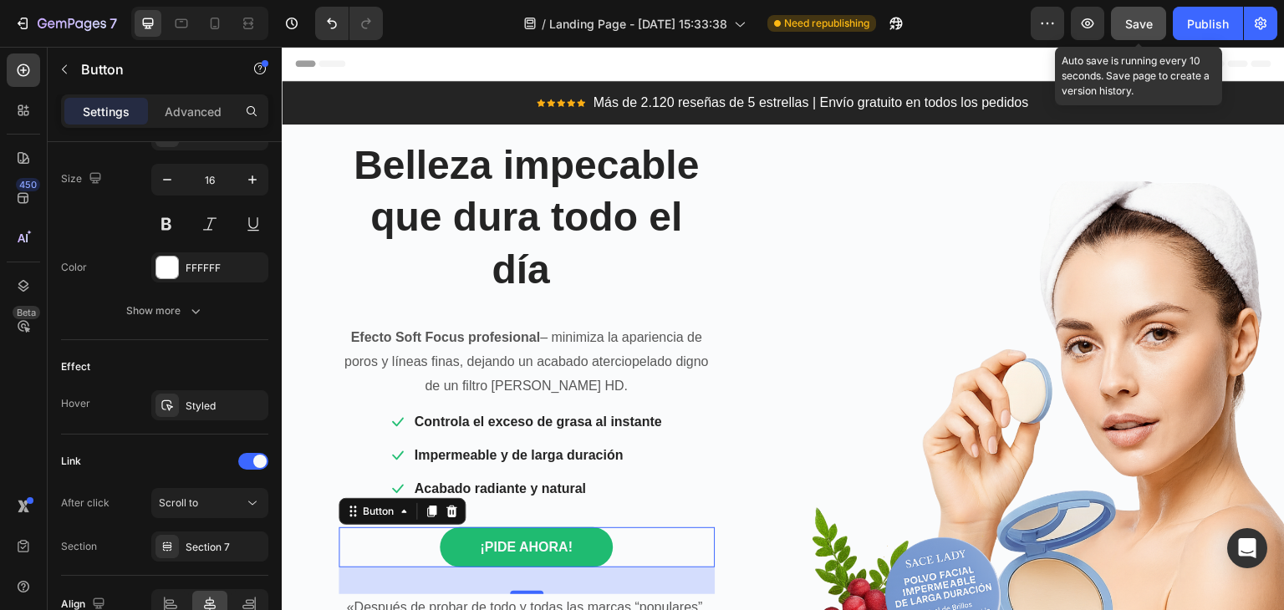
click at [1124, 28] on button "Save" at bounding box center [1138, 23] width 55 height 33
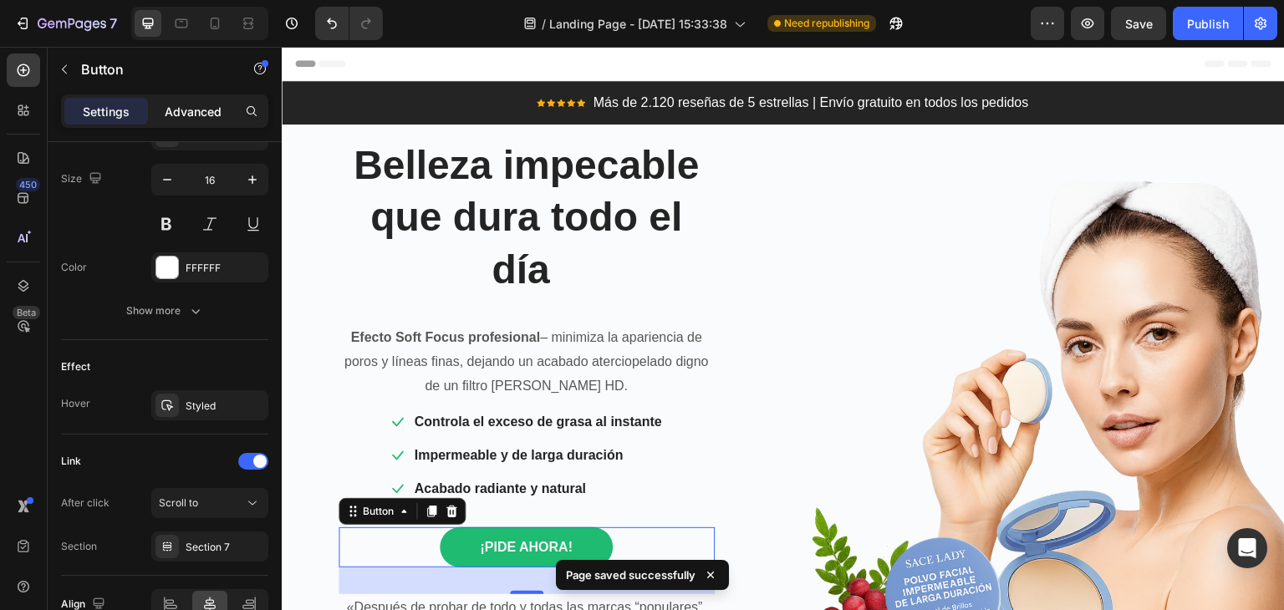
click at [226, 109] on div "Advanced" at bounding box center [193, 111] width 84 height 27
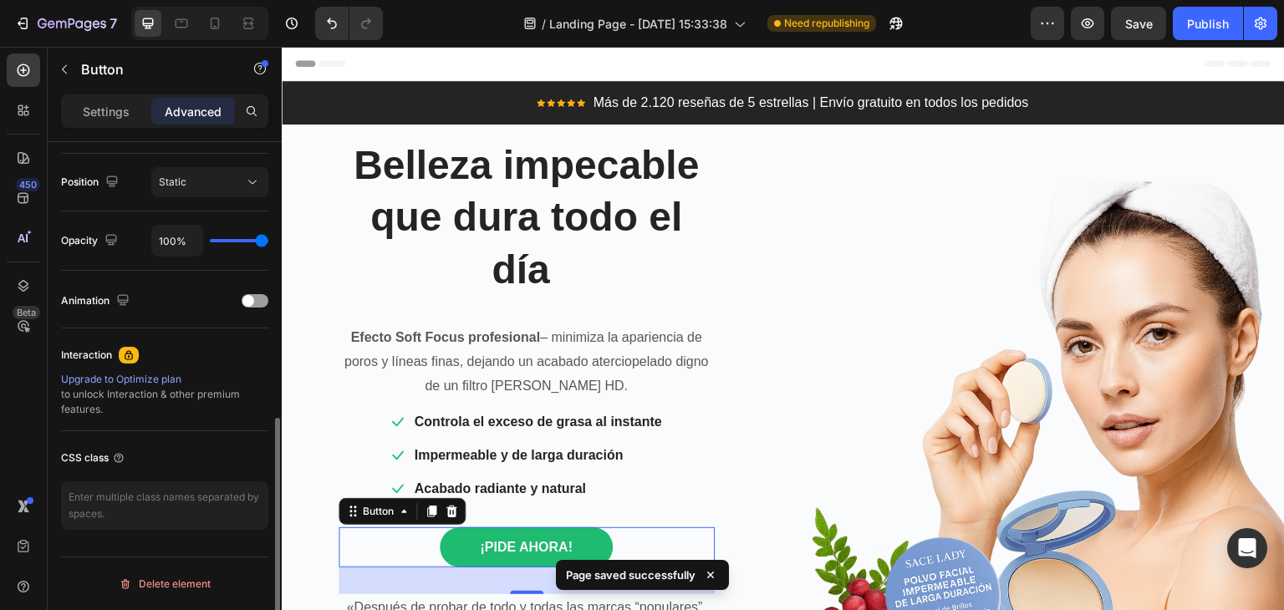
scroll to position [598, 0]
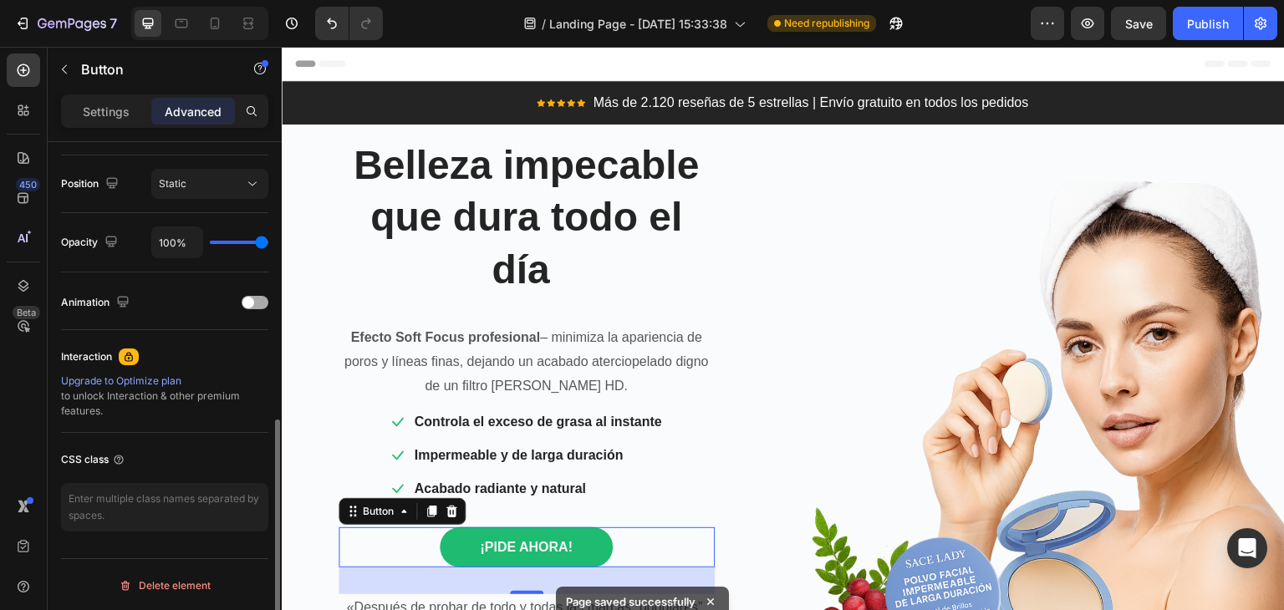
click at [249, 299] on span at bounding box center [248, 303] width 12 height 12
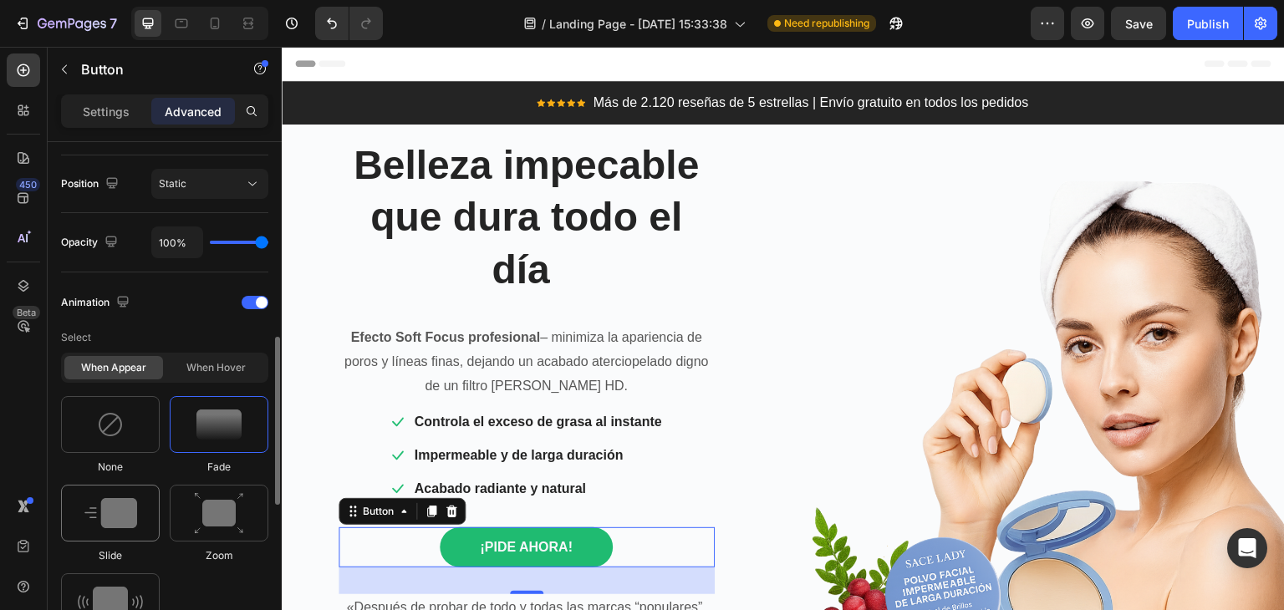
click at [118, 513] on img at bounding box center [110, 513] width 53 height 30
click at [1182, 18] on button "Publish" at bounding box center [1208, 23] width 70 height 33
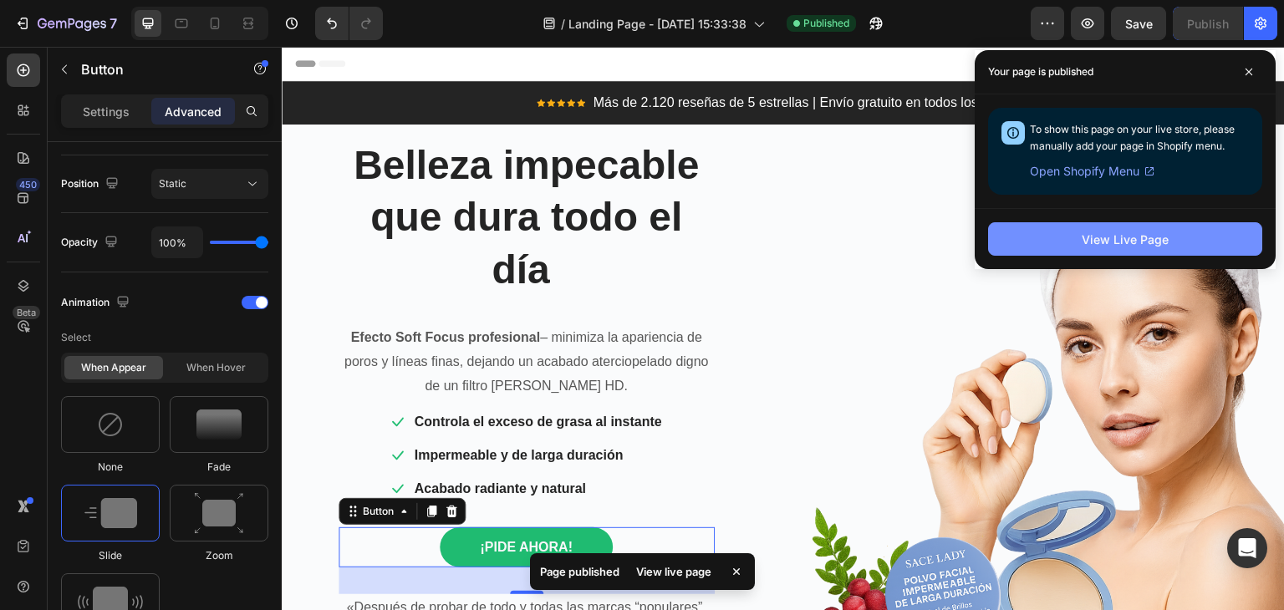
click at [1074, 242] on button "View Live Page" at bounding box center [1125, 238] width 274 height 33
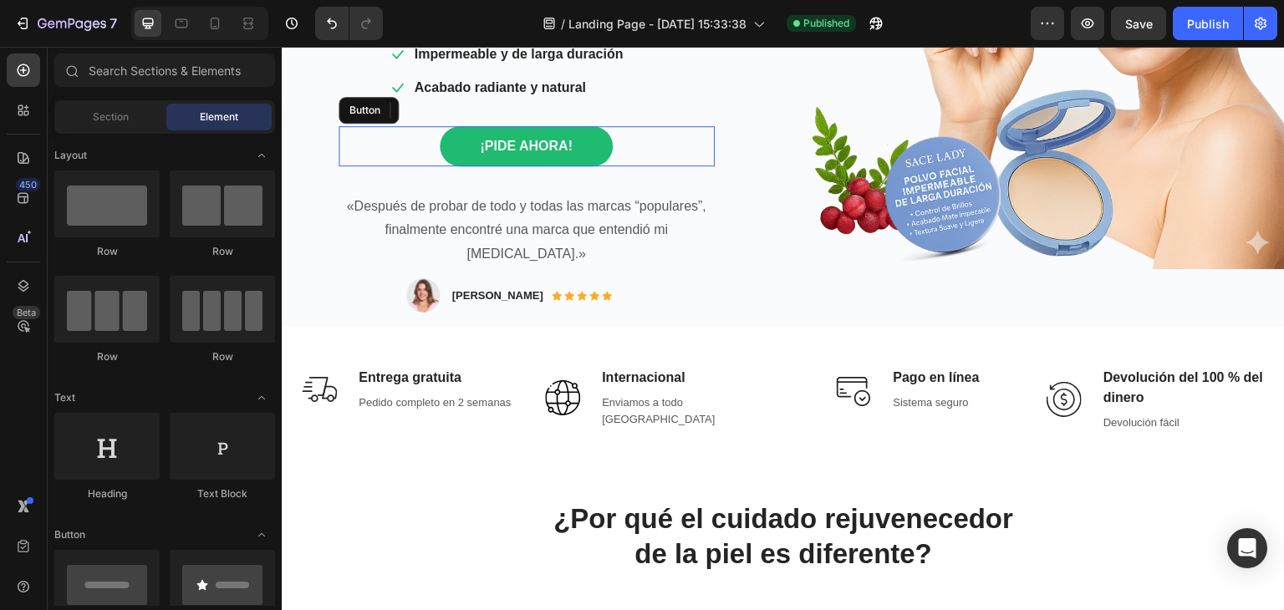
scroll to position [421, 0]
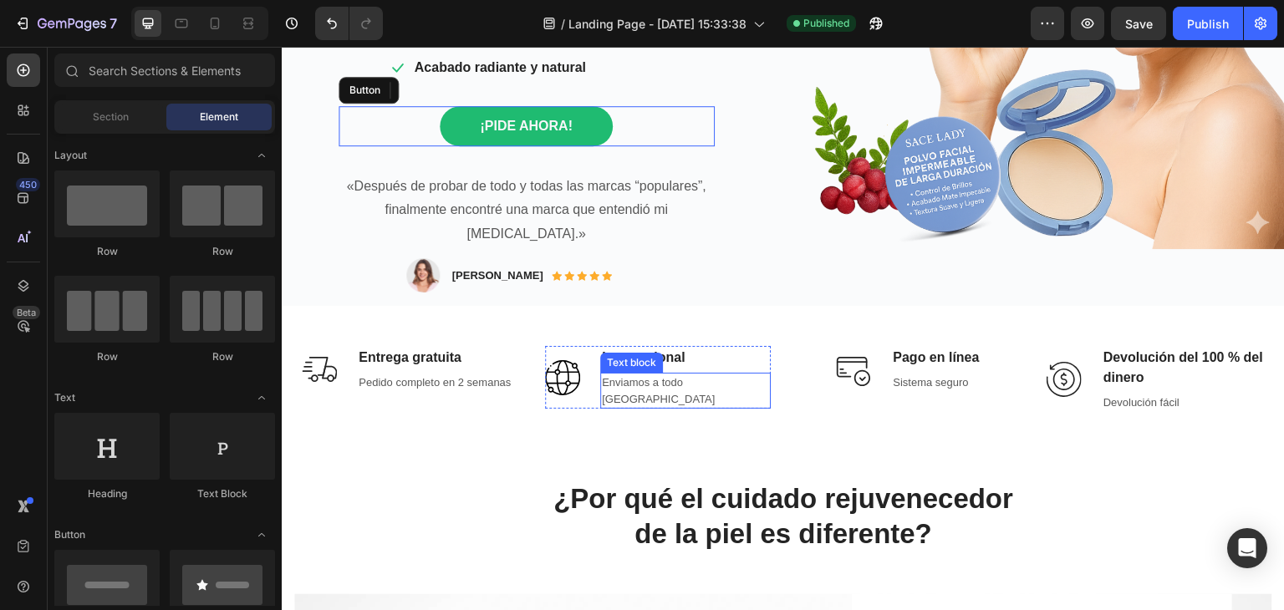
click at [712, 375] on p "Enviamos a todo [GEOGRAPHIC_DATA]" at bounding box center [685, 391] width 167 height 33
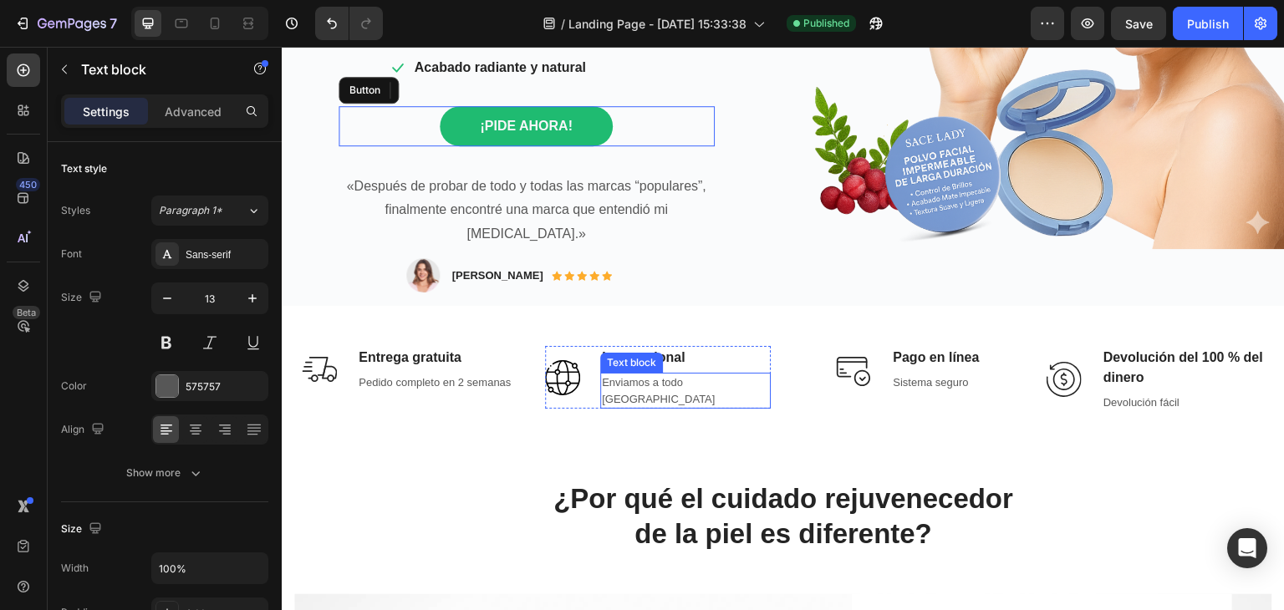
click at [712, 375] on p "Enviamos a todo [GEOGRAPHIC_DATA]" at bounding box center [685, 391] width 167 height 33
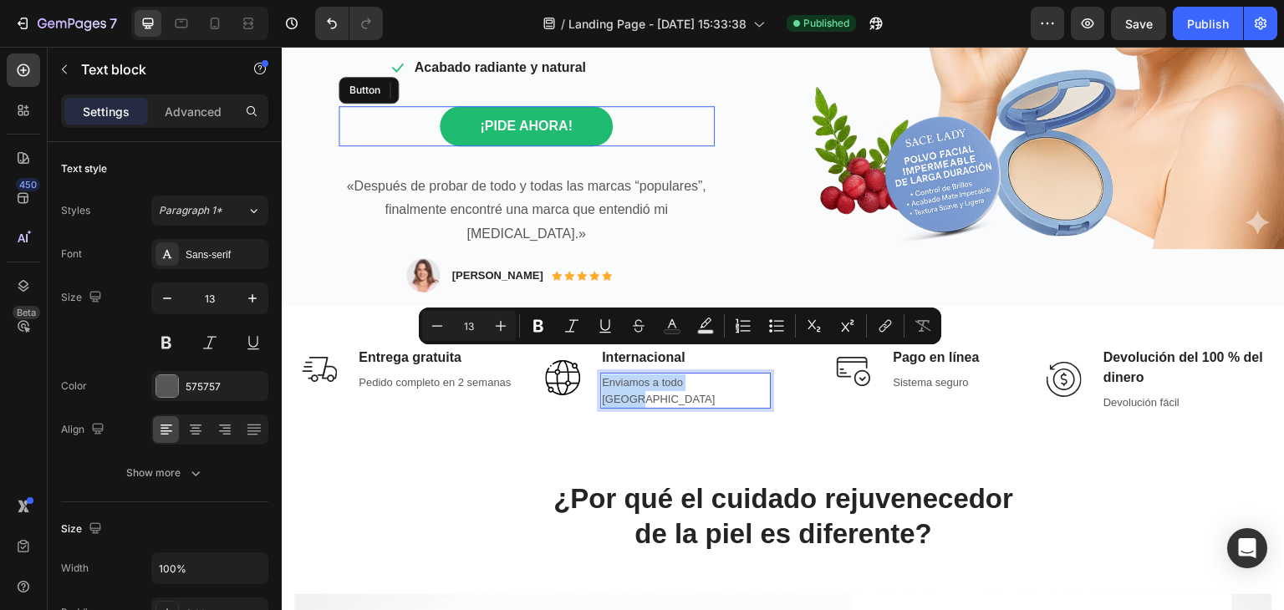
click at [712, 375] on p "Enviamos a todo [GEOGRAPHIC_DATA]" at bounding box center [685, 391] width 167 height 33
click at [659, 375] on p "Enviamos a todo [GEOGRAPHIC_DATA]" at bounding box center [685, 391] width 167 height 33
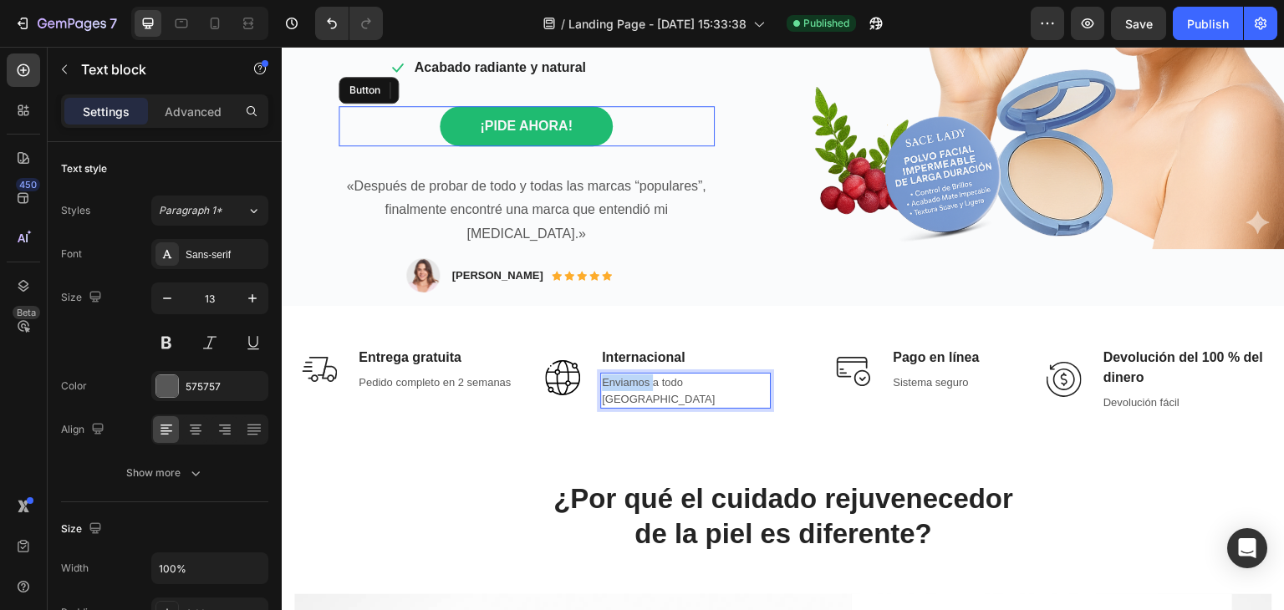
click at [659, 375] on p "Enviamos a todo [GEOGRAPHIC_DATA]" at bounding box center [685, 391] width 167 height 33
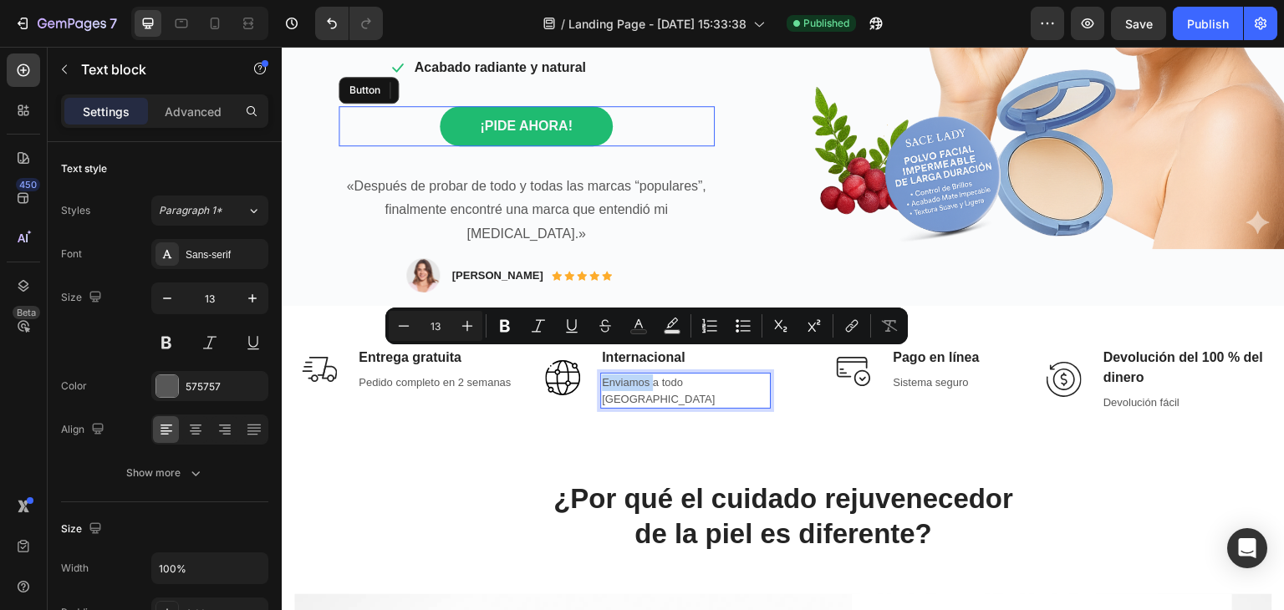
click at [659, 375] on p "Enviamos a todo [GEOGRAPHIC_DATA]" at bounding box center [685, 391] width 167 height 33
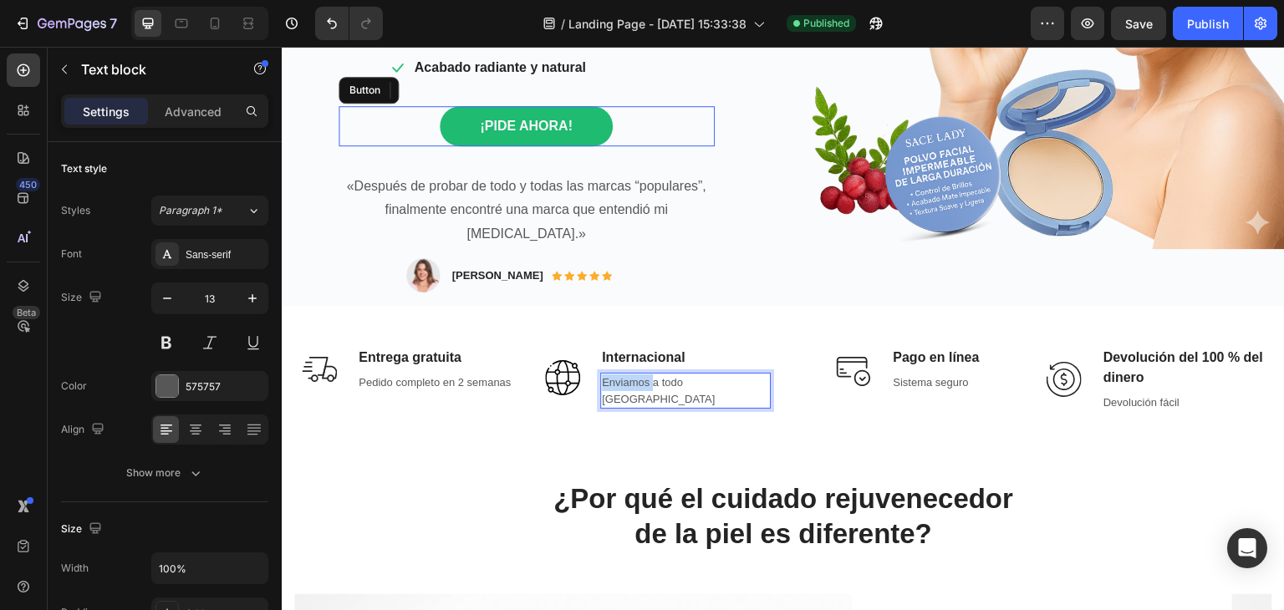
click at [659, 375] on p "Enviamos a todo [GEOGRAPHIC_DATA]" at bounding box center [685, 391] width 167 height 33
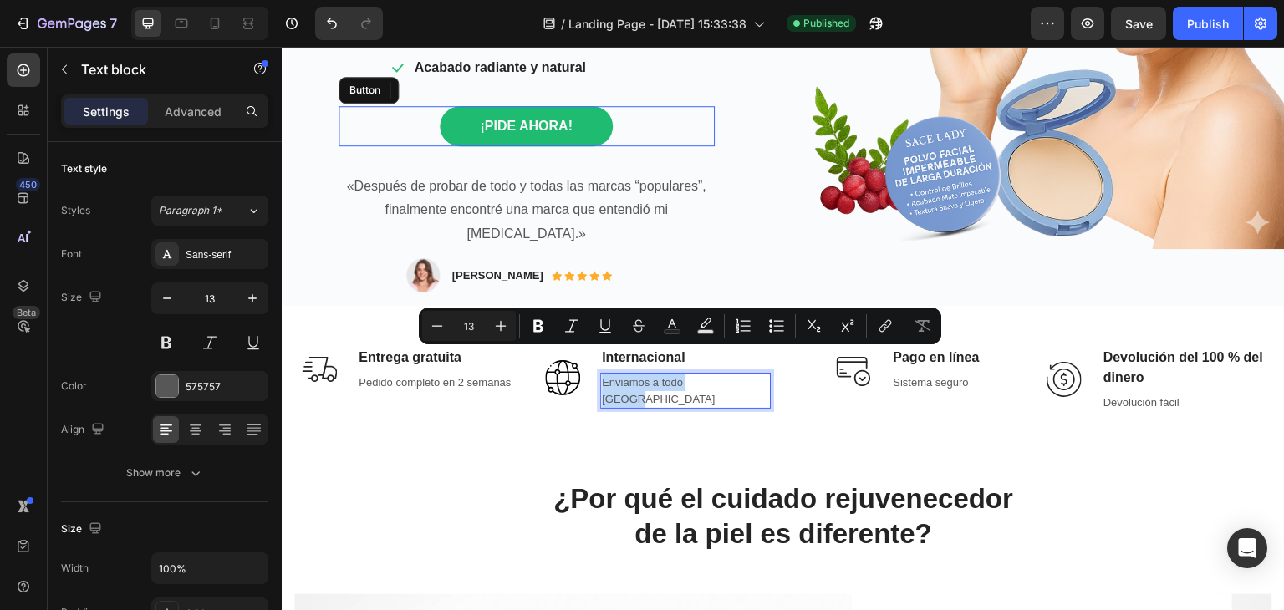
click at [659, 375] on p "Enviamos a todo [GEOGRAPHIC_DATA]" at bounding box center [685, 391] width 167 height 33
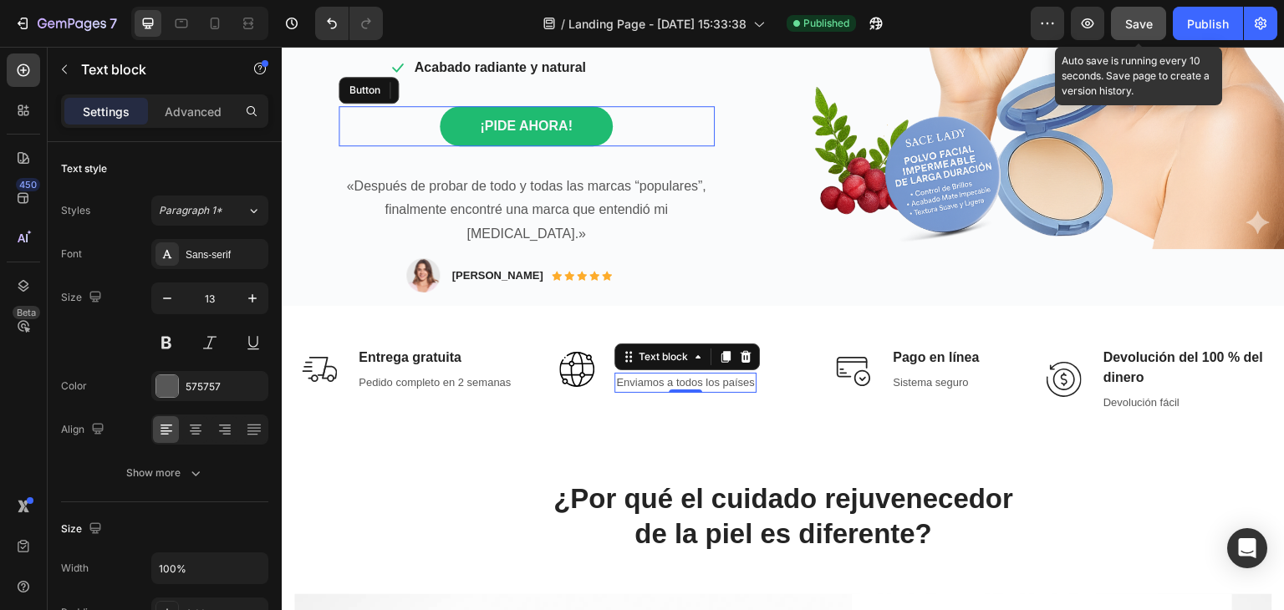
click at [1136, 22] on span "Save" at bounding box center [1139, 24] width 28 height 14
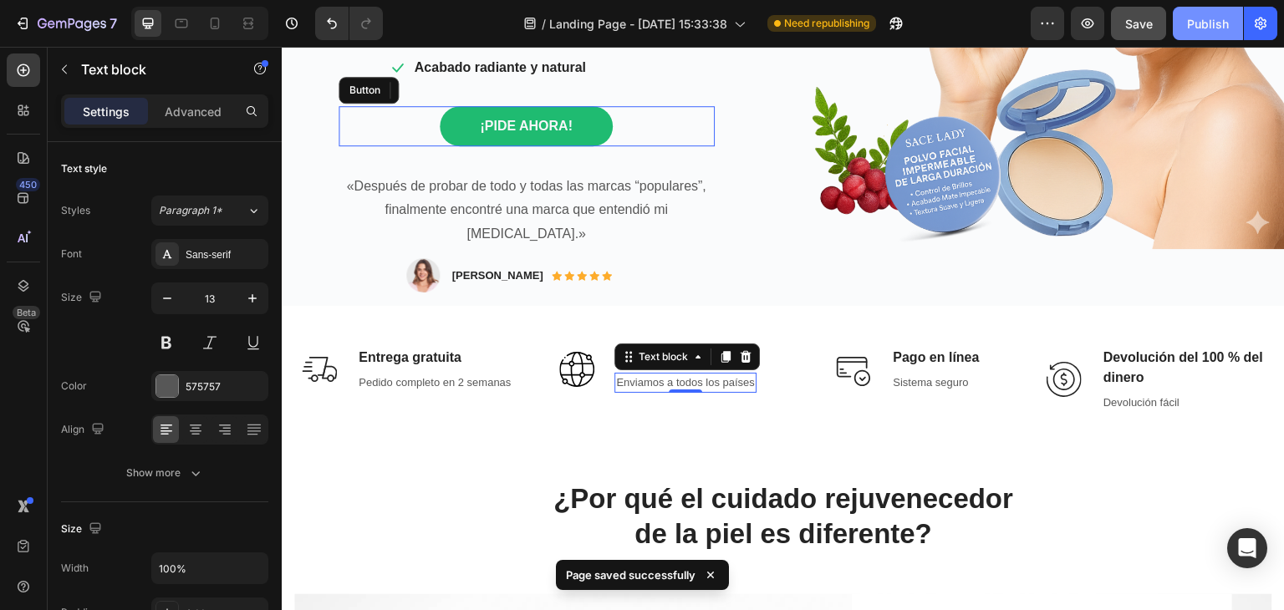
click at [1195, 12] on button "Publish" at bounding box center [1208, 23] width 70 height 33
